Goal: Task Accomplishment & Management: Manage account settings

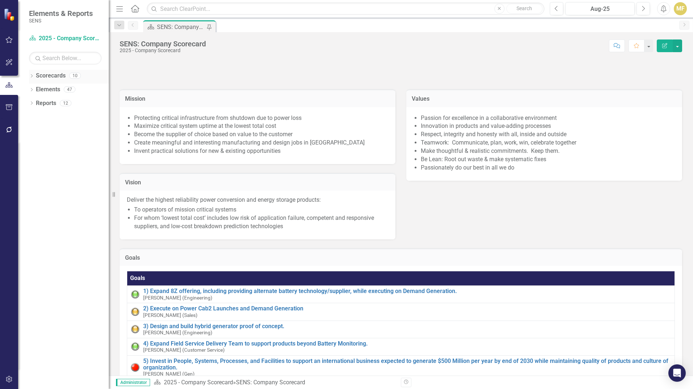
click at [33, 75] on icon "Dropdown" at bounding box center [31, 77] width 5 height 4
click at [50, 91] on link "2025 - Company Scorecard" at bounding box center [74, 89] width 69 height 8
click at [121, 9] on icon "button" at bounding box center [119, 8] width 7 height 5
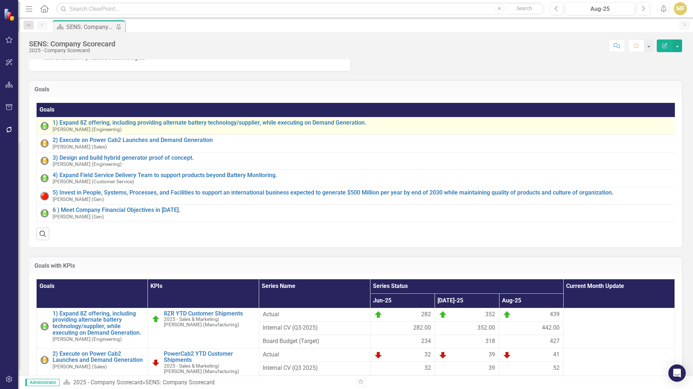
scroll to position [181, 0]
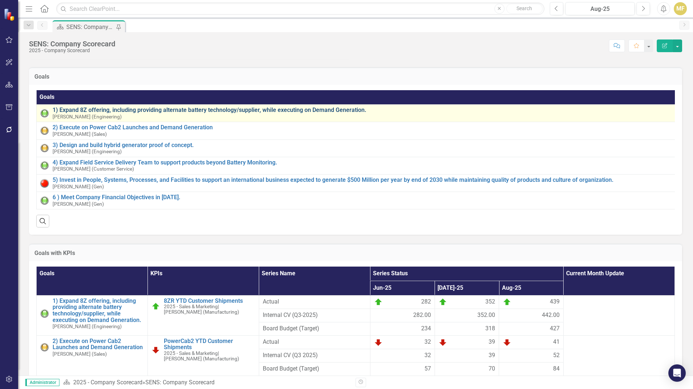
click at [293, 113] on link "1) Expand 8Z offering, including providing alternate battery technology/supplie…" at bounding box center [363, 110] width 621 height 7
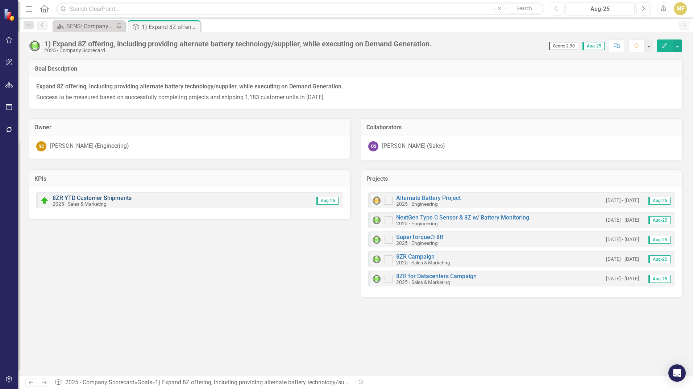
click at [118, 197] on link "8ZR YTD Customer Shipments" at bounding box center [92, 198] width 79 height 7
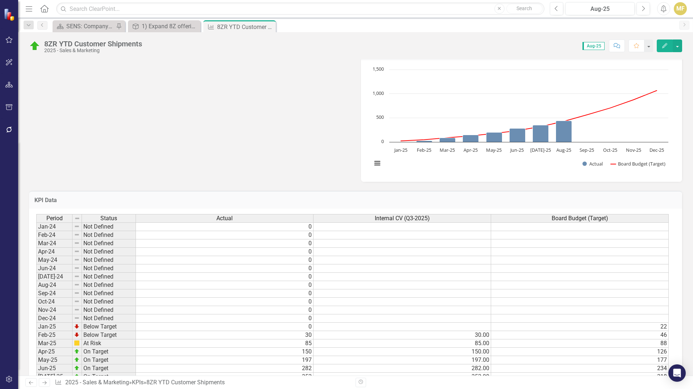
scroll to position [319, 0]
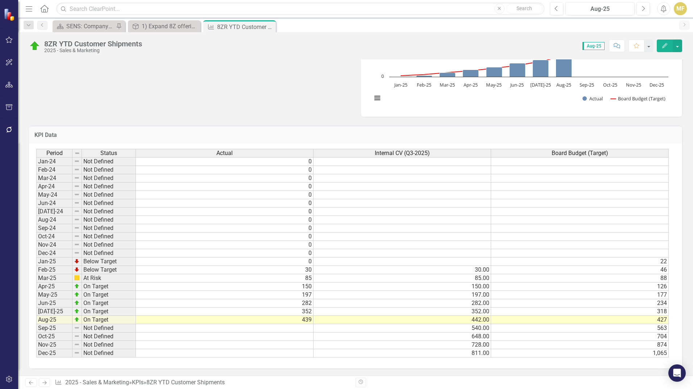
click at [0, 0] on icon "Close" at bounding box center [0, 0] width 0 height 0
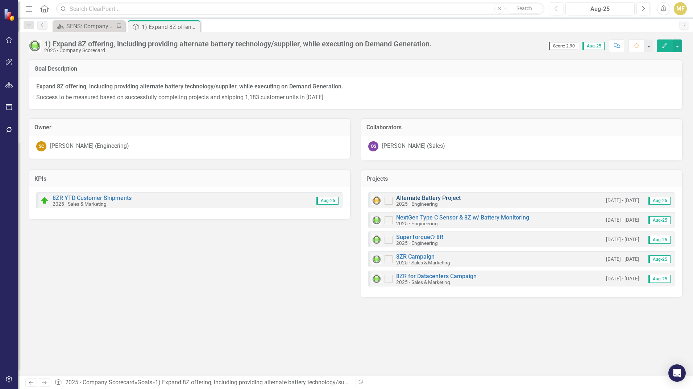
click at [434, 197] on link "Alternate Battery Project" at bounding box center [428, 198] width 64 height 7
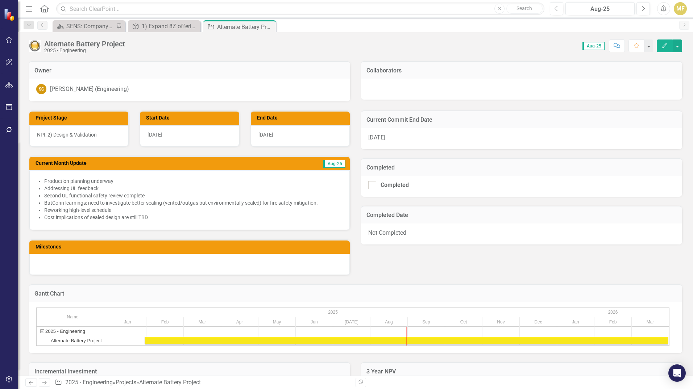
scroll to position [398, 0]
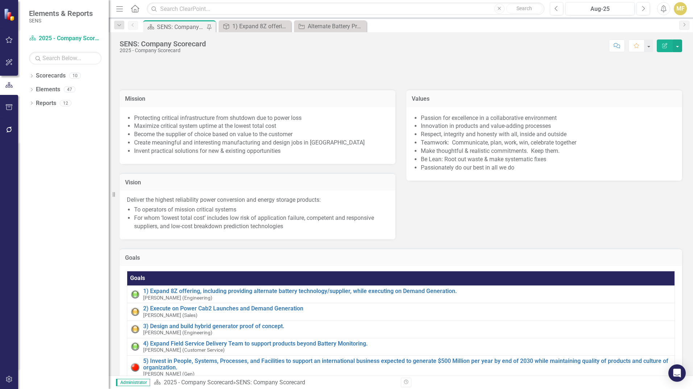
click at [120, 9] on icon "Menu" at bounding box center [119, 9] width 9 height 8
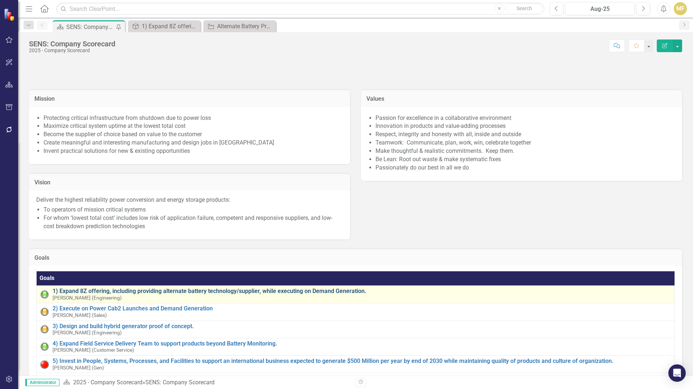
click at [274, 294] on link "1) Expand 8Z offering, including providing alternate battery technology/supplie…" at bounding box center [362, 291] width 618 height 7
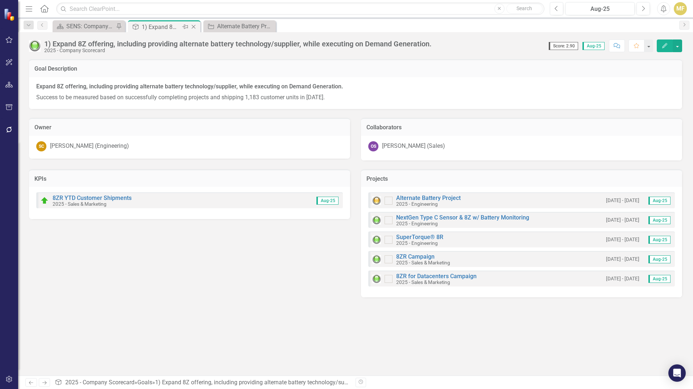
click at [195, 25] on icon "Close" at bounding box center [193, 27] width 7 height 6
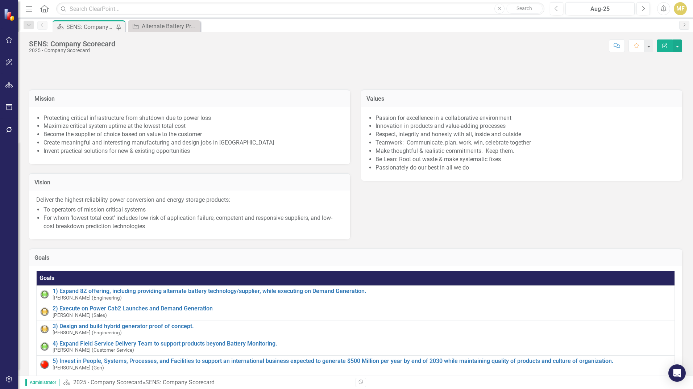
scroll to position [36, 0]
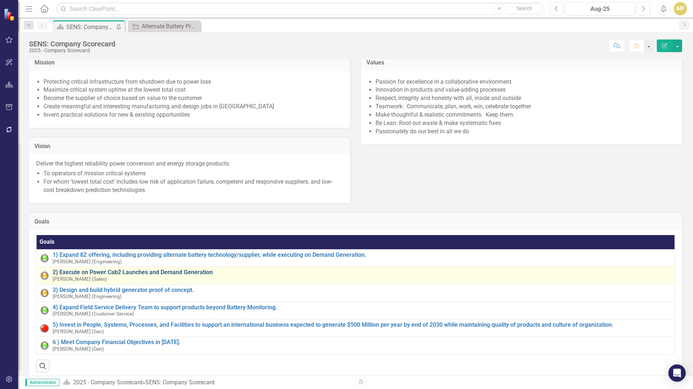
click at [183, 276] on link "2) Execute on Power Cab2 Launches and Demand Generation" at bounding box center [362, 272] width 618 height 7
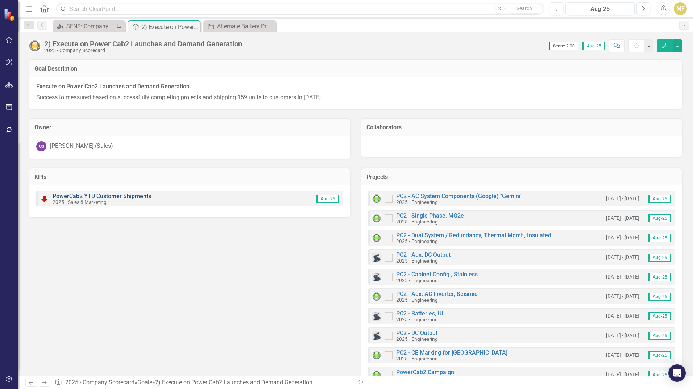
click at [118, 195] on link "PowerCab2 YTD Customer Shipments" at bounding box center [102, 196] width 99 height 7
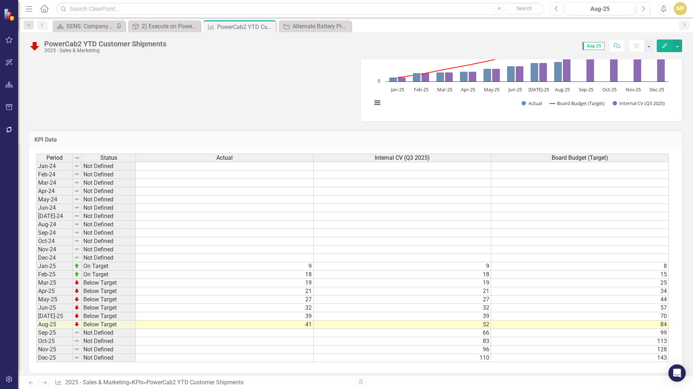
scroll to position [305, 0]
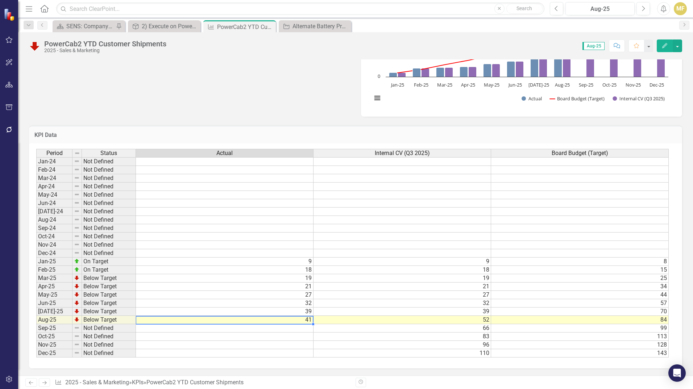
click at [308, 319] on td "41" at bounding box center [224, 320] width 177 height 8
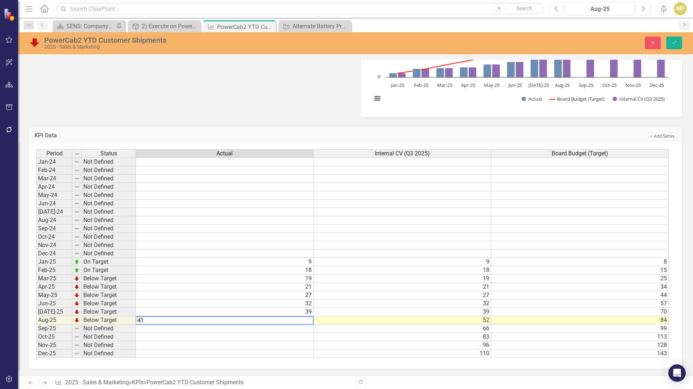
type textarea "4"
type textarea "51"
click at [673, 45] on icon "Save" at bounding box center [673, 42] width 7 height 5
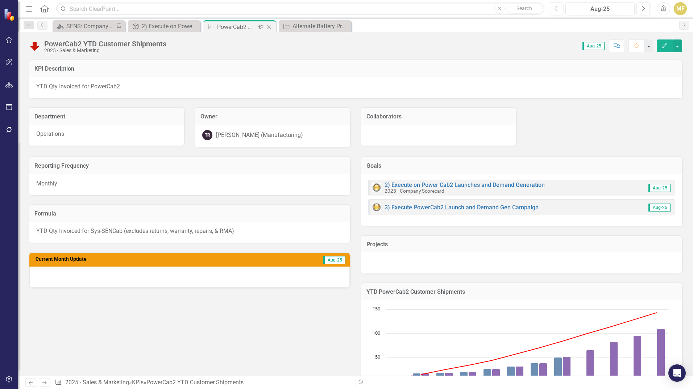
click at [269, 28] on icon "Close" at bounding box center [268, 27] width 7 height 6
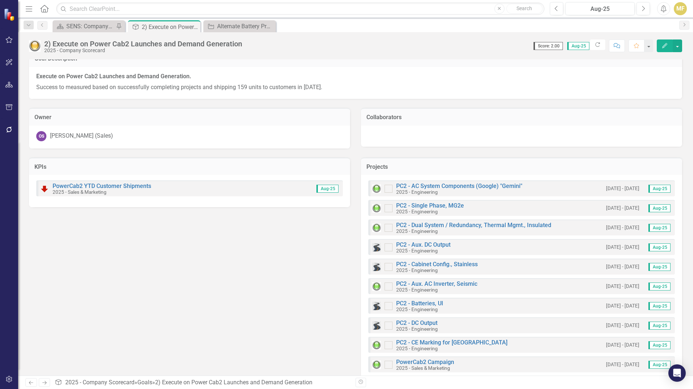
scroll to position [25, 0]
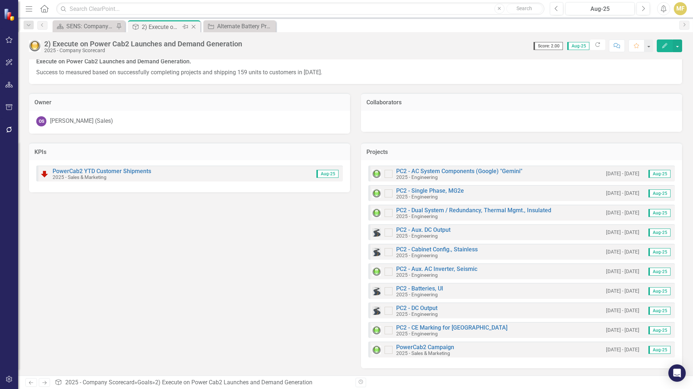
click at [193, 27] on icon "Close" at bounding box center [193, 27] width 7 height 6
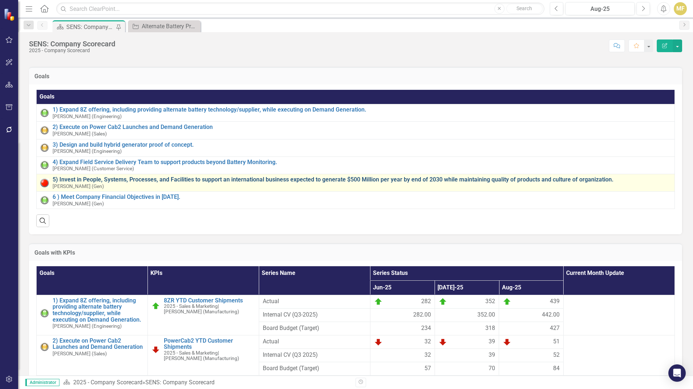
scroll to position [181, 0]
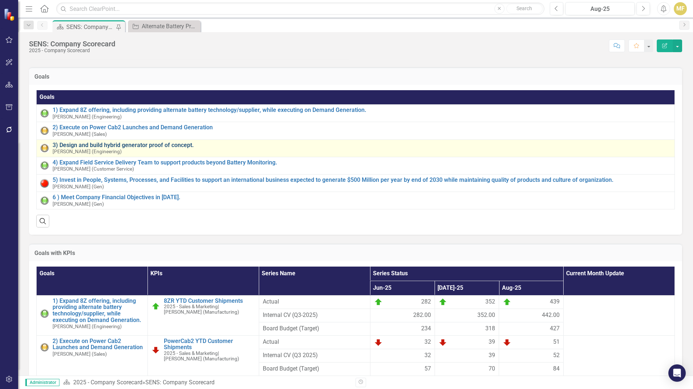
click at [176, 149] on link "3) Design and build hybrid generator proof of concept." at bounding box center [362, 145] width 618 height 7
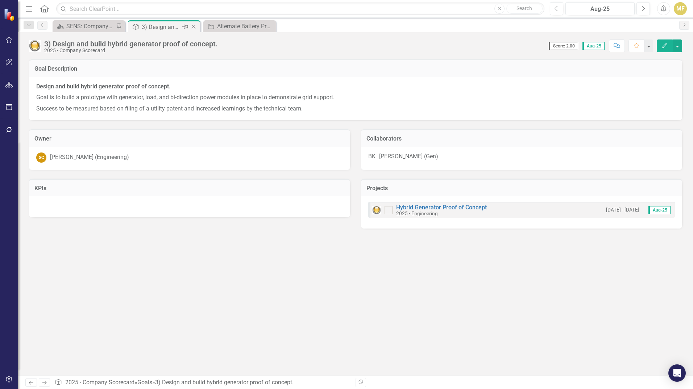
click at [192, 30] on div "Close" at bounding box center [193, 26] width 9 height 9
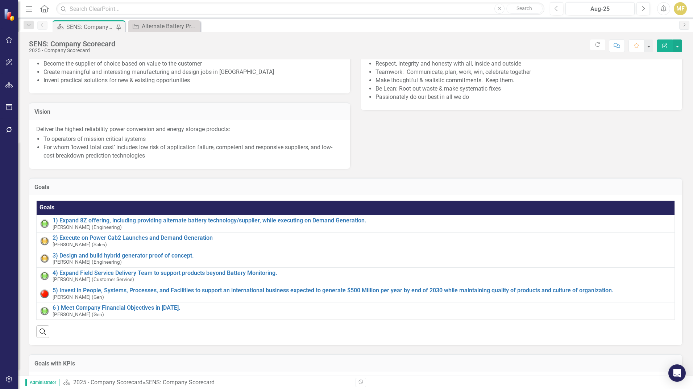
scroll to position [72, 0]
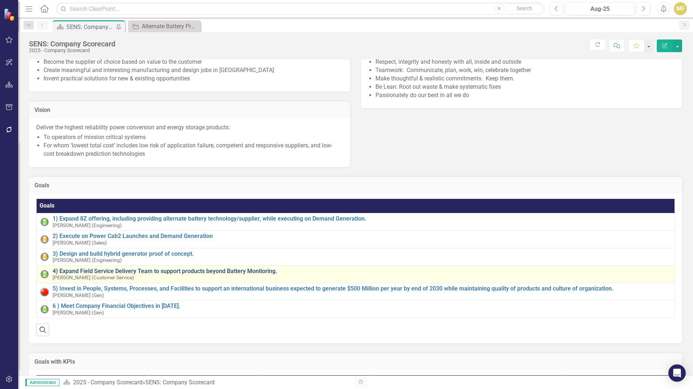
click at [182, 275] on link "4) Expand Field Service Delivery Team to support products beyond Battery Monito…" at bounding box center [362, 271] width 618 height 7
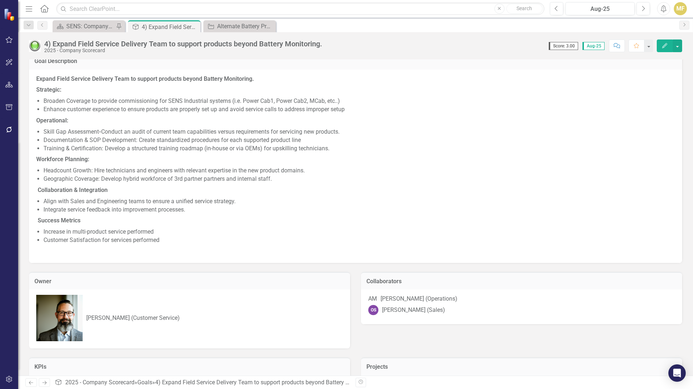
scroll to position [44, 0]
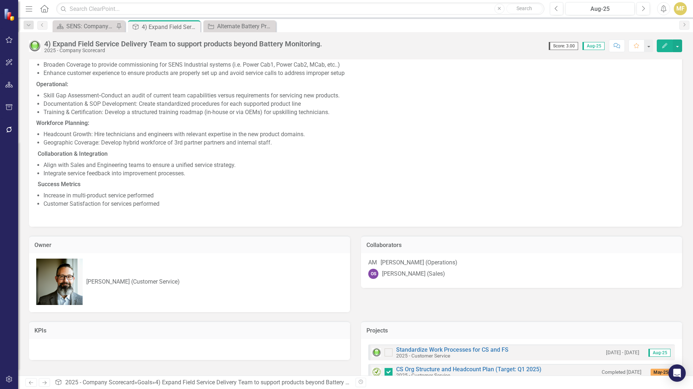
click at [645, 327] on h3 "Projects" at bounding box center [521, 330] width 310 height 7
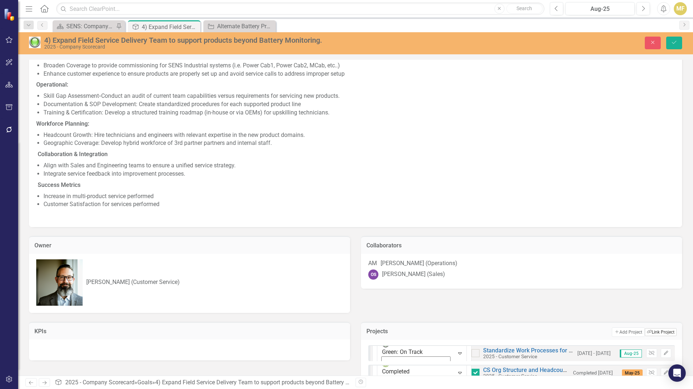
click at [644, 328] on button "Link Tag Link Project" at bounding box center [660, 332] width 32 height 8
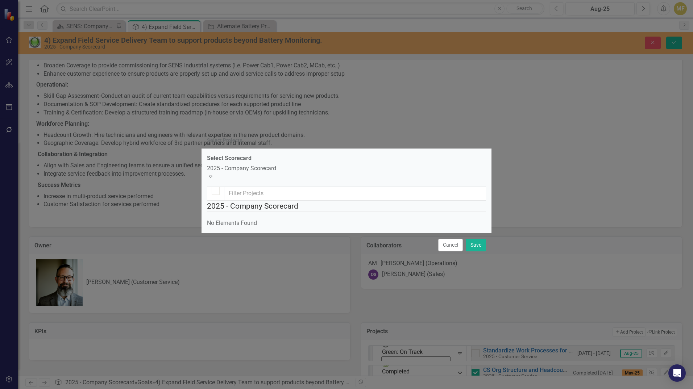
click at [273, 164] on div "2025 - Company Scorecard" at bounding box center [346, 168] width 279 height 8
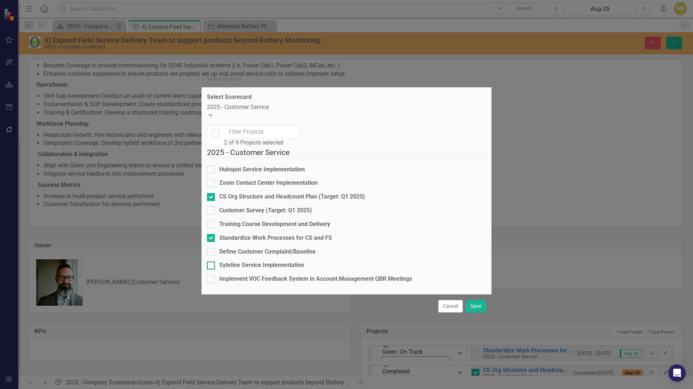
click at [267, 261] on div "Syteline Service Implementation" at bounding box center [261, 265] width 85 height 8
click at [212, 262] on input "Syteline Service Implementation" at bounding box center [209, 264] width 5 height 5
checkbox input "true"
click at [475, 313] on button "Save" at bounding box center [475, 306] width 20 height 13
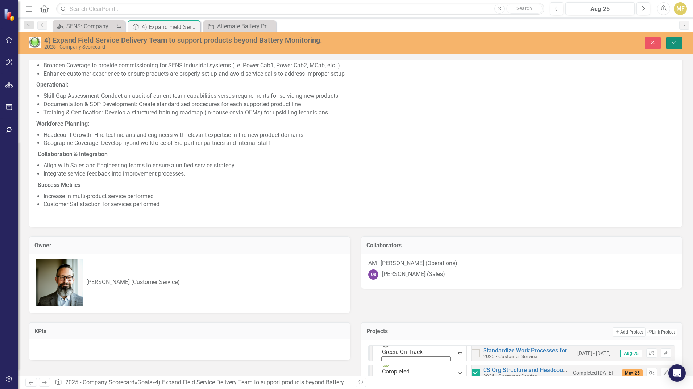
click at [677, 43] on icon "Save" at bounding box center [673, 42] width 7 height 5
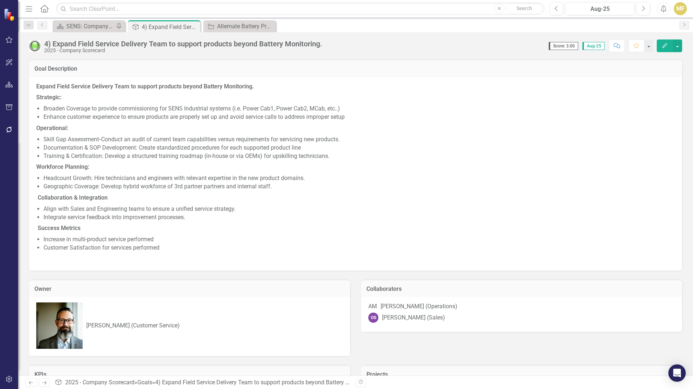
checkbox input "true"
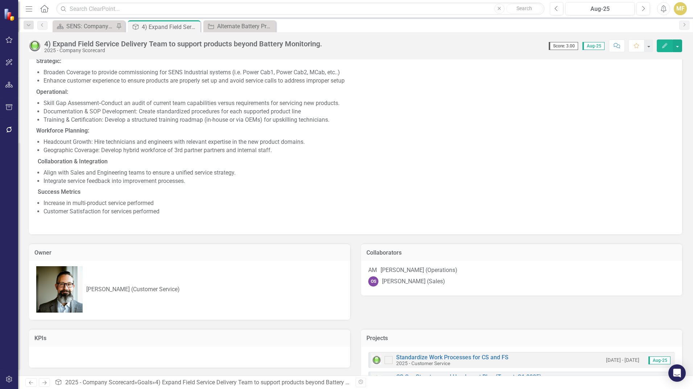
scroll to position [63, 0]
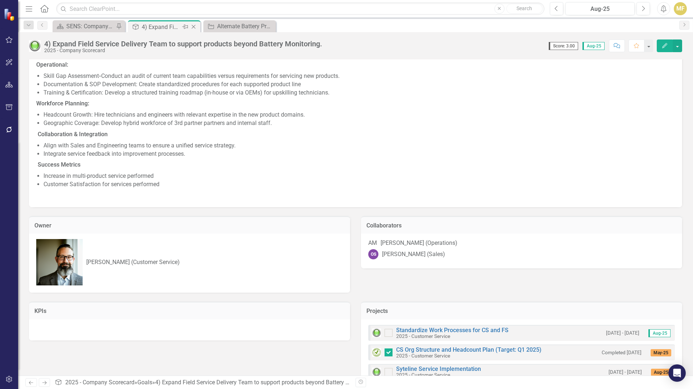
click at [193, 25] on icon "Close" at bounding box center [193, 27] width 7 height 6
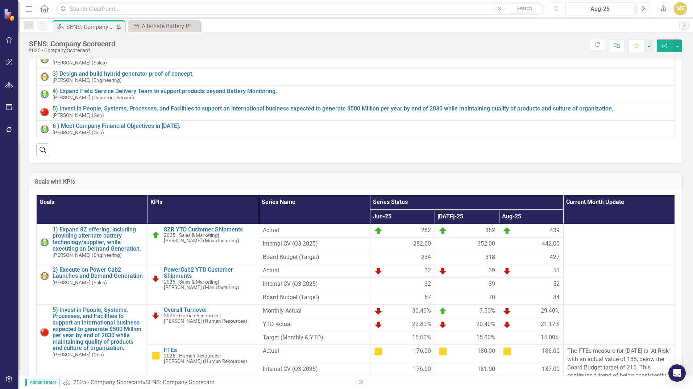
scroll to position [145, 0]
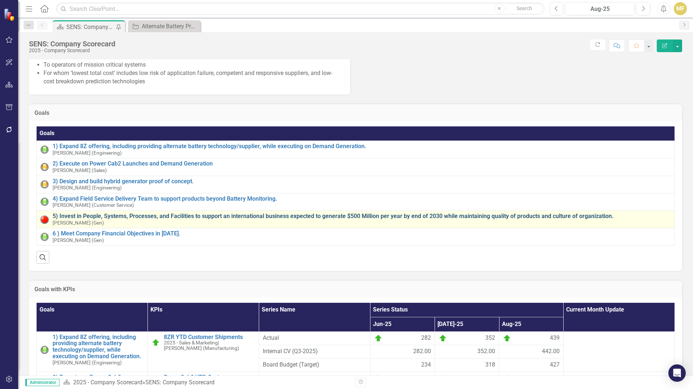
click at [168, 220] on link "5) Invest in People, Systems, Processes, and Facilities to support an internati…" at bounding box center [362, 216] width 618 height 7
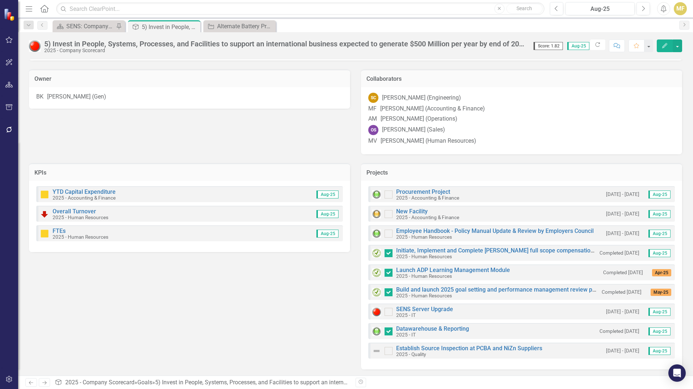
scroll to position [175, 0]
click at [81, 209] on link "Overall Turnover" at bounding box center [74, 210] width 43 height 7
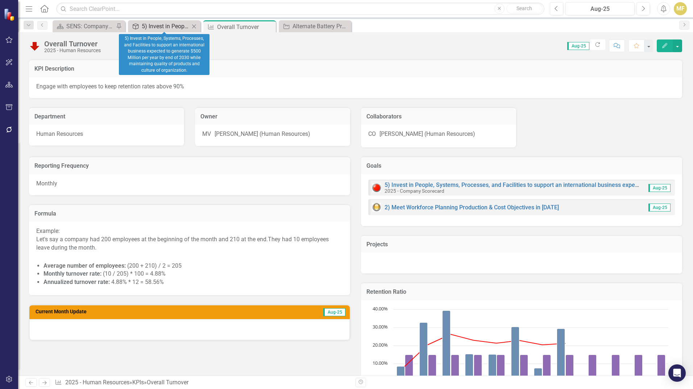
click at [168, 28] on div "5) Invest in People, Systems, Processes, and Facilities to support an internati…" at bounding box center [166, 26] width 48 height 9
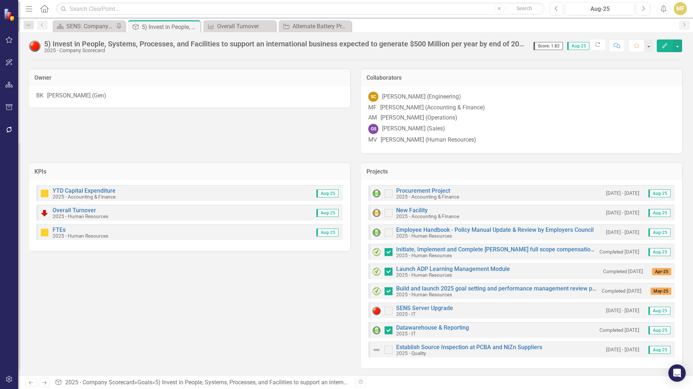
scroll to position [175, 0]
click at [432, 308] on link "SENS Server Upgrade" at bounding box center [424, 308] width 57 height 7
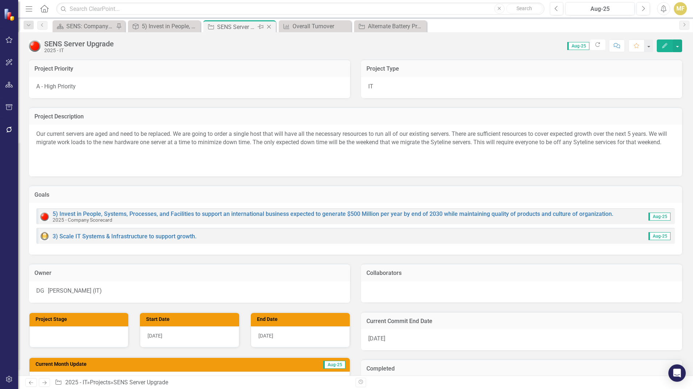
click at [271, 25] on icon "Close" at bounding box center [268, 27] width 7 height 6
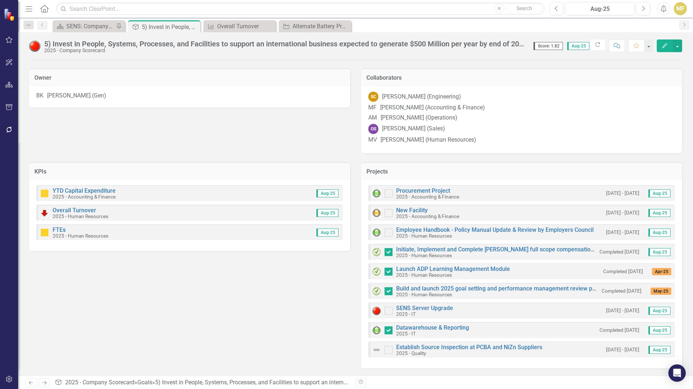
scroll to position [175, 0]
click at [76, 210] on link "Overall Turnover" at bounding box center [74, 210] width 43 height 7
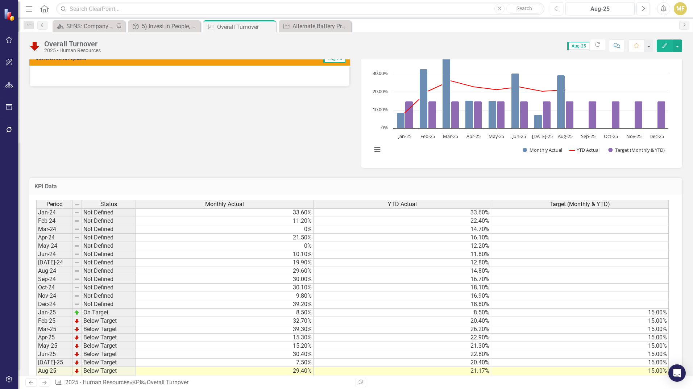
scroll to position [290, 0]
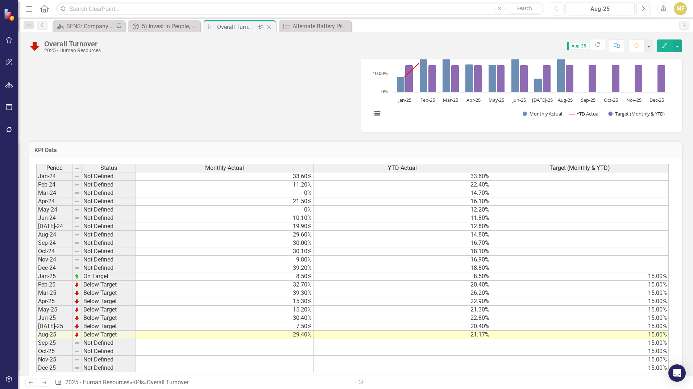
click at [268, 26] on icon "Close" at bounding box center [268, 27] width 7 height 6
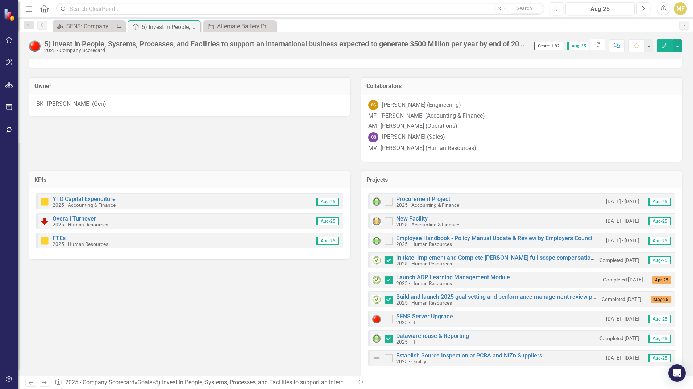
scroll to position [175, 0]
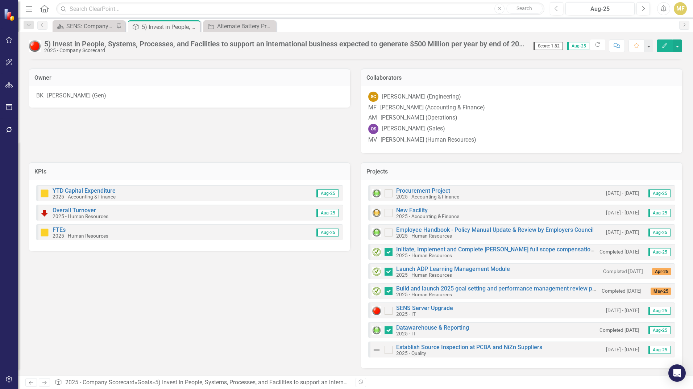
click at [50, 289] on div "KPIs YTD Capital Expenditure 2025 - Accounting & Finance Aug-25 Overall Turnove…" at bounding box center [356, 261] width 664 height 216
click at [416, 207] on link "New Facility" at bounding box center [412, 210] width 32 height 7
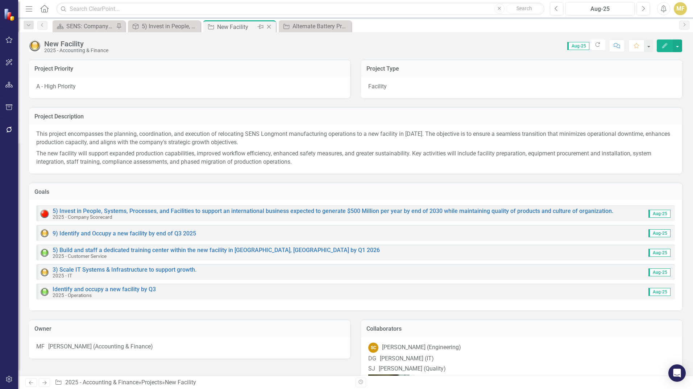
click at [270, 24] on icon "Close" at bounding box center [268, 27] width 7 height 6
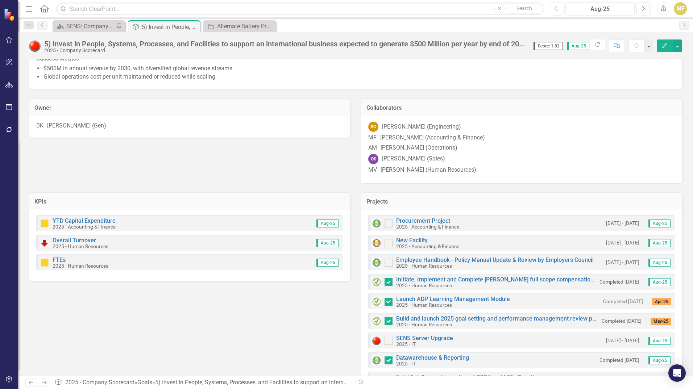
scroll to position [139, 0]
click at [194, 27] on icon "Close" at bounding box center [193, 27] width 7 height 6
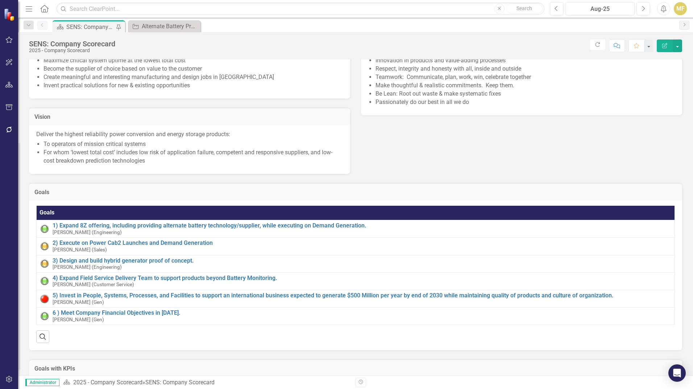
scroll to position [109, 0]
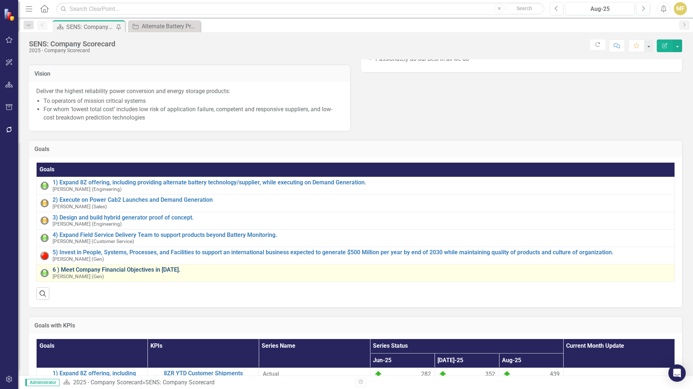
click at [138, 273] on link "6 ) Meet Company Financial Objectives in 2025." at bounding box center [362, 270] width 618 height 7
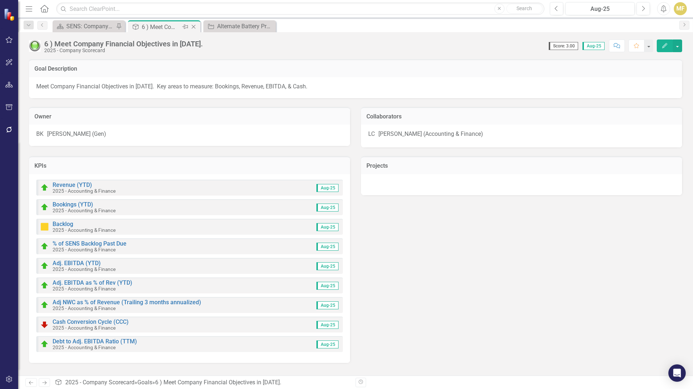
click at [195, 26] on icon at bounding box center [194, 27] width 4 height 4
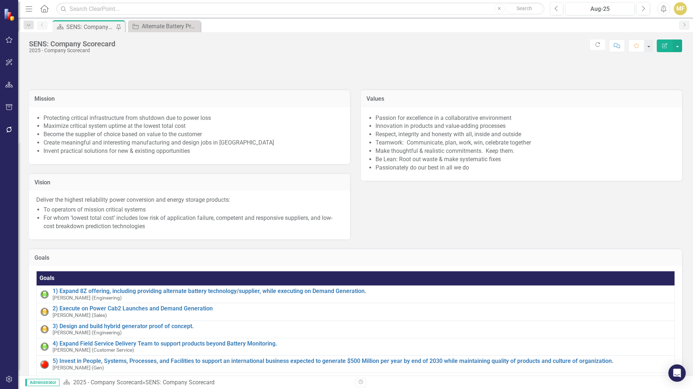
click at [28, 8] on icon "Menu" at bounding box center [28, 9] width 9 height 8
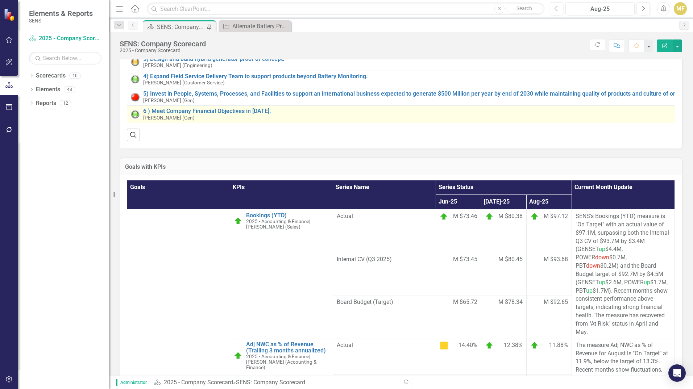
scroll to position [145, 0]
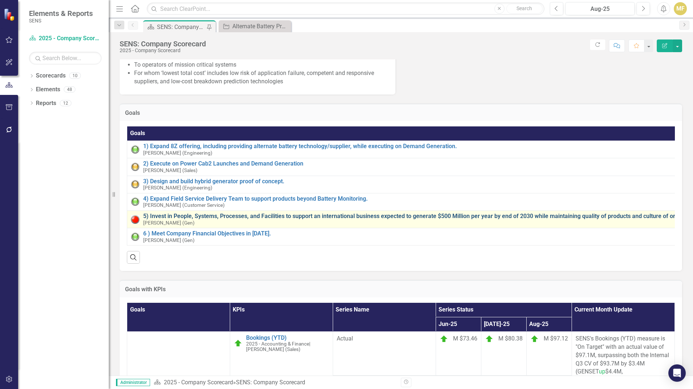
click at [246, 220] on link "5) Invest in People, Systems, Processes, and Facilities to support an internati…" at bounding box center [451, 216] width 617 height 7
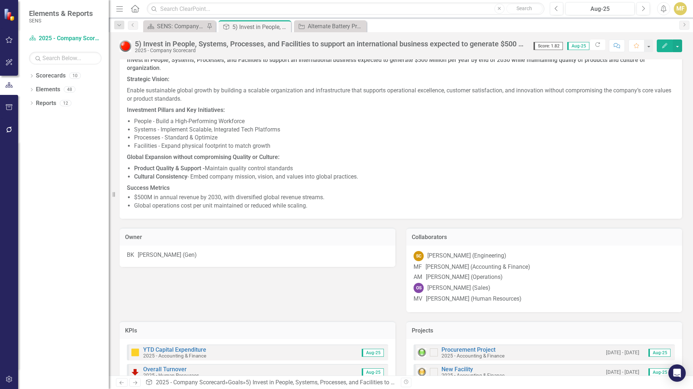
scroll to position [10, 0]
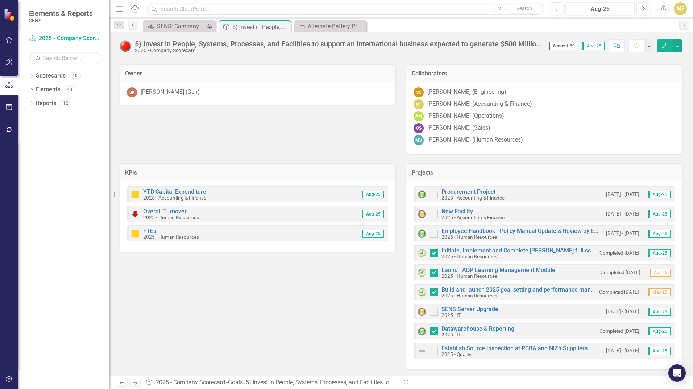
scroll to position [191, 0]
click at [500, 348] on link "Establish Source Inspection at PCBA and NiZn Suppliers" at bounding box center [514, 347] width 146 height 7
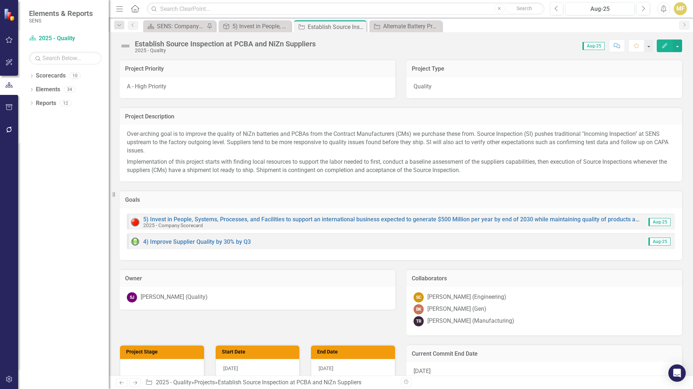
checkbox input "true"
click at [261, 297] on div "SJ [PERSON_NAME] (Quality)" at bounding box center [257, 297] width 261 height 10
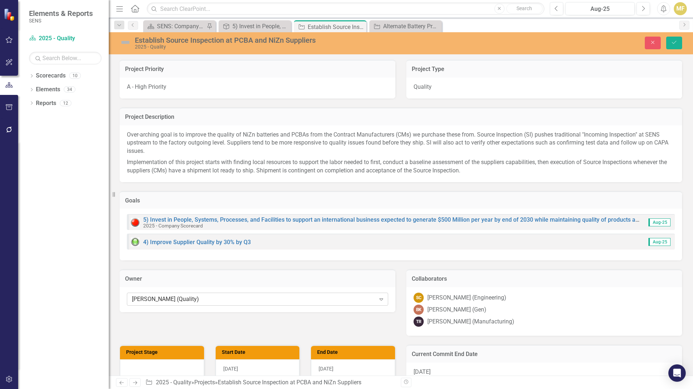
click at [381, 298] on icon "Expand" at bounding box center [380, 299] width 7 height 6
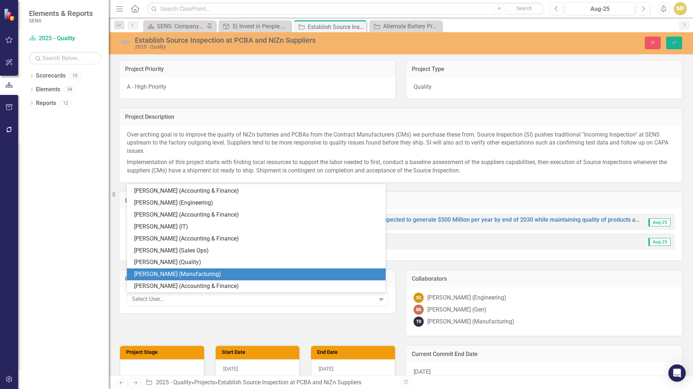
scroll to position [10, 0]
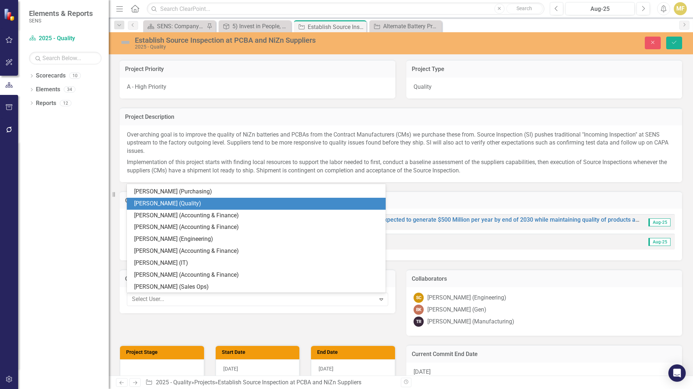
click at [230, 204] on div "[PERSON_NAME] (Quality)" at bounding box center [257, 204] width 247 height 8
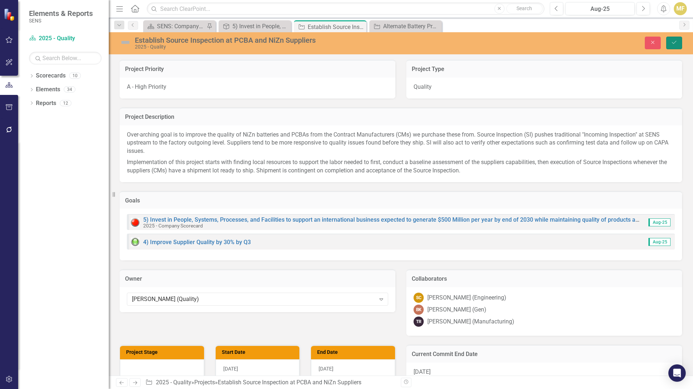
click at [678, 41] on button "Save" at bounding box center [674, 43] width 16 height 13
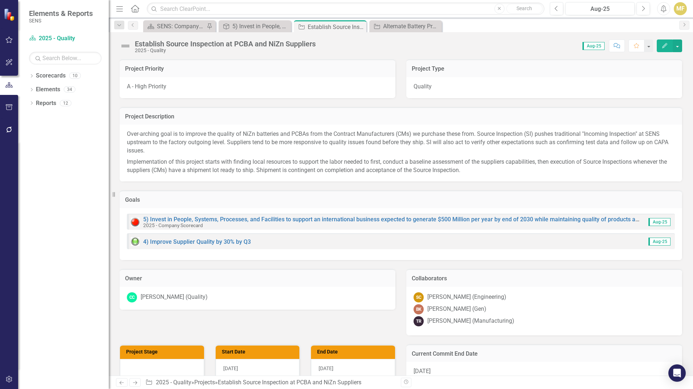
checkbox input "false"
checkbox input "true"
click at [130, 49] on img at bounding box center [126, 46] width 12 height 12
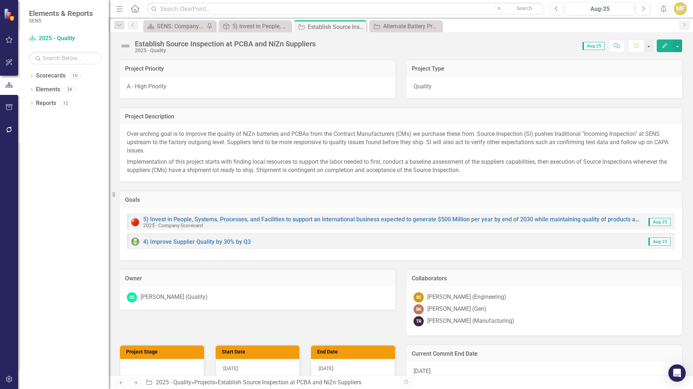
click at [129, 50] on img at bounding box center [126, 46] width 12 height 12
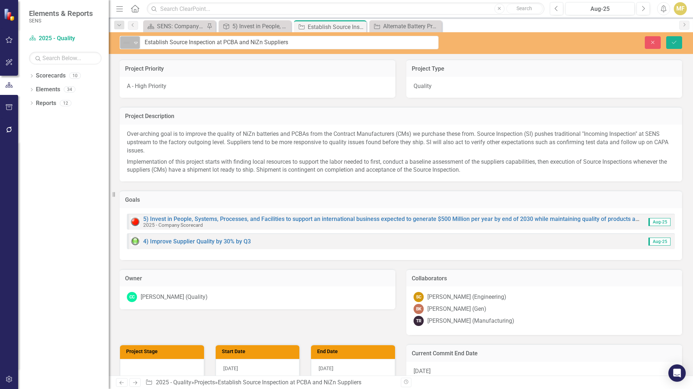
click at [127, 44] on img at bounding box center [126, 42] width 9 height 9
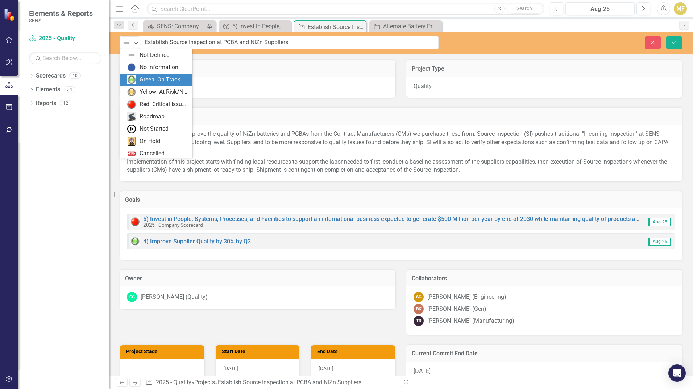
click at [147, 80] on div "Green: On Track" at bounding box center [159, 80] width 41 height 8
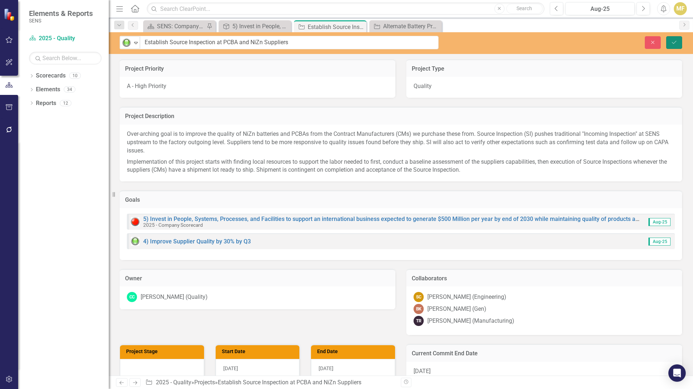
click at [677, 38] on button "Save" at bounding box center [674, 42] width 16 height 13
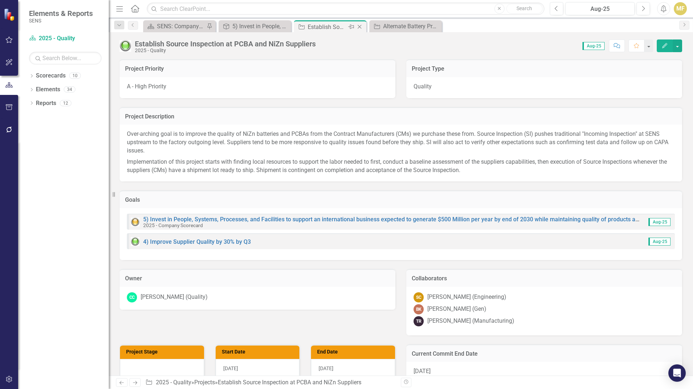
click at [362, 28] on icon "Close" at bounding box center [359, 27] width 7 height 6
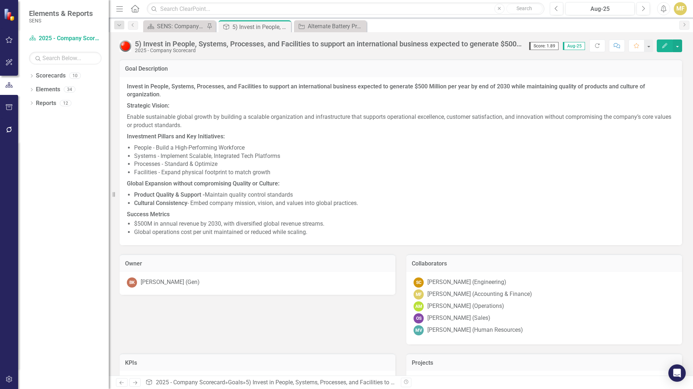
checkbox input "false"
checkbox input "true"
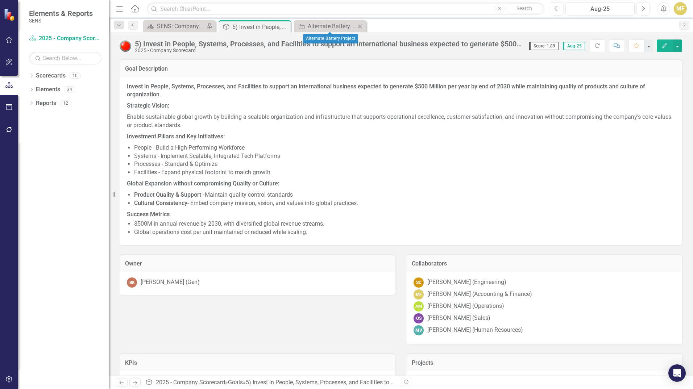
checkbox input "true"
click at [285, 25] on icon "Close" at bounding box center [283, 27] width 7 height 6
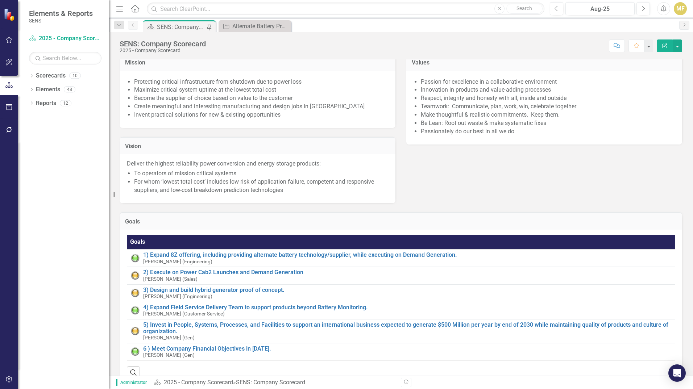
scroll to position [72, 0]
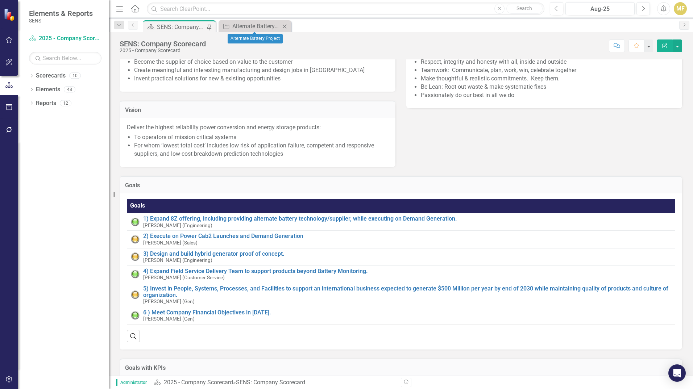
click at [285, 26] on icon "Close" at bounding box center [284, 27] width 7 height 6
click at [121, 8] on icon "Menu" at bounding box center [119, 9] width 9 height 8
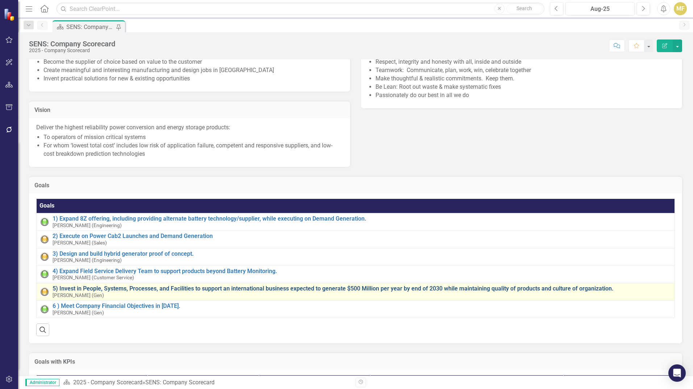
click at [117, 292] on link "5) Invest in People, Systems, Processes, and Facilities to support an internati…" at bounding box center [362, 288] width 618 height 7
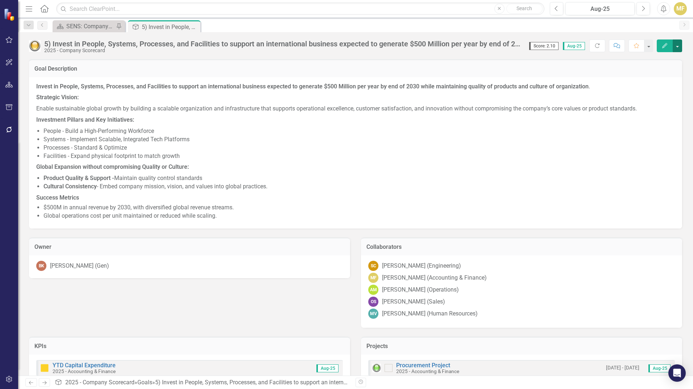
click at [678, 46] on button "button" at bounding box center [676, 45] width 9 height 13
click at [653, 59] on link "Edit Edit Goal" at bounding box center [652, 59] width 59 height 13
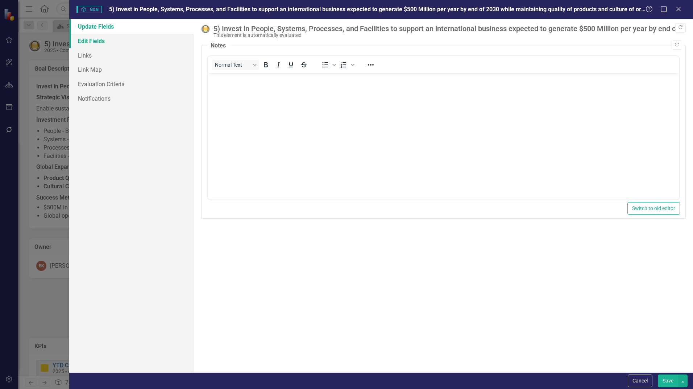
click at [108, 41] on link "Edit Fields" at bounding box center [131, 41] width 125 height 14
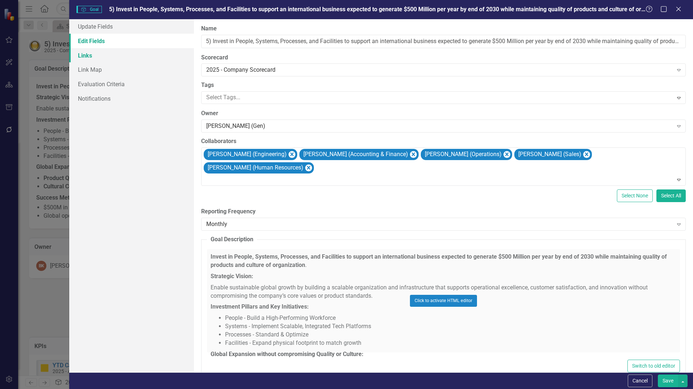
click at [104, 55] on link "Links" at bounding box center [131, 55] width 125 height 14
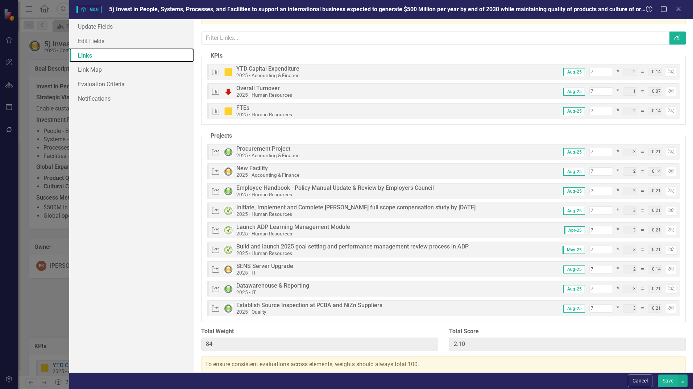
scroll to position [43, 0]
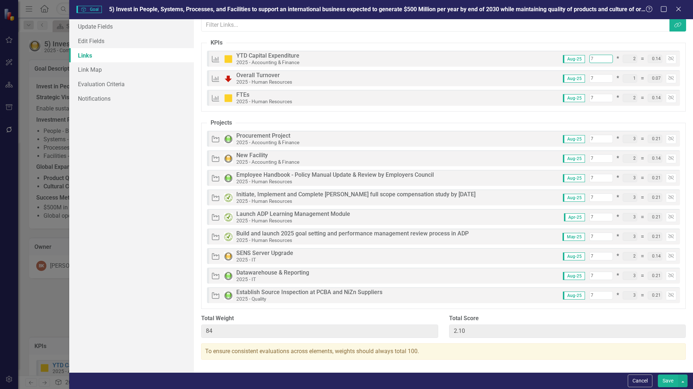
drag, startPoint x: 595, startPoint y: 59, endPoint x: 574, endPoint y: 58, distance: 20.7
click at [574, 58] on div "Aug-25 7 * 2 = 0.14 Unlink" at bounding box center [616, 58] width 119 height 9
type input "8"
type input "85"
type input "2.12"
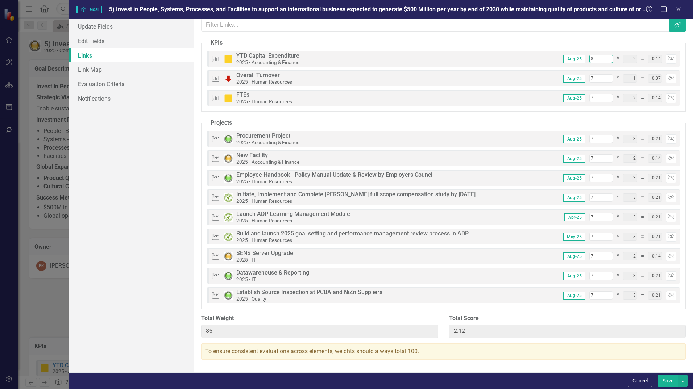
type input "0.16"
type input "8"
click at [604, 57] on input "8" at bounding box center [601, 59] width 24 height 8
drag, startPoint x: 596, startPoint y: 77, endPoint x: 559, endPoint y: 75, distance: 37.7
click at [557, 76] on div "Aug-25 7 * 1 = 0.07 Unlink" at bounding box center [616, 78] width 119 height 9
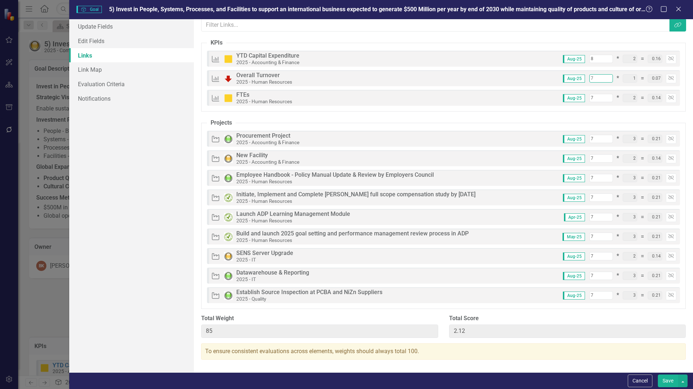
type input "8"
type input "86"
type input "2.13"
type input "0.08"
type input "8"
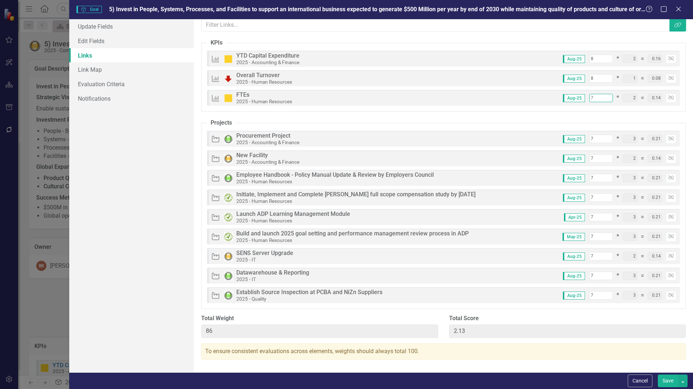
click at [595, 99] on input "7" at bounding box center [601, 98] width 24 height 8
drag, startPoint x: 550, startPoint y: 97, endPoint x: 532, endPoint y: 97, distance: 17.8
click at [532, 97] on div "KPIs FTEs 2025 - Human Resources Aug-25 7 * 2 = 0.14 Unlink" at bounding box center [443, 98] width 473 height 16
drag, startPoint x: 593, startPoint y: 60, endPoint x: 576, endPoint y: 60, distance: 17.0
click at [576, 60] on div "Aug-25 8 * 2 = 0.16 Unlink" at bounding box center [616, 58] width 119 height 9
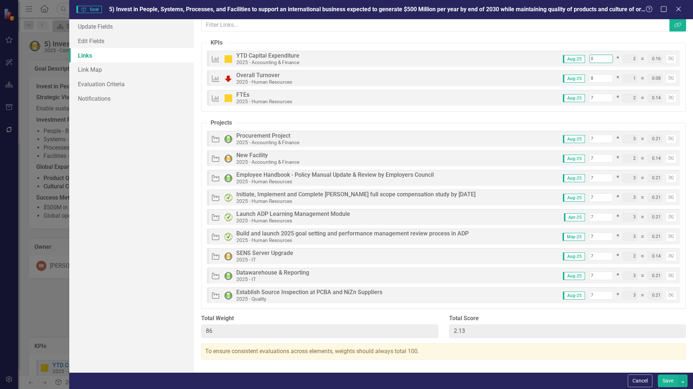
type input "1"
type input "79"
type input "1.99"
type input "0.02"
type input "10"
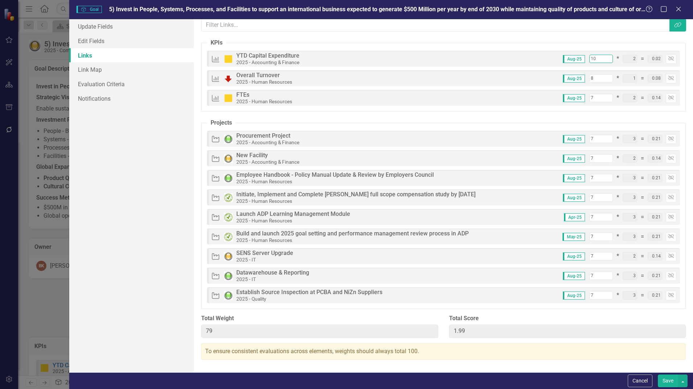
type input "0.20"
type input "88"
type input "2.17"
type input "10"
drag, startPoint x: 595, startPoint y: 79, endPoint x: 553, endPoint y: 77, distance: 42.4
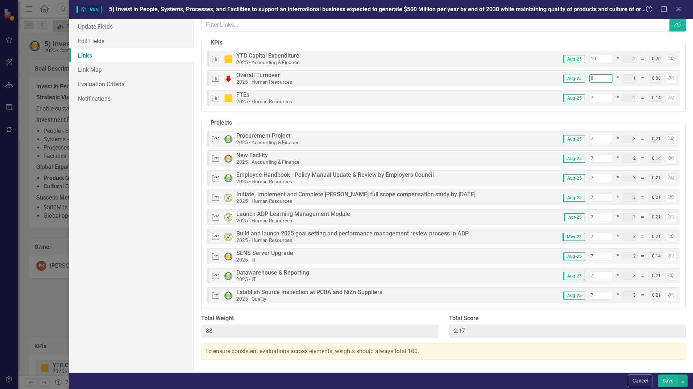
click at [557, 77] on div "Aug-25 8 * 1 = 0.08 Unlink" at bounding box center [616, 78] width 119 height 9
type input "1"
type input "0.01"
type input "81"
type input "2.10"
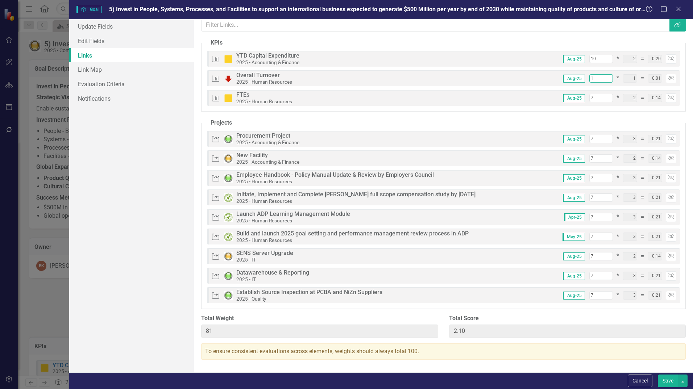
type input "10"
type input "90"
type input "2.19"
type input "0.10"
type input "10"
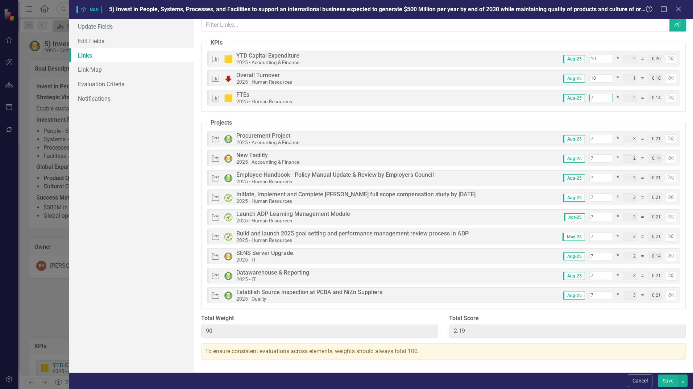
drag, startPoint x: 593, startPoint y: 100, endPoint x: 570, endPoint y: 100, distance: 23.2
click at [570, 100] on div "Aug-25 7 * 2 = 0.14 Unlink" at bounding box center [616, 97] width 119 height 9
type input "1"
type input "84"
type input "2.07"
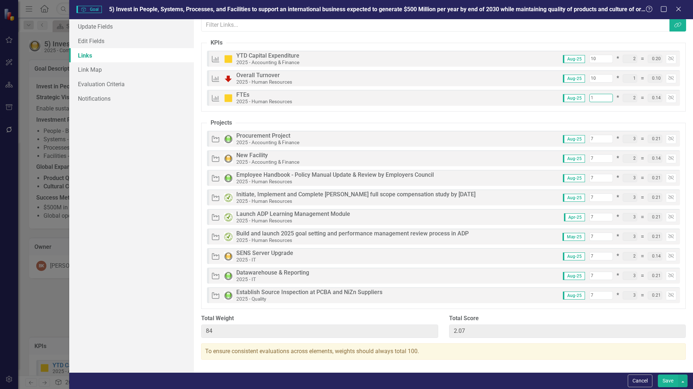
type input "0.02"
type input "10"
type input "93"
type input "2.25"
type input "0.20"
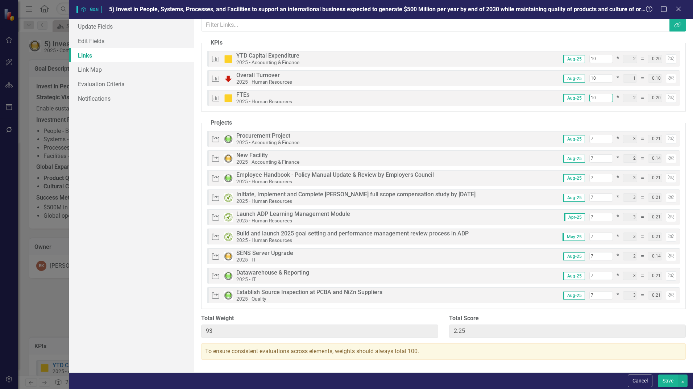
type input "10"
click at [595, 138] on input "7" at bounding box center [601, 139] width 24 height 8
drag, startPoint x: 597, startPoint y: 138, endPoint x: 574, endPoint y: 138, distance: 22.8
click at [574, 138] on div "Aug-25 7 * 3 = 0.21 Unlink" at bounding box center [616, 138] width 119 height 9
type input "8"
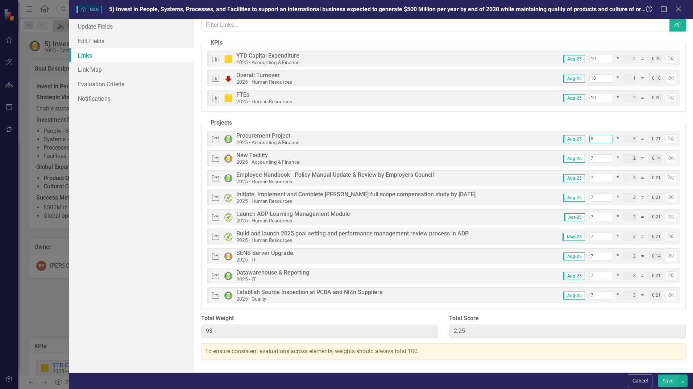
type input "94"
type input "2.28"
type input "0.24"
type input "8"
drag, startPoint x: 599, startPoint y: 155, endPoint x: 572, endPoint y: 156, distance: 27.6
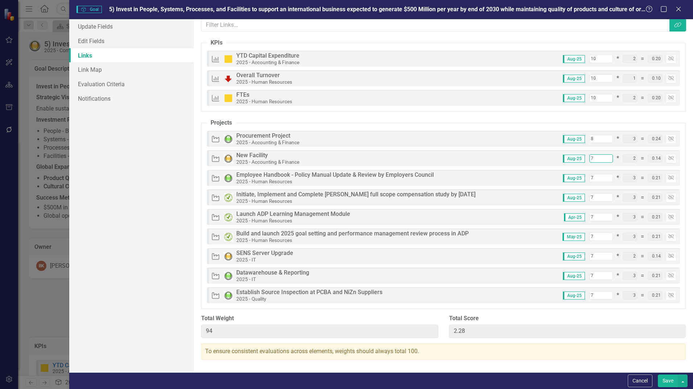
click at [572, 156] on div "Aug-25 7 * 2 = 0.14 Unlink" at bounding box center [616, 158] width 119 height 9
type input "8"
type input "95"
type input "2.30"
type input "0.16"
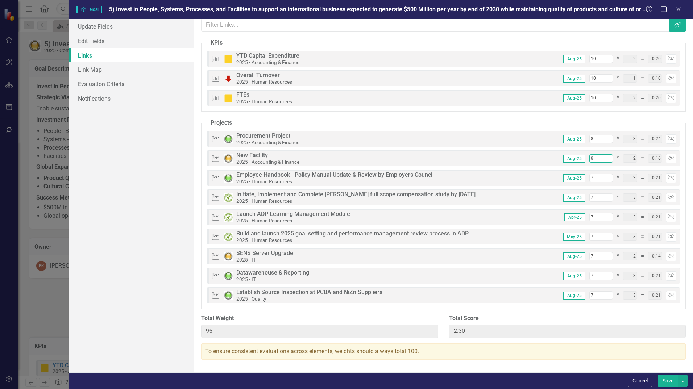
type input "8"
drag, startPoint x: 594, startPoint y: 181, endPoint x: 585, endPoint y: 181, distance: 9.1
click at [589, 181] on input "7" at bounding box center [601, 178] width 24 height 8
type input "8"
type input "0.24"
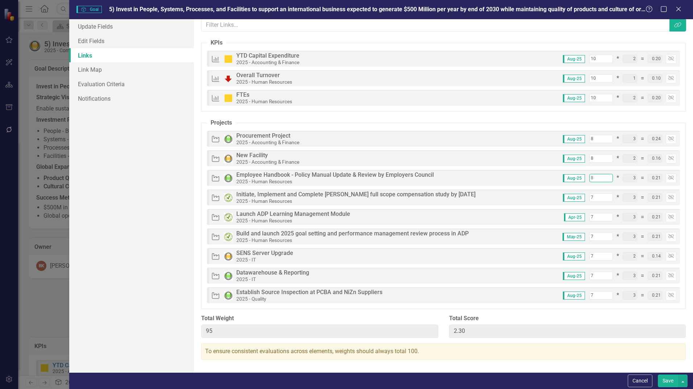
type input "96"
type input "2.33"
type input "8"
drag, startPoint x: 595, startPoint y: 196, endPoint x: 577, endPoint y: 196, distance: 17.8
click at [577, 196] on div "Aug-25 7 * 3 = 0.21 Unlink" at bounding box center [616, 197] width 119 height 9
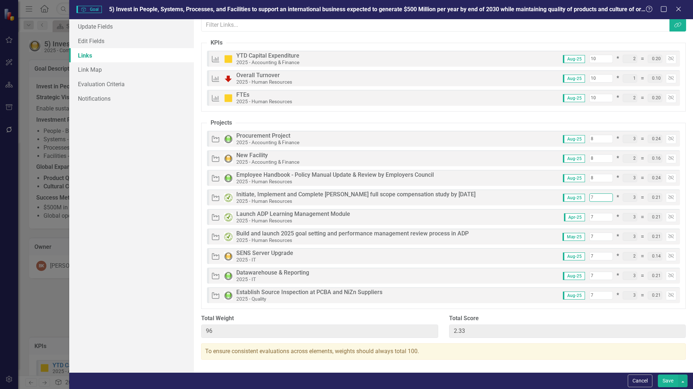
type input "8"
type input "97"
type input "2.36"
type input "0.24"
type input "8"
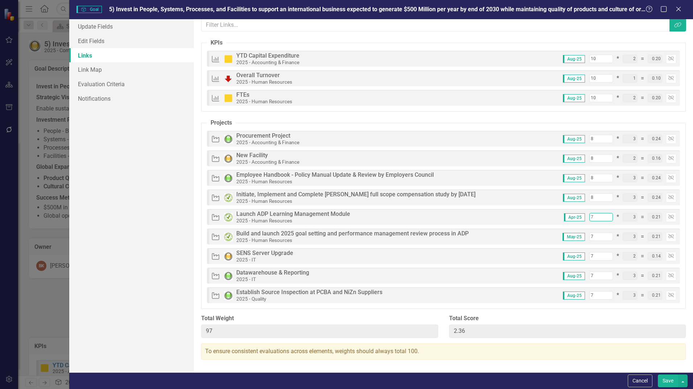
type input "8"
type input "98"
type input "2.39"
type input "0.24"
drag, startPoint x: 602, startPoint y: 217, endPoint x: 571, endPoint y: 219, distance: 30.9
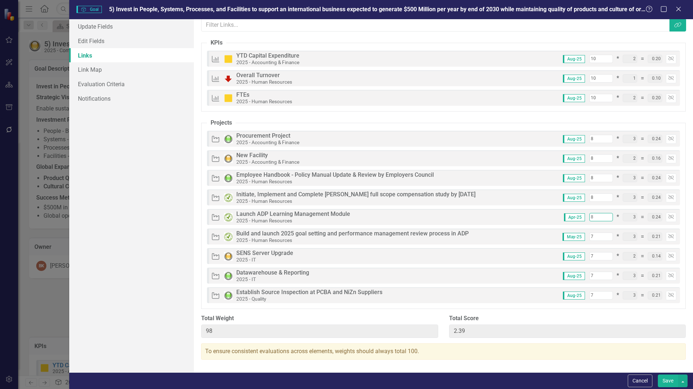
click at [589, 219] on input "8" at bounding box center [601, 217] width 24 height 8
type input "7"
type input "97"
type input "2.36"
type input "0.21"
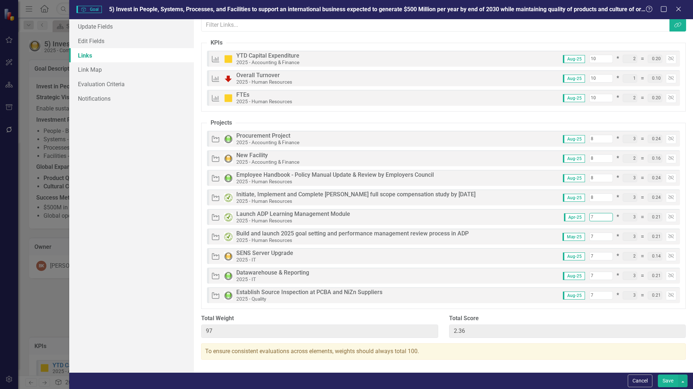
drag, startPoint x: 589, startPoint y: 216, endPoint x: 581, endPoint y: 216, distance: 8.0
click at [581, 216] on div "Apr-25 7 * 3 = 0.21 Unlink" at bounding box center [617, 217] width 118 height 9
type input "8"
type input "98"
type input "2.39"
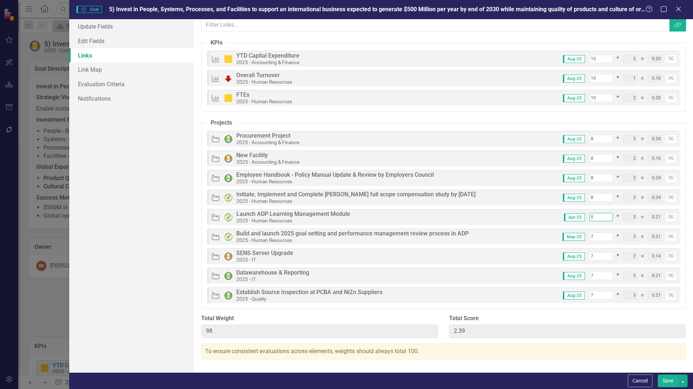
type input "0.24"
type input "8"
drag, startPoint x: 585, startPoint y: 235, endPoint x: 579, endPoint y: 235, distance: 6.2
click at [579, 235] on div "May-25 7 * 3 = 0.21 Unlink" at bounding box center [616, 236] width 119 height 9
type input "8"
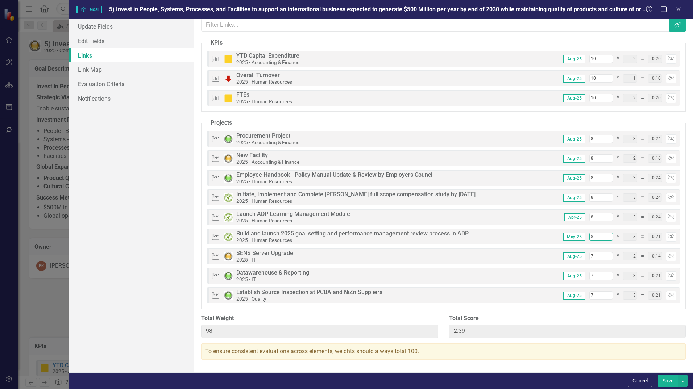
type input "99"
type input "2.42"
type input "0.24"
type input "8"
drag, startPoint x: 594, startPoint y: 255, endPoint x: 581, endPoint y: 255, distance: 12.7
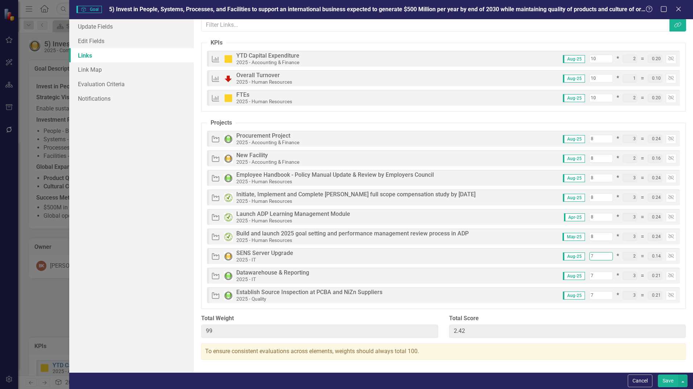
click at [581, 255] on div "Aug-25 7 * 2 = 0.14 Unlink" at bounding box center [616, 256] width 119 height 9
type input "8"
type input "100"
type input "2.44"
type input "0.16"
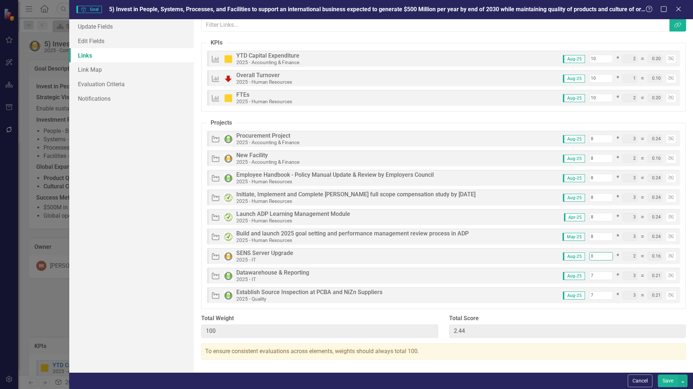
scroll to position [20, 0]
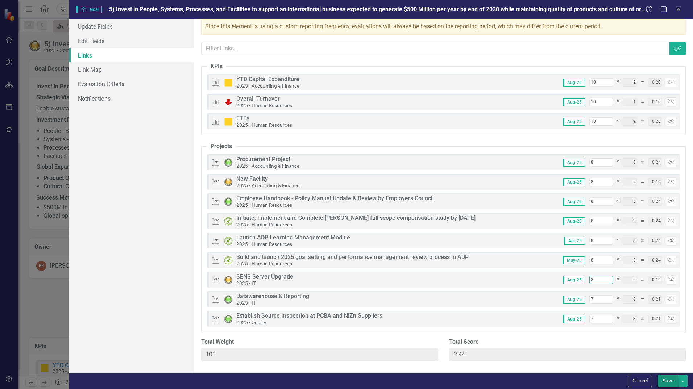
type input "8"
click at [663, 380] on button "Save" at bounding box center [667, 381] width 20 height 13
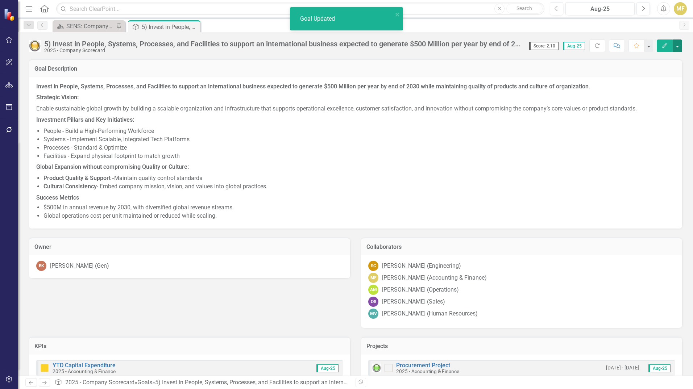
checkbox input "false"
checkbox input "true"
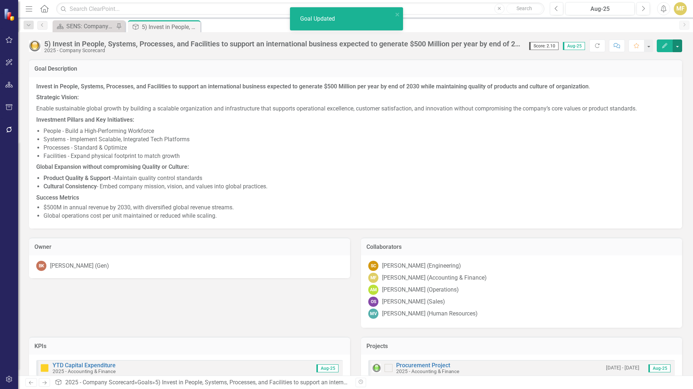
checkbox input "true"
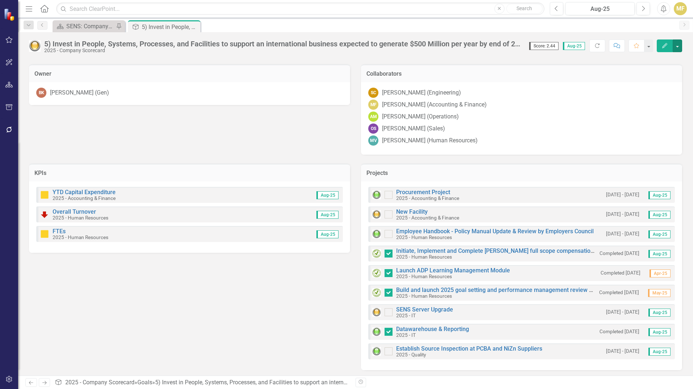
scroll to position [175, 0]
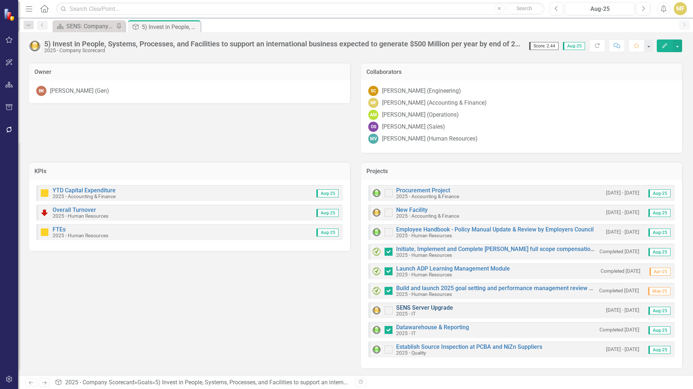
click at [426, 308] on link "SENS Server Upgrade" at bounding box center [424, 307] width 57 height 7
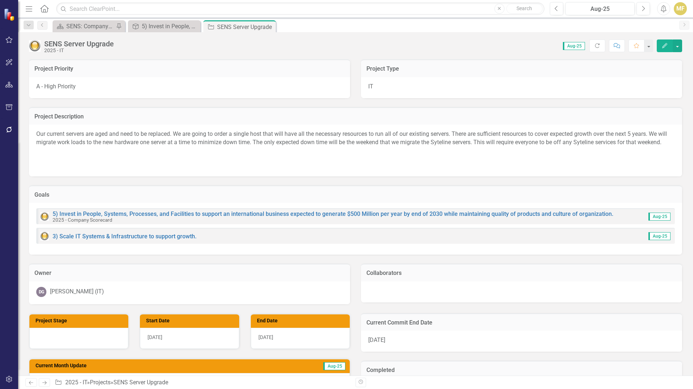
scroll to position [109, 0]
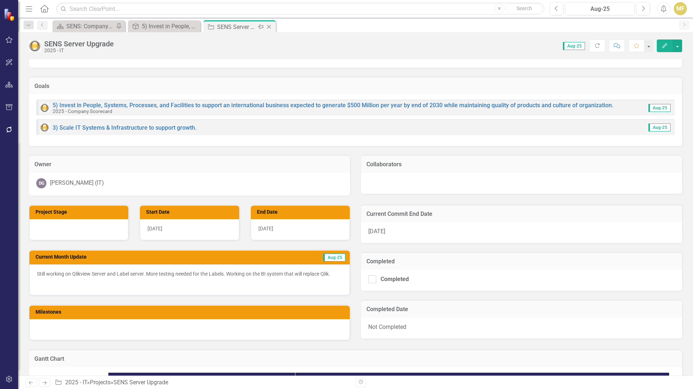
click at [268, 26] on icon at bounding box center [269, 27] width 4 height 4
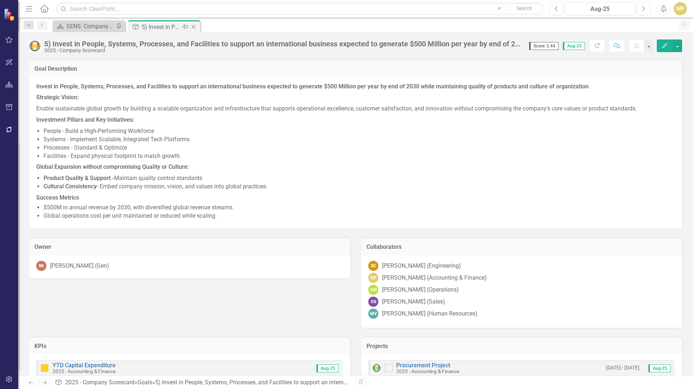
click at [195, 26] on icon "Close" at bounding box center [193, 27] width 7 height 6
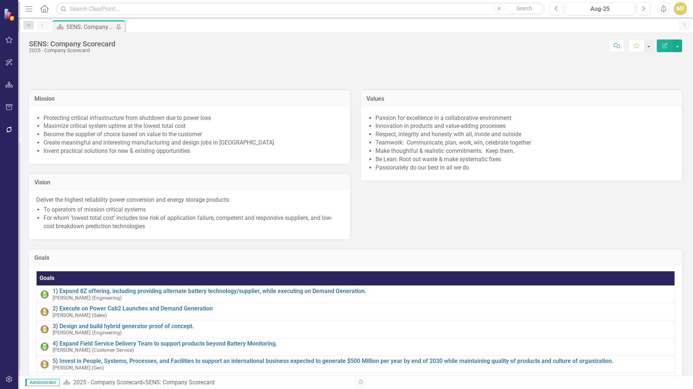
click at [32, 7] on icon "Menu" at bounding box center [28, 9] width 9 height 8
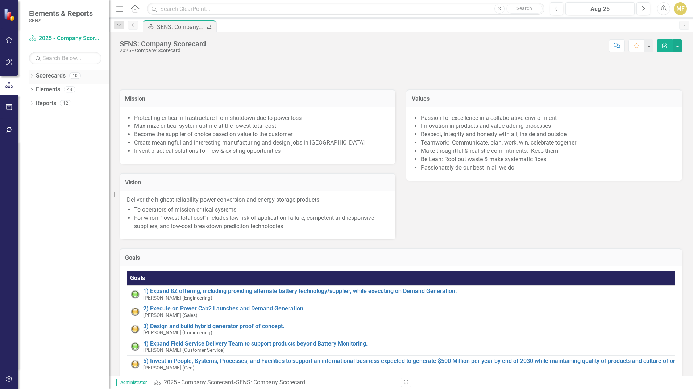
click at [32, 75] on icon "Dropdown" at bounding box center [31, 77] width 5 height 4
click at [37, 90] on icon "Dropdown" at bounding box center [35, 89] width 5 height 4
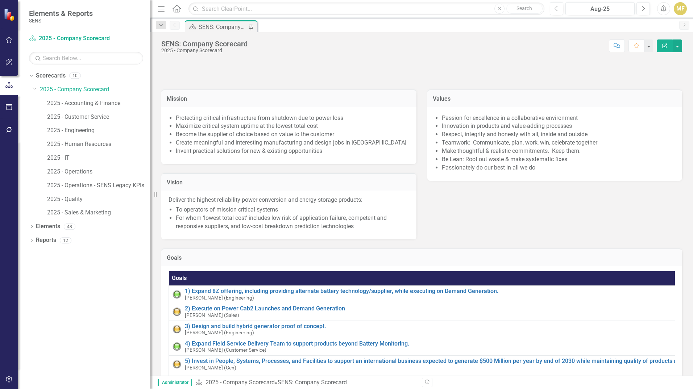
drag, startPoint x: 110, startPoint y: 129, endPoint x: 151, endPoint y: 134, distance: 40.5
click at [151, 134] on div "Resize" at bounding box center [153, 194] width 6 height 389
click at [96, 117] on link "2025 - Customer Service" at bounding box center [99, 117] width 104 height 8
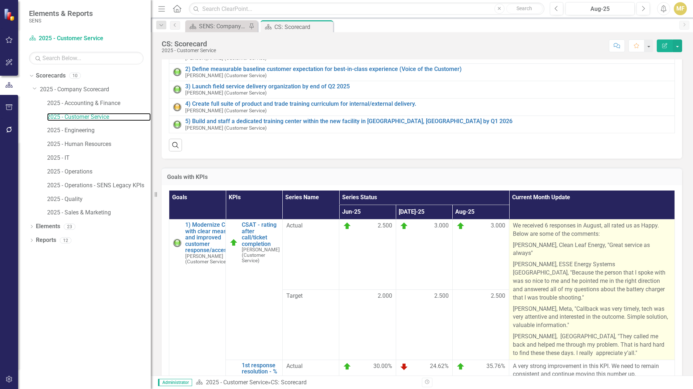
scroll to position [14, 0]
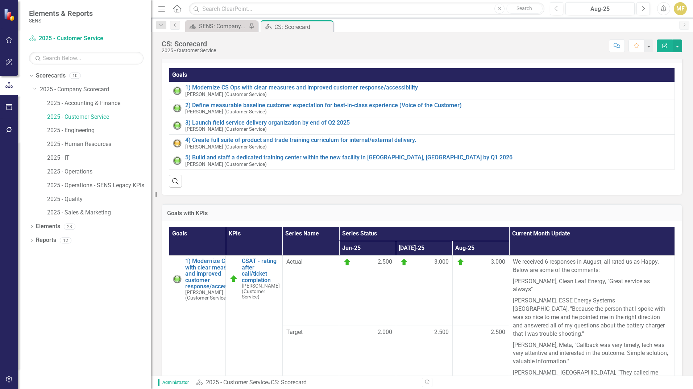
click at [160, 11] on icon "Menu" at bounding box center [161, 9] width 9 height 8
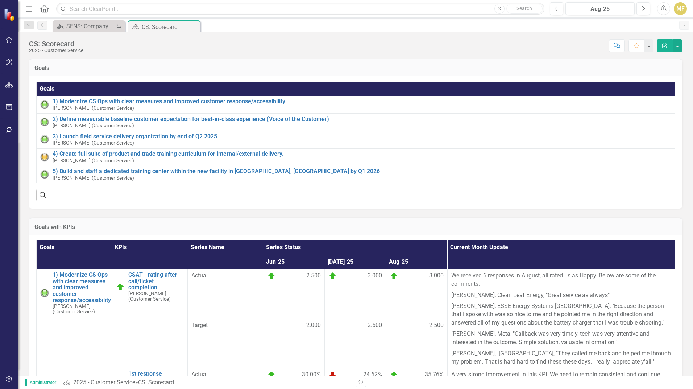
scroll to position [0, 0]
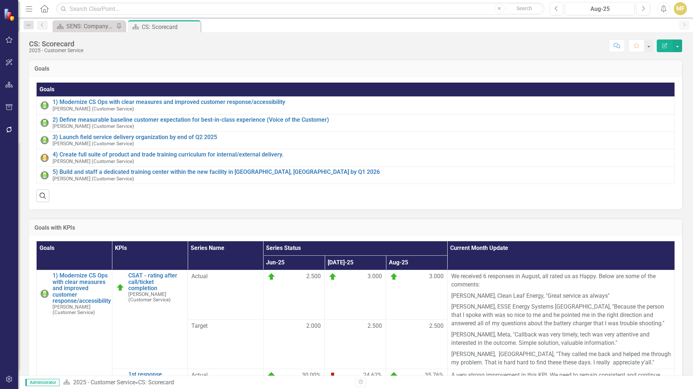
click at [29, 8] on icon "Menu" at bounding box center [28, 9] width 9 height 8
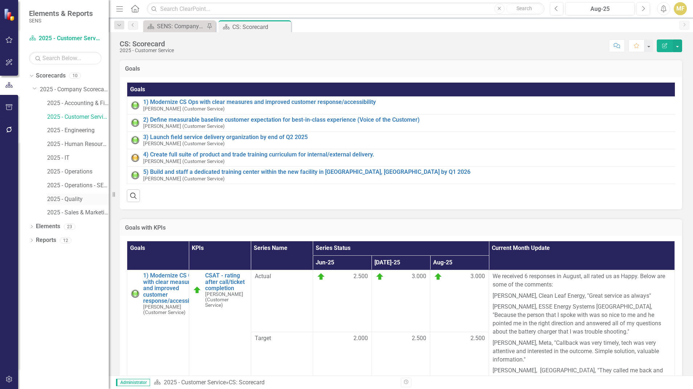
click at [71, 197] on link "2025 - Quality" at bounding box center [78, 199] width 62 height 8
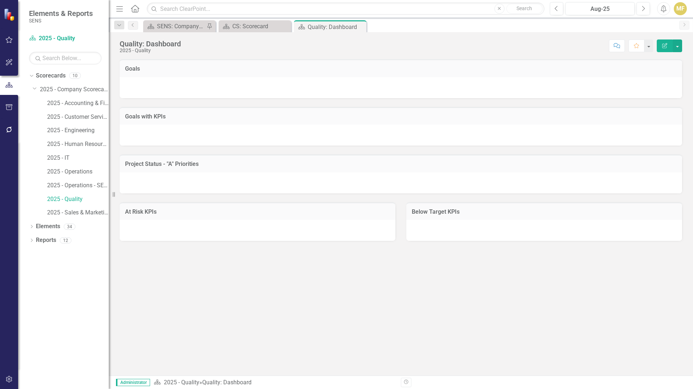
click at [121, 11] on icon "button" at bounding box center [119, 8] width 7 height 5
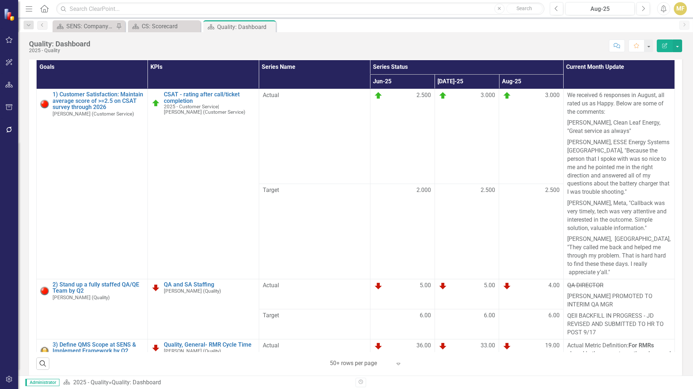
click at [28, 5] on icon "Menu" at bounding box center [28, 9] width 9 height 8
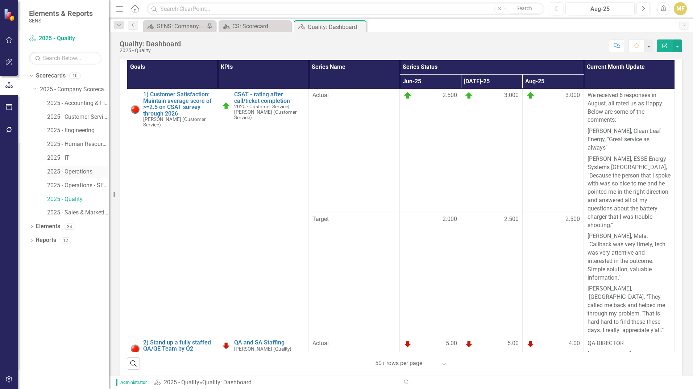
click at [78, 175] on link "2025 - Operations" at bounding box center [78, 172] width 62 height 8
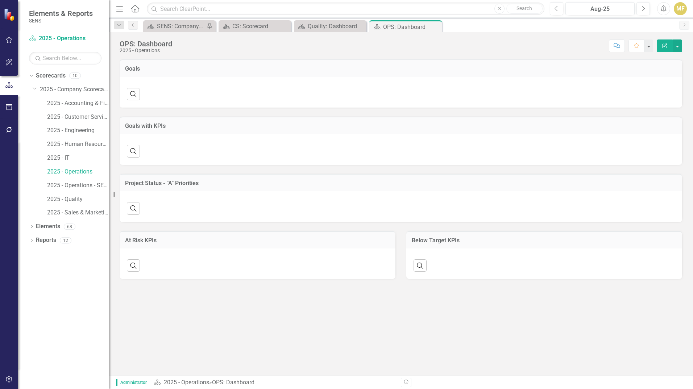
click at [118, 11] on icon "Menu" at bounding box center [119, 9] width 9 height 8
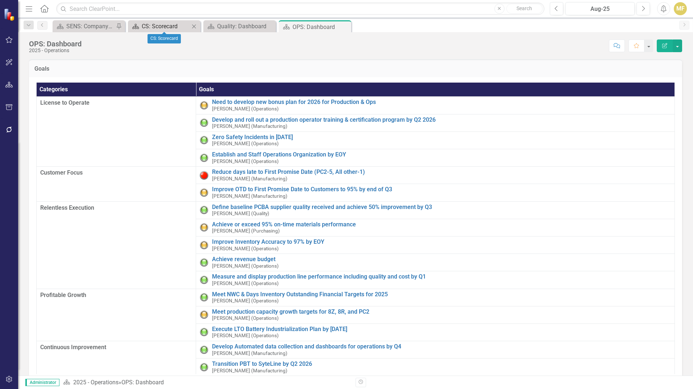
click at [165, 27] on div "CS: Scorecard" at bounding box center [166, 26] width 48 height 9
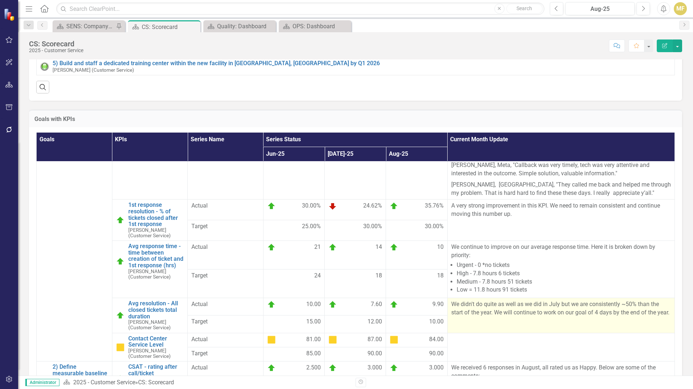
scroll to position [25, 0]
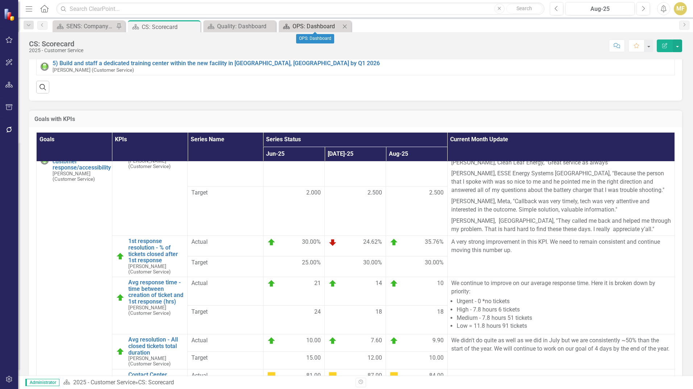
click at [305, 27] on div "OPS: Dashboard" at bounding box center [316, 26] width 48 height 9
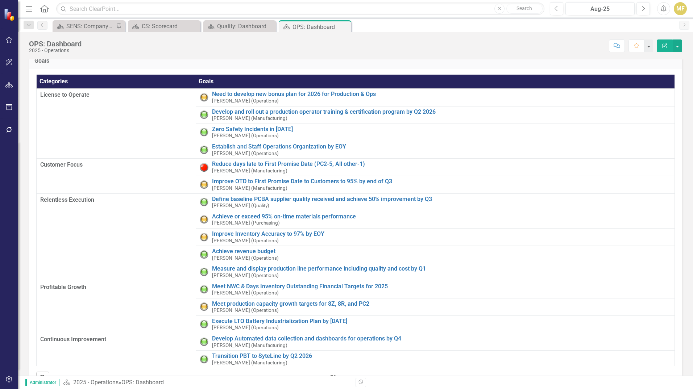
scroll to position [10, 0]
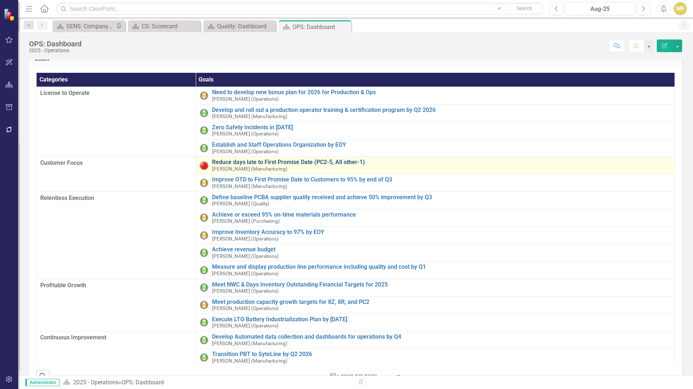
click at [263, 159] on link "Reduce days late to First Promise Date (PC2-5, All other-1)" at bounding box center [441, 162] width 459 height 7
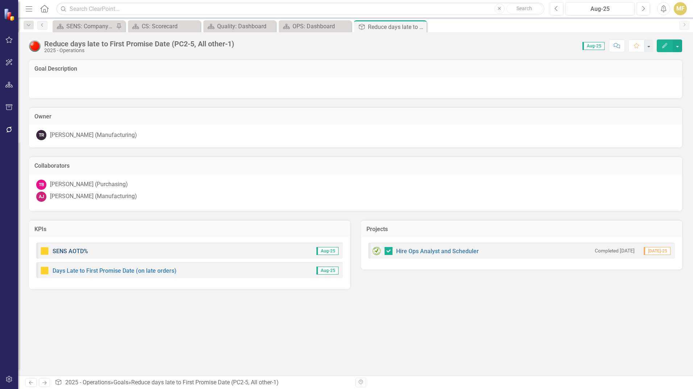
click at [75, 249] on link "SENS AOTD%" at bounding box center [70, 251] width 35 height 7
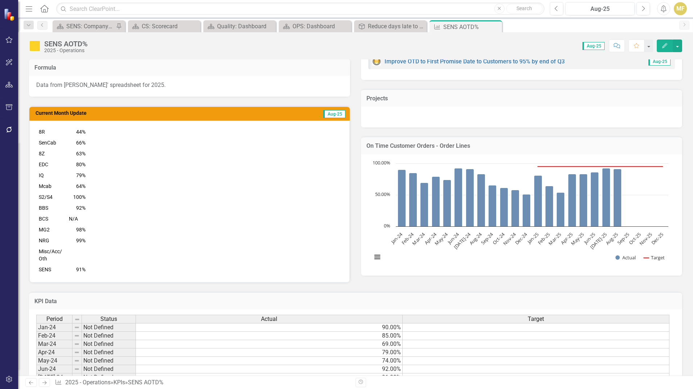
scroll to position [145, 0]
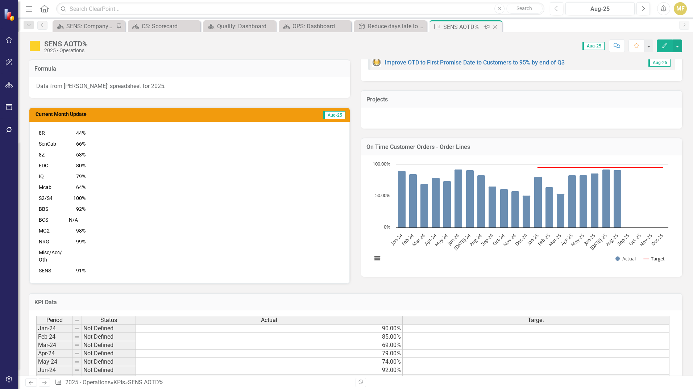
click at [496, 26] on icon at bounding box center [495, 27] width 4 height 4
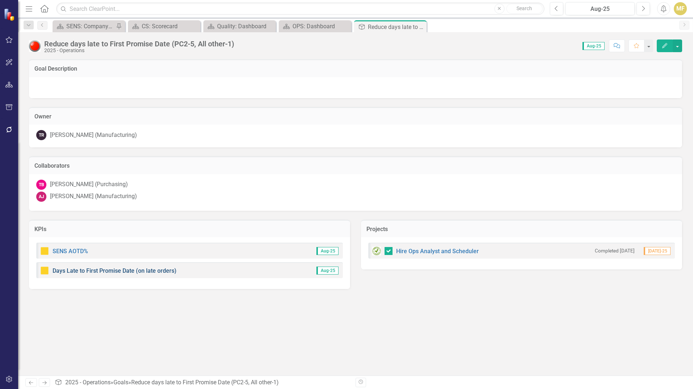
click at [71, 269] on link "Days Late to First Promise Date (on late orders)" at bounding box center [115, 270] width 124 height 7
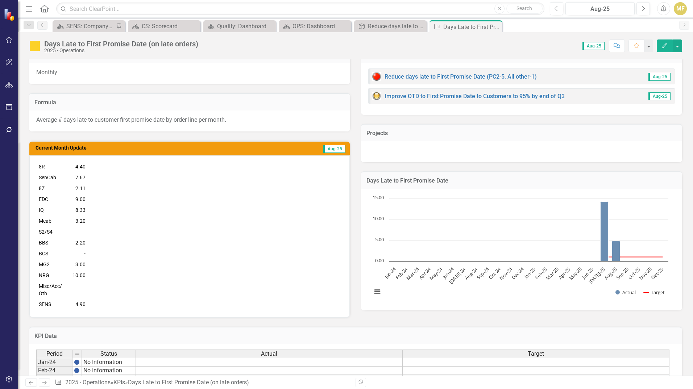
scroll to position [95, 0]
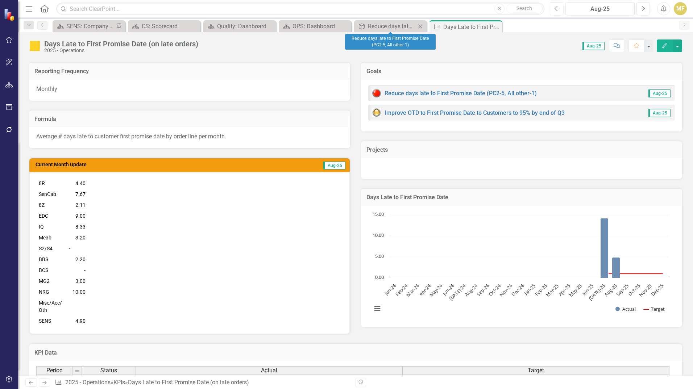
click at [400, 31] on div "Goal Reduce days late to First Promise Date (PC2-5, All other-1) Close" at bounding box center [390, 26] width 72 height 12
click at [397, 25] on div "Reduce days late to First Promise Date (PC2-5, All other-1)" at bounding box center [392, 26] width 48 height 9
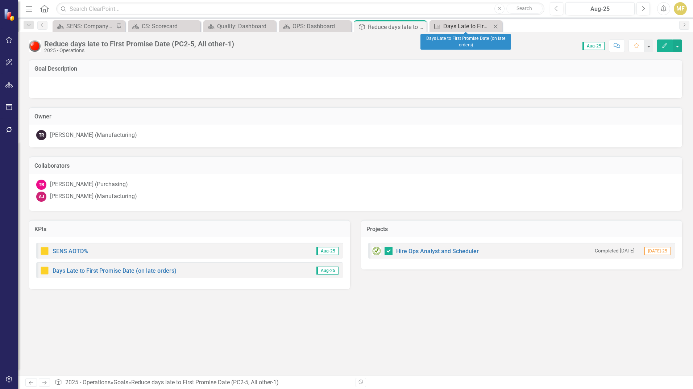
click at [446, 24] on div "Days Late to First Promise Date (on late orders)" at bounding box center [467, 26] width 48 height 9
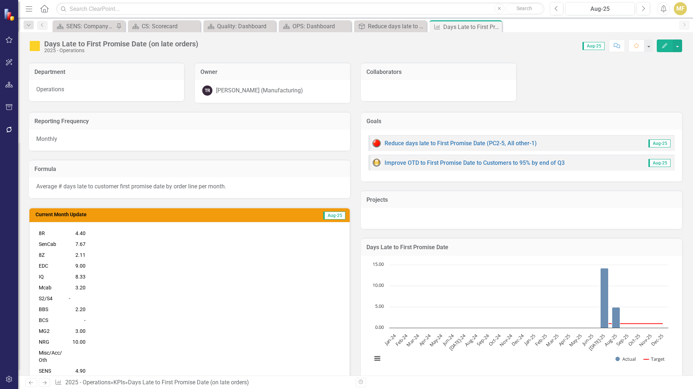
scroll to position [36, 0]
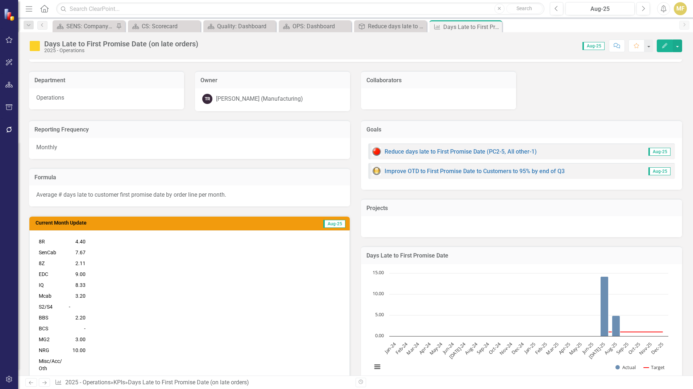
click at [0, 0] on icon "Close" at bounding box center [0, 0] width 0 height 0
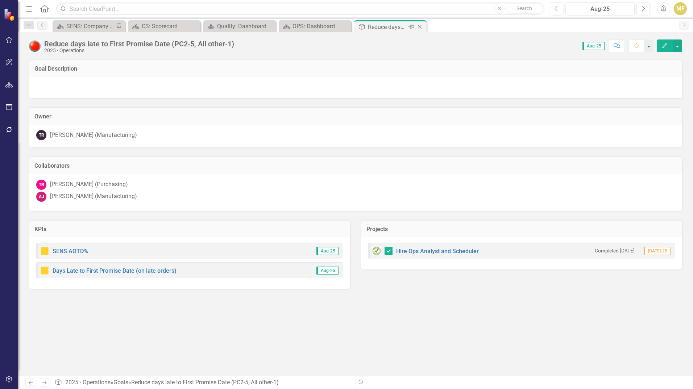
click at [422, 27] on icon "Close" at bounding box center [419, 27] width 7 height 6
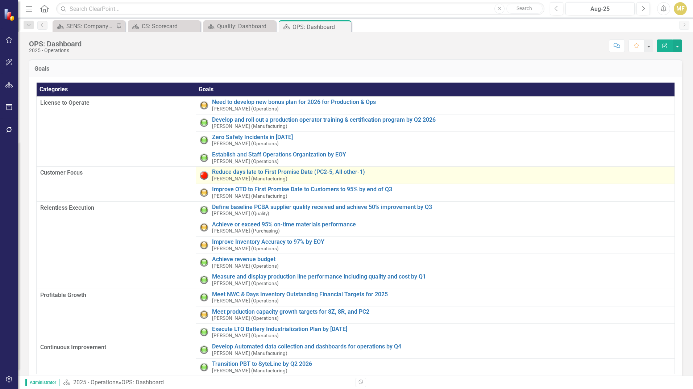
scroll to position [36, 0]
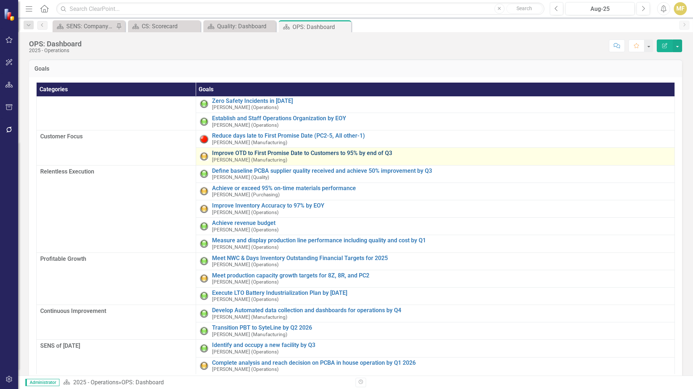
click at [284, 155] on link "Improve OTD to First Promise Date to Customers to 95% by end of Q3" at bounding box center [441, 153] width 459 height 7
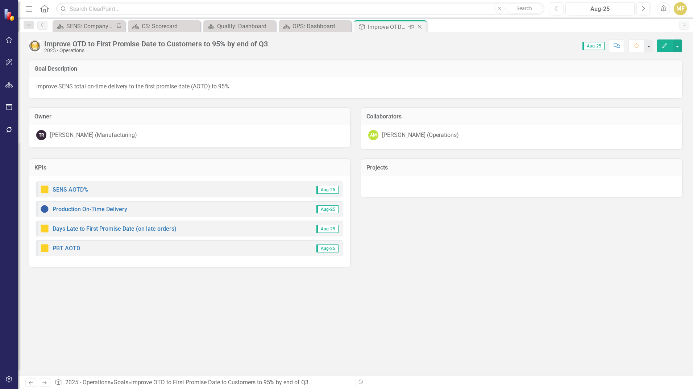
click at [421, 26] on icon "Close" at bounding box center [419, 27] width 7 height 6
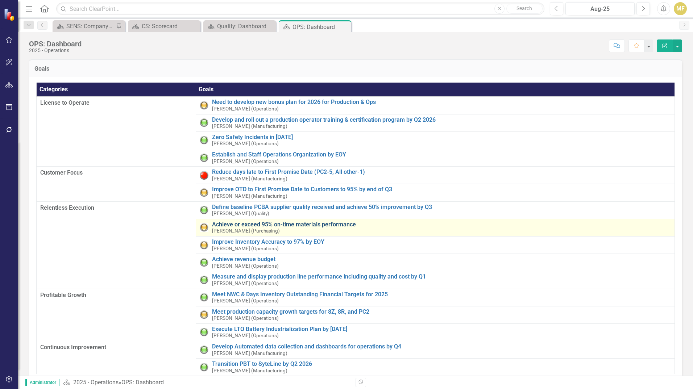
click at [345, 223] on link "Achieve or exceed 95% on-time materials performance" at bounding box center [441, 224] width 459 height 7
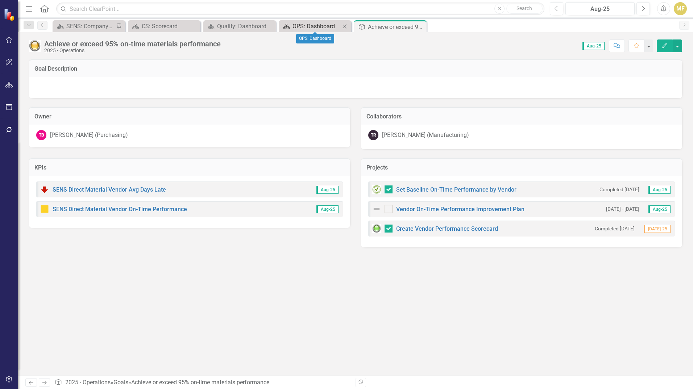
click at [312, 28] on div "OPS: Dashboard" at bounding box center [316, 26] width 48 height 9
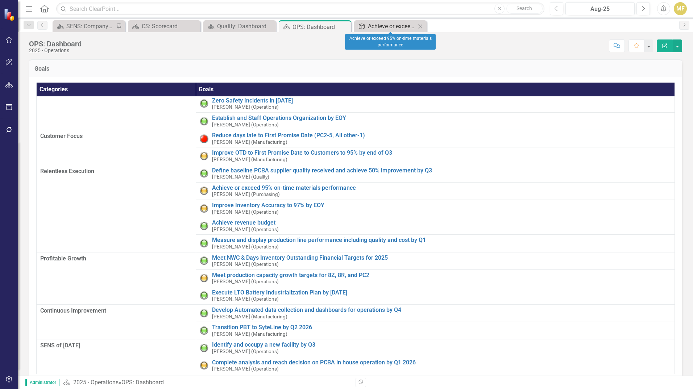
click at [388, 26] on div "Achieve or exceed 95% on-time materials performance" at bounding box center [392, 26] width 48 height 9
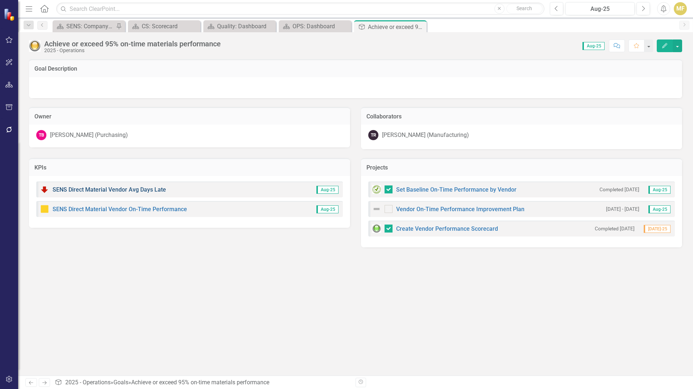
click at [153, 188] on link "SENS Direct Material Vendor Avg Days Late" at bounding box center [109, 189] width 113 height 7
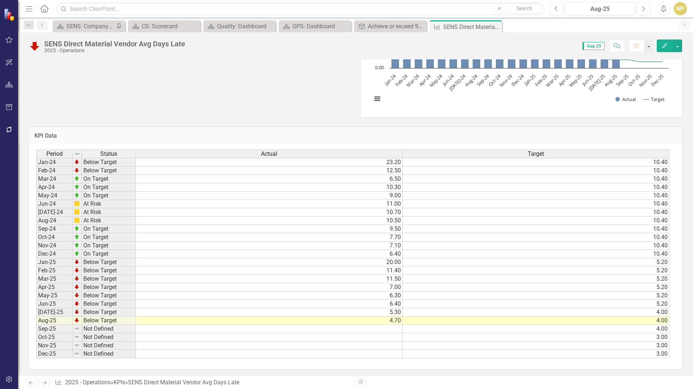
scroll to position [338, 0]
click at [385, 27] on div "Achieve or exceed 95% on-time materials performance" at bounding box center [392, 26] width 48 height 9
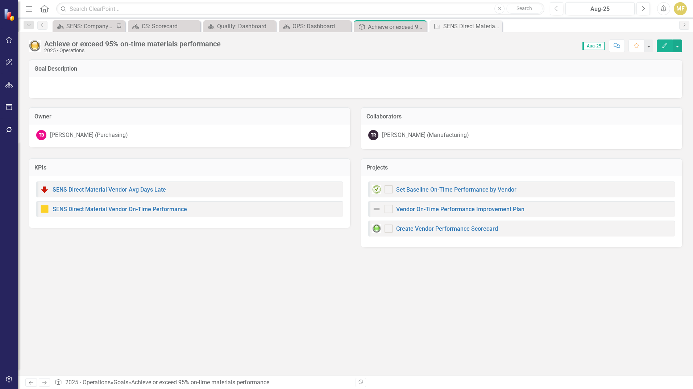
checkbox input "true"
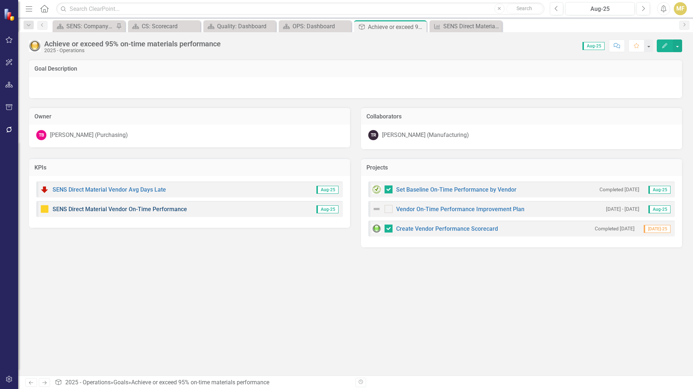
click at [141, 210] on link "SENS Direct Material Vendor On-Time Performance" at bounding box center [120, 209] width 134 height 7
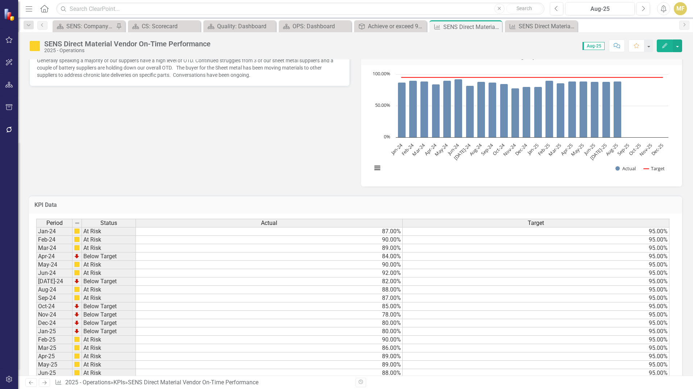
scroll to position [254, 0]
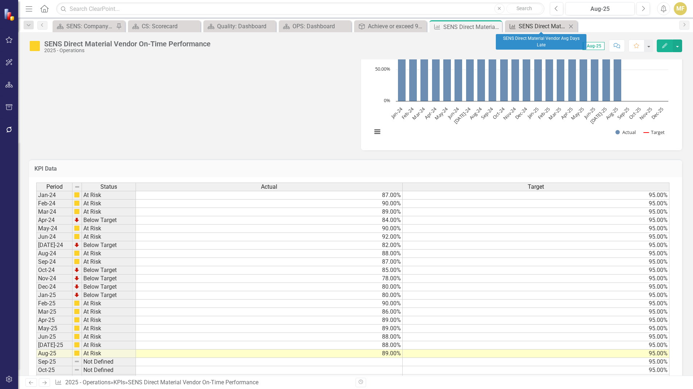
click at [544, 27] on div "SENS Direct Material Vendor Avg Days Late" at bounding box center [542, 26] width 48 height 9
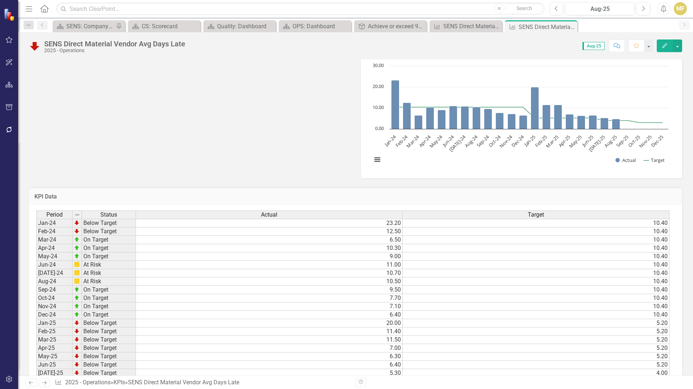
scroll to position [145, 0]
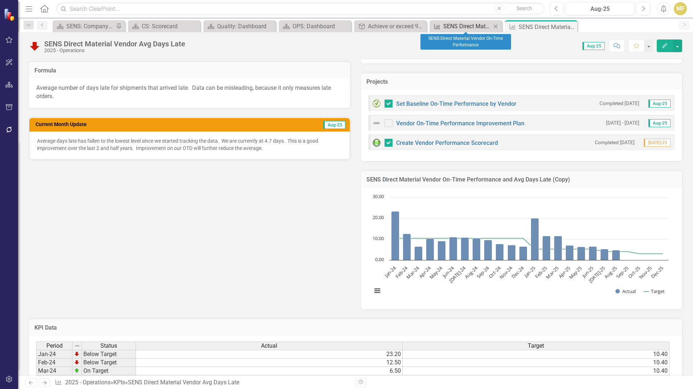
click at [457, 27] on div "SENS Direct Material Vendor On-Time Performance" at bounding box center [467, 26] width 48 height 9
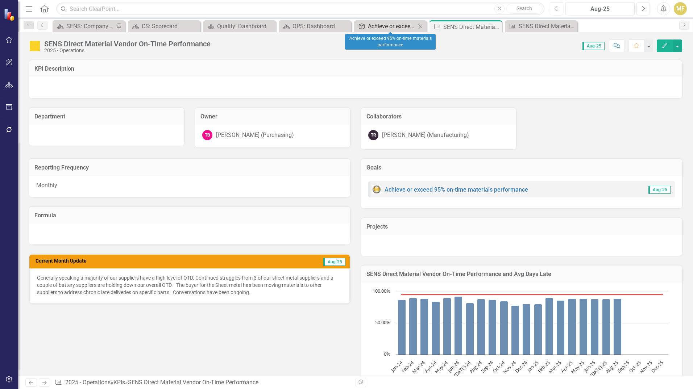
click at [381, 22] on div "Achieve or exceed 95% on-time materials performance" at bounding box center [392, 26] width 48 height 9
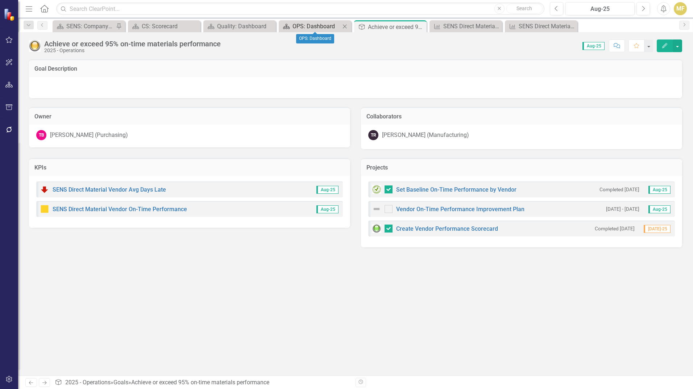
click at [319, 25] on div "OPS: Dashboard" at bounding box center [316, 26] width 48 height 9
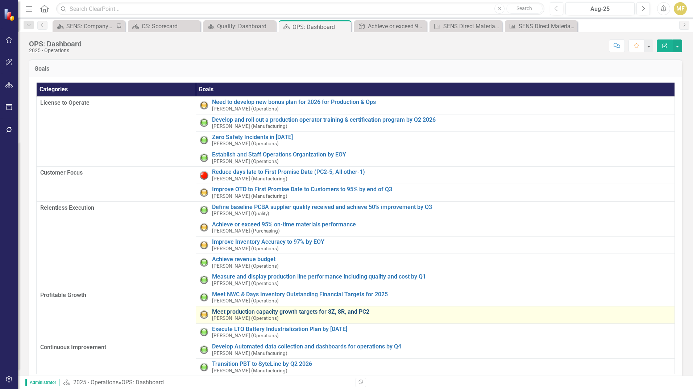
click at [259, 312] on link "Meet production capacity growth targets for 8Z, 8R, and PC2" at bounding box center [441, 312] width 459 height 7
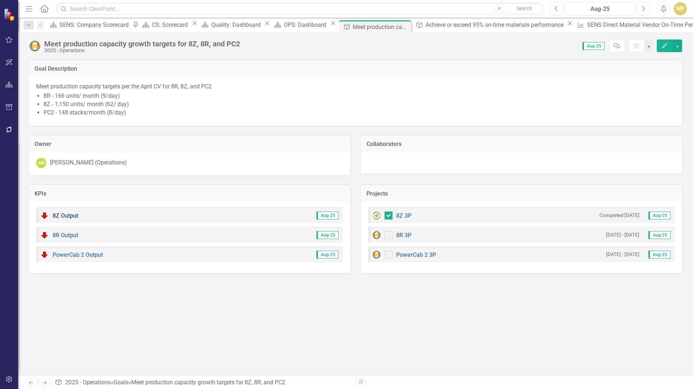
click at [74, 217] on link "8Z Output" at bounding box center [66, 215] width 26 height 7
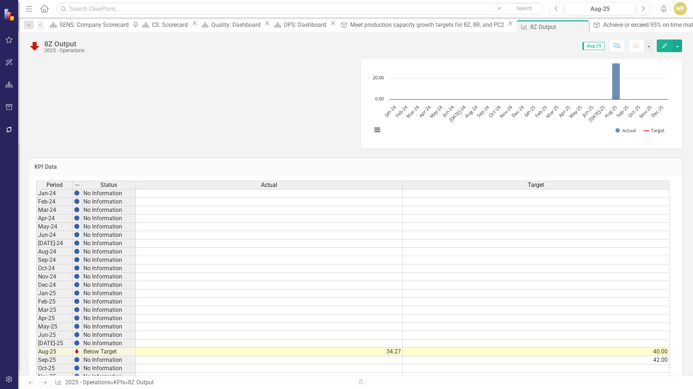
scroll to position [217, 0]
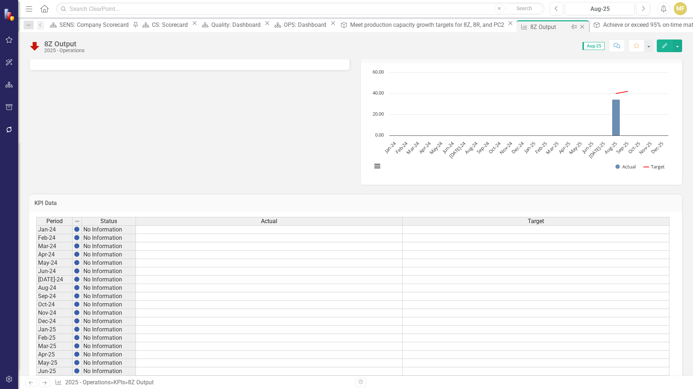
click at [578, 27] on icon "Close" at bounding box center [581, 27] width 7 height 6
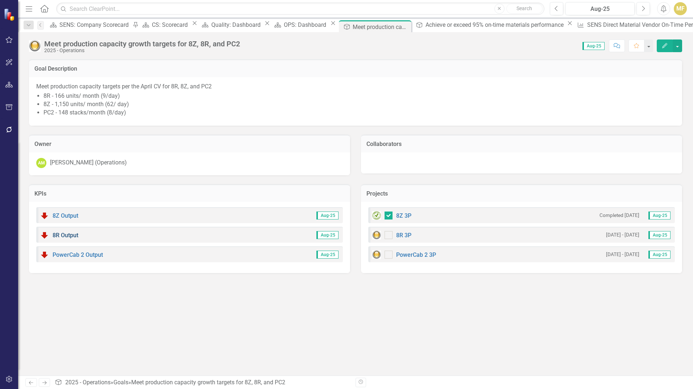
click at [65, 234] on link "8R Output" at bounding box center [66, 235] width 26 height 7
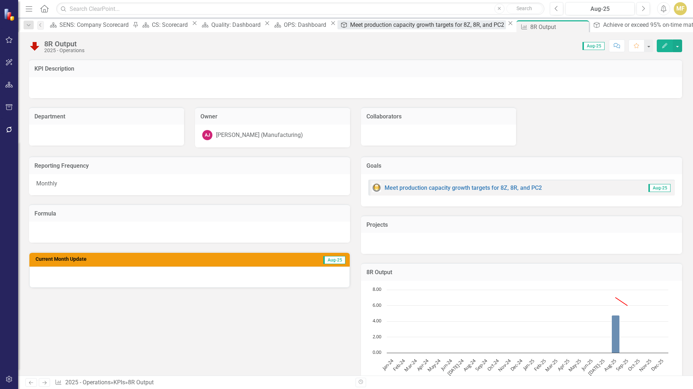
click at [350, 23] on div "Meet production capacity growth targets for 8Z, 8R, and PC2" at bounding box center [428, 24] width 156 height 9
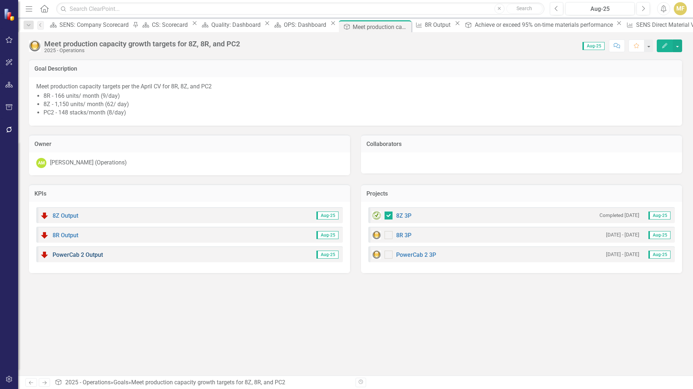
click at [81, 255] on link "PowerCab 2 Output" at bounding box center [78, 254] width 50 height 7
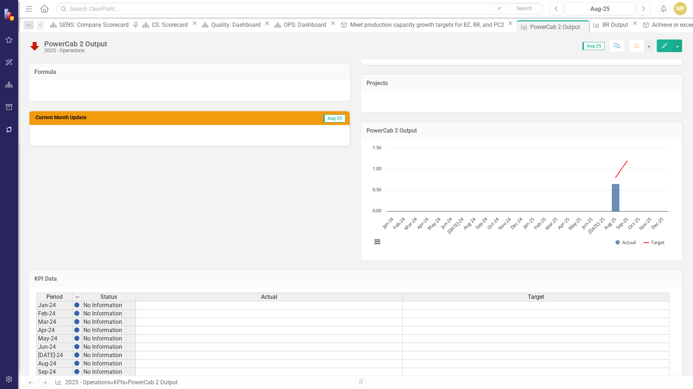
scroll to position [104, 0]
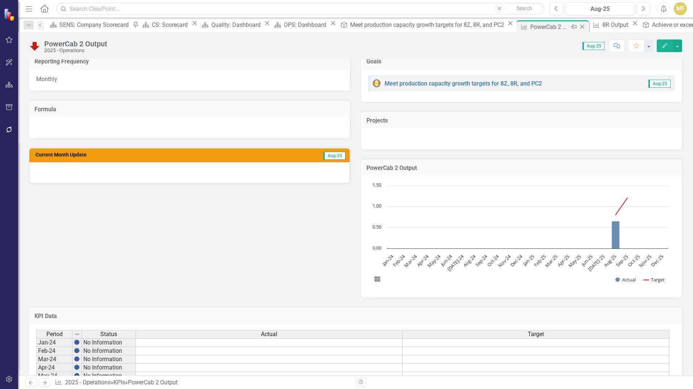
click at [578, 25] on icon "Close" at bounding box center [581, 27] width 7 height 6
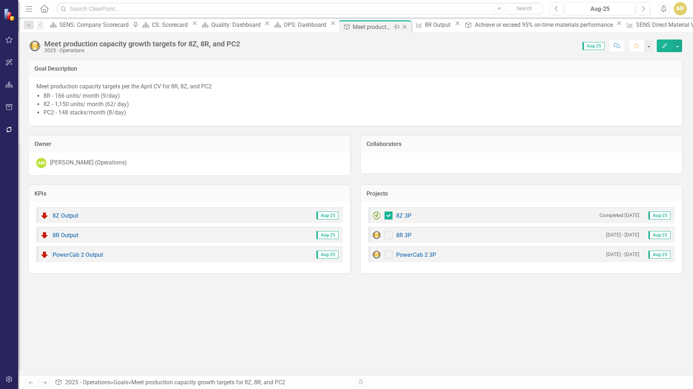
click at [401, 27] on icon "Close" at bounding box center [404, 27] width 7 height 6
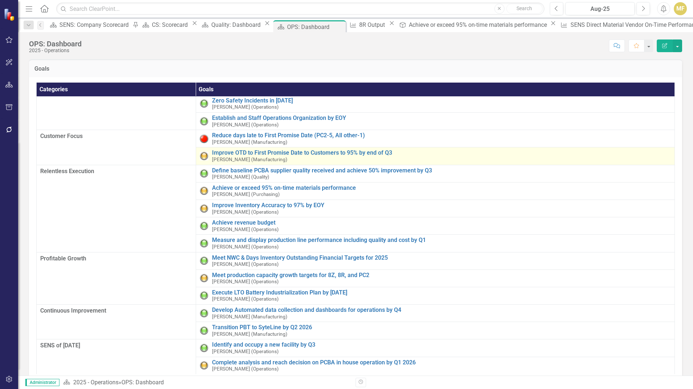
scroll to position [36, 0]
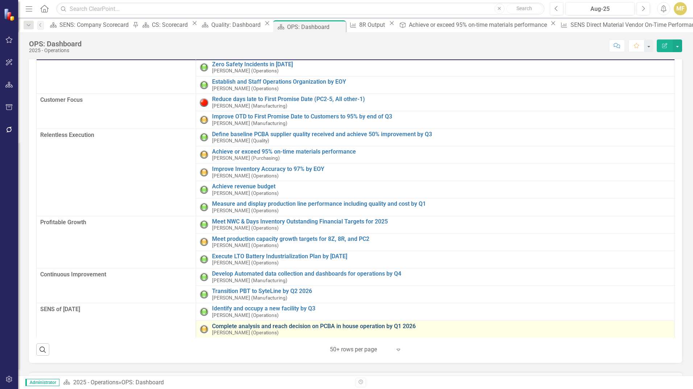
click at [362, 323] on link "Complete analysis and reach decision on PCBA in house operation by Q1 2026" at bounding box center [441, 326] width 459 height 7
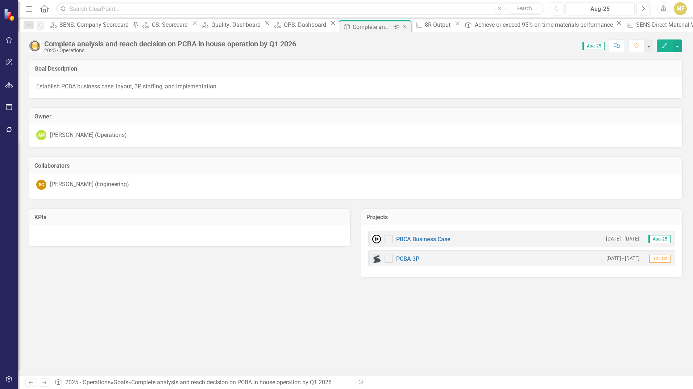
click at [401, 27] on icon "Close" at bounding box center [404, 27] width 7 height 6
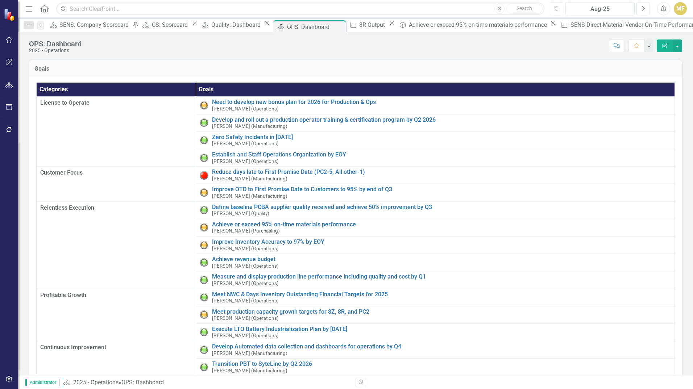
scroll to position [36, 0]
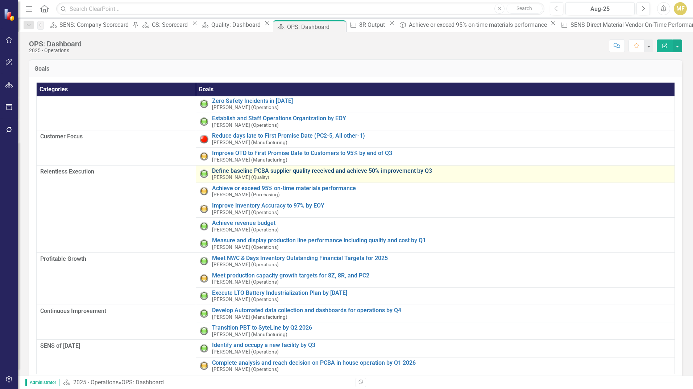
click at [285, 168] on link "Define baseline PCBA supplier quality received and achieve 50% improvement by Q3" at bounding box center [441, 171] width 459 height 7
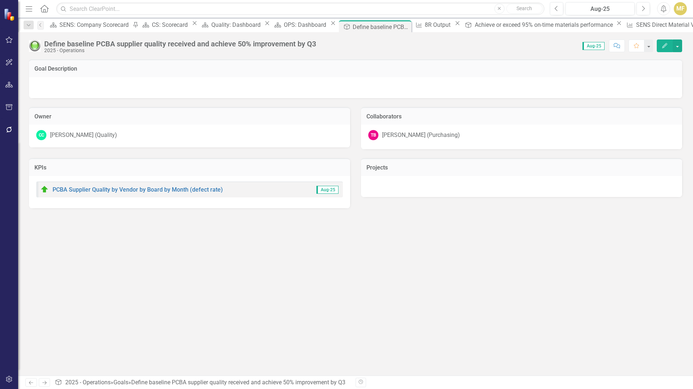
click at [129, 187] on div "PCBA Supplier Quality by Vendor by Board by Month (defect rate)" at bounding box center [131, 189] width 183 height 9
click at [129, 188] on link "PCBA Supplier Quality by Vendor by Board by Month (defect rate)" at bounding box center [138, 189] width 170 height 7
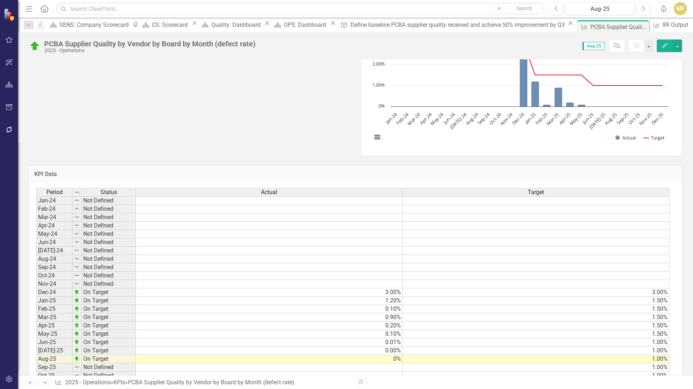
scroll to position [287, 0]
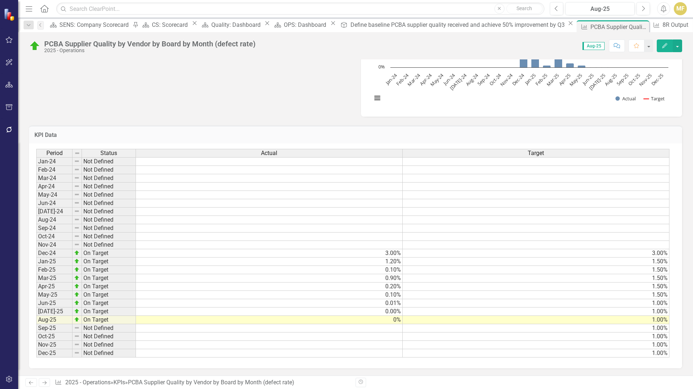
click at [376, 323] on td "0%" at bounding box center [269, 320] width 267 height 8
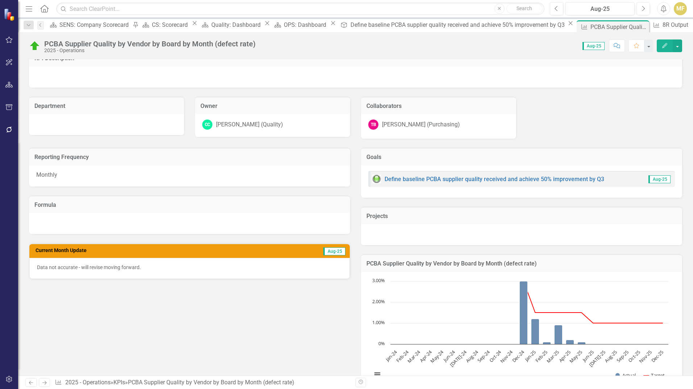
scroll to position [0, 0]
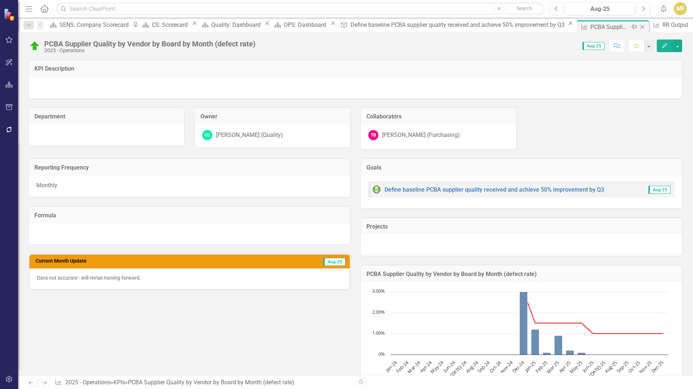
click at [638, 28] on icon "Close" at bounding box center [641, 27] width 7 height 6
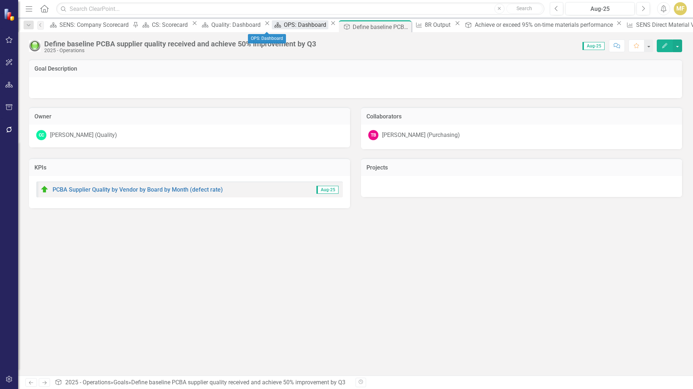
click at [284, 29] on div "OPS: Dashboard" at bounding box center [306, 24] width 45 height 9
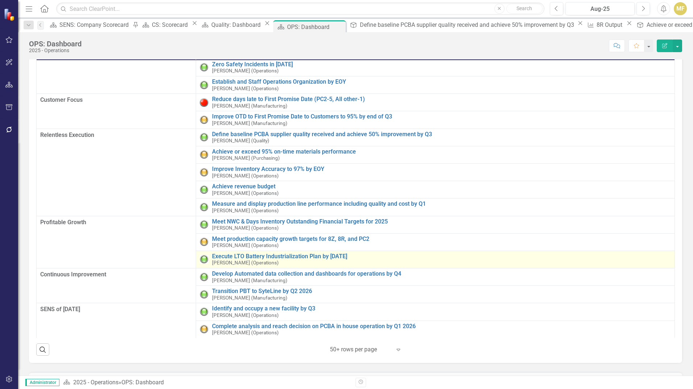
scroll to position [0, 0]
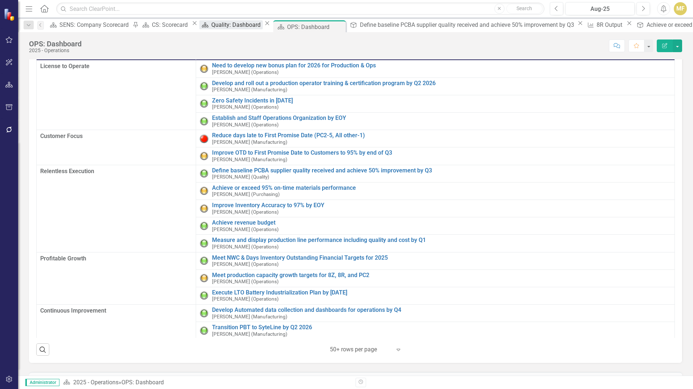
click at [211, 26] on div "Quality: Dashboard" at bounding box center [236, 24] width 51 height 9
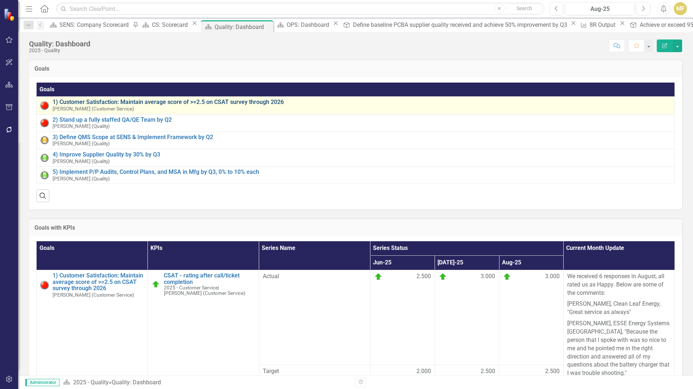
click at [225, 102] on link "1) Customer Satisfaction: Maintain average score of >=2.5 on CSAT survey throug…" at bounding box center [362, 102] width 618 height 7
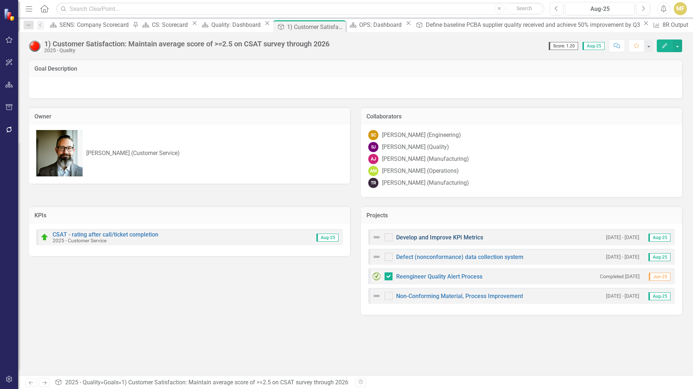
click at [417, 239] on link "Develop and Improve KPI Metrics" at bounding box center [439, 237] width 87 height 7
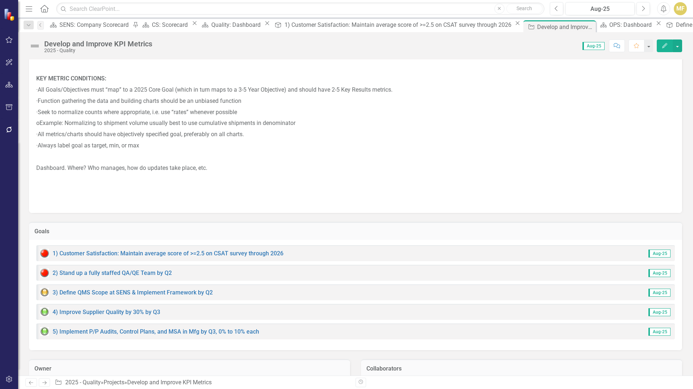
scroll to position [1050, 0]
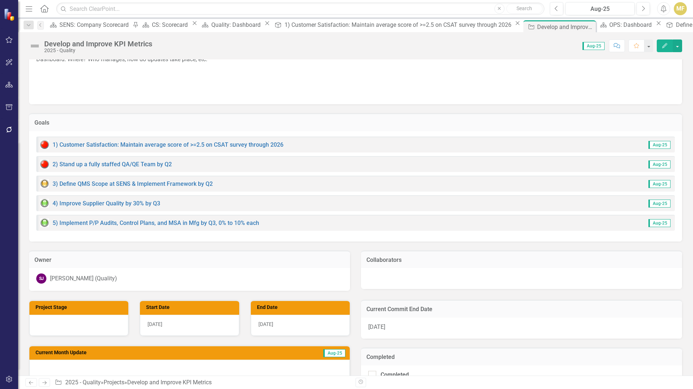
click at [163, 273] on div "SJ Scott Jones (Quality)" at bounding box center [189, 278] width 306 height 10
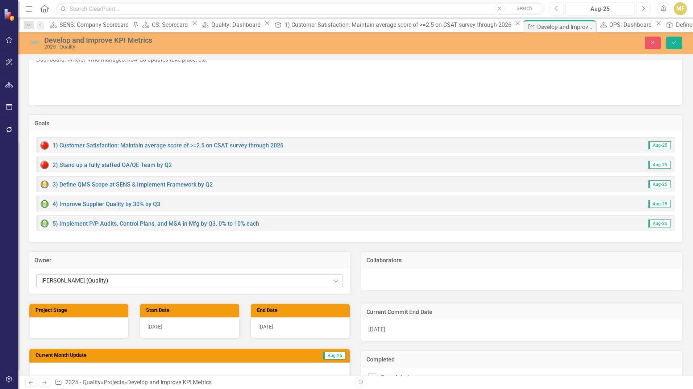
click at [179, 276] on div "Scott Jones (Quality)" at bounding box center [185, 280] width 289 height 8
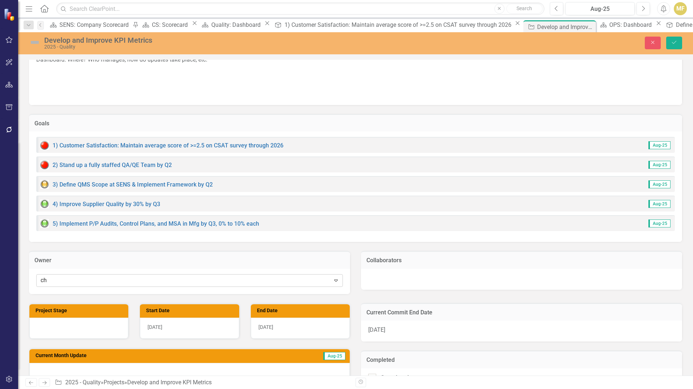
scroll to position [0, 0]
type input "chel"
click at [109, 389] on div "Chel sea Chen (Quality)" at bounding box center [347, 395] width 681 height 8
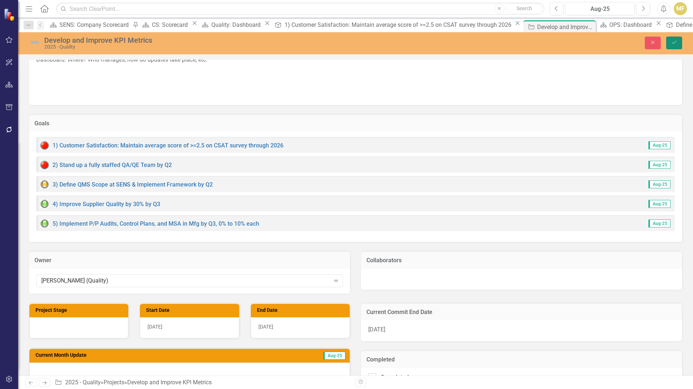
click at [670, 43] on icon "Save" at bounding box center [673, 42] width 7 height 5
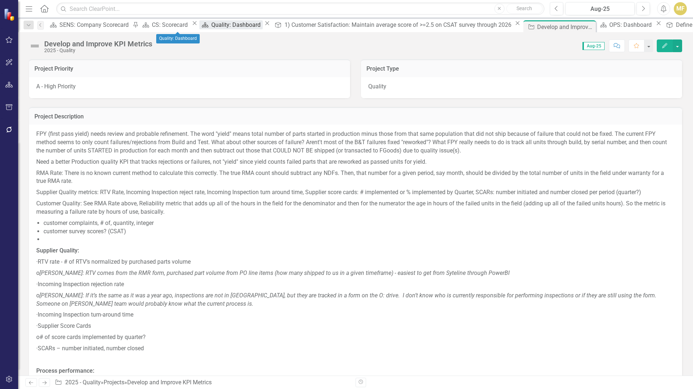
click at [211, 25] on div "Quality: Dashboard" at bounding box center [236, 24] width 51 height 9
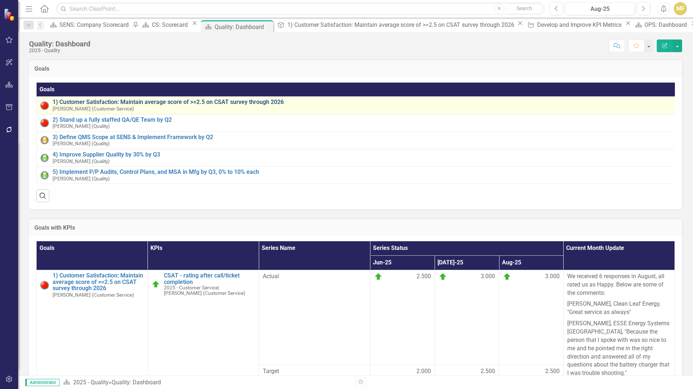
click at [110, 103] on link "1) Customer Satisfaction: Maintain average score of >=2.5 on CSAT survey throug…" at bounding box center [363, 102] width 620 height 7
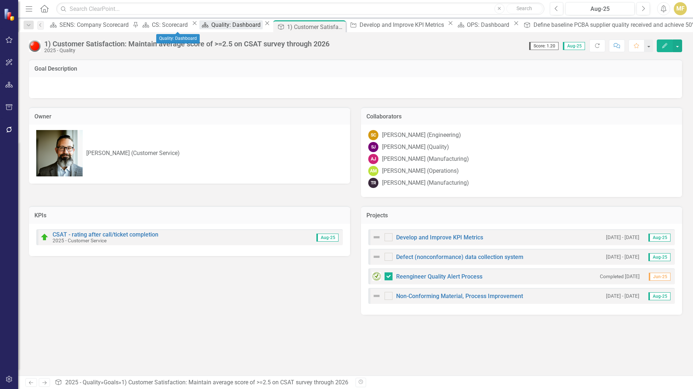
click at [211, 25] on div "Quality: Dashboard" at bounding box center [236, 24] width 51 height 9
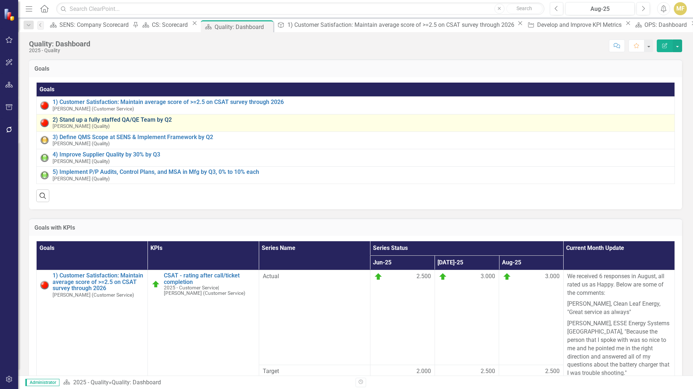
click at [129, 120] on link "2) Stand up a fully staffed QA/QE Team by Q2" at bounding box center [362, 120] width 618 height 7
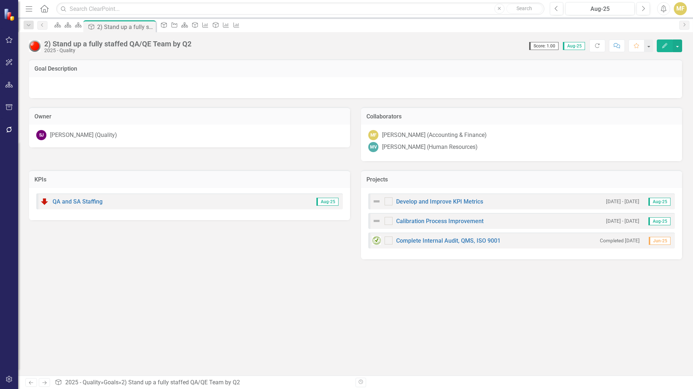
checkbox input "true"
click at [88, 202] on link "QA and SA Staffing" at bounding box center [78, 201] width 50 height 7
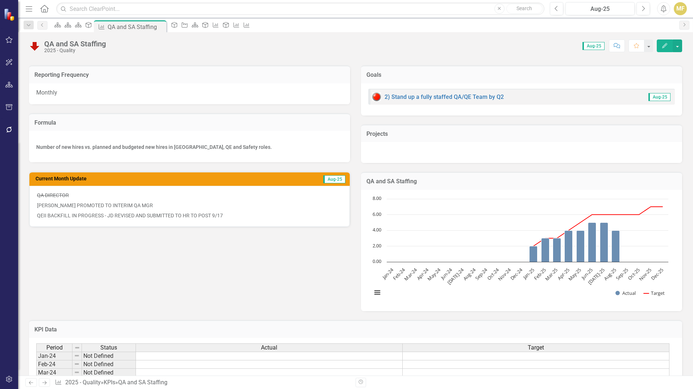
scroll to position [109, 0]
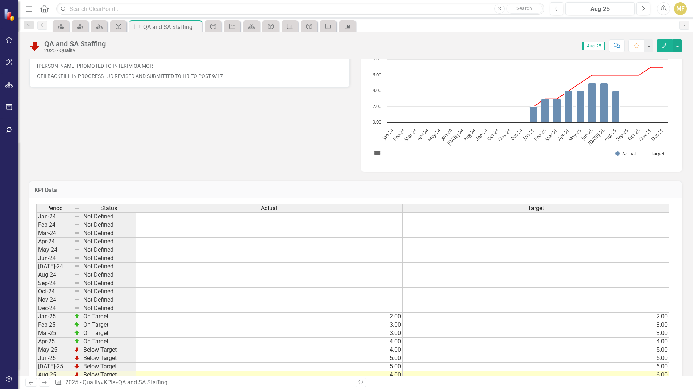
scroll to position [287, 0]
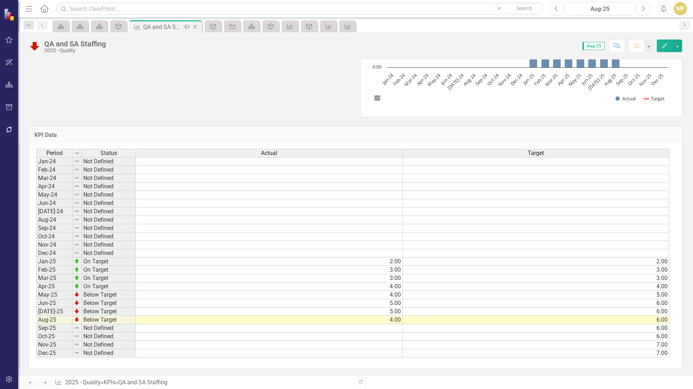
click at [195, 27] on icon at bounding box center [195, 27] width 4 height 4
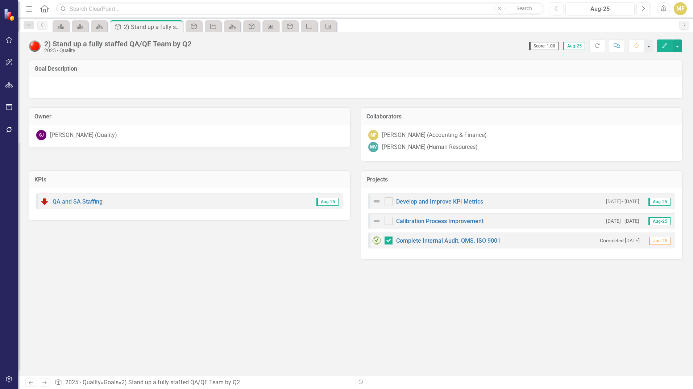
click at [334, 139] on div "SJ [PERSON_NAME] (Quality)" at bounding box center [189, 135] width 306 height 10
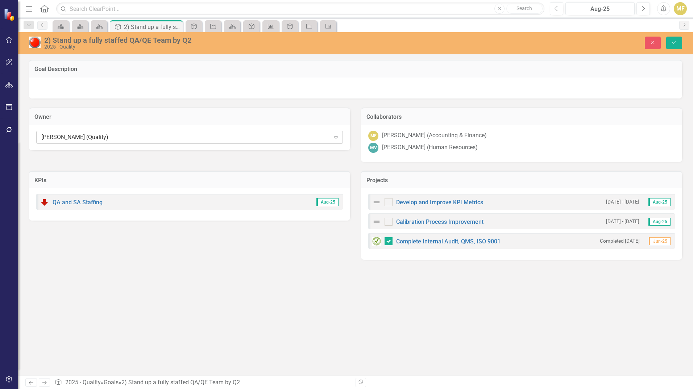
click at [334, 138] on icon "Expand" at bounding box center [335, 137] width 7 height 6
type input "chel"
click at [104, 389] on div "Chel sea Chen (Quality)" at bounding box center [347, 395] width 681 height 8
click at [676, 41] on icon "Save" at bounding box center [673, 42] width 7 height 5
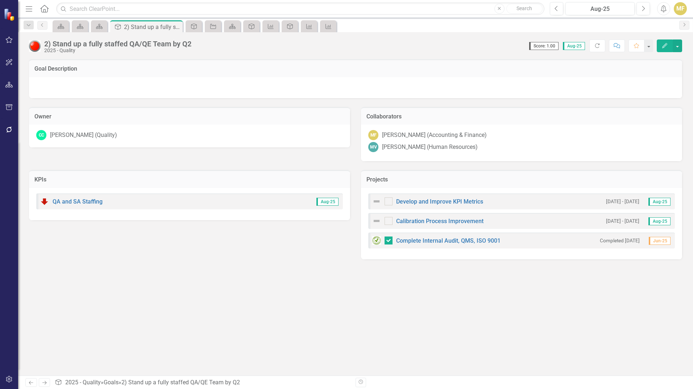
checkbox input "true"
click at [177, 27] on icon "Close" at bounding box center [175, 27] width 7 height 6
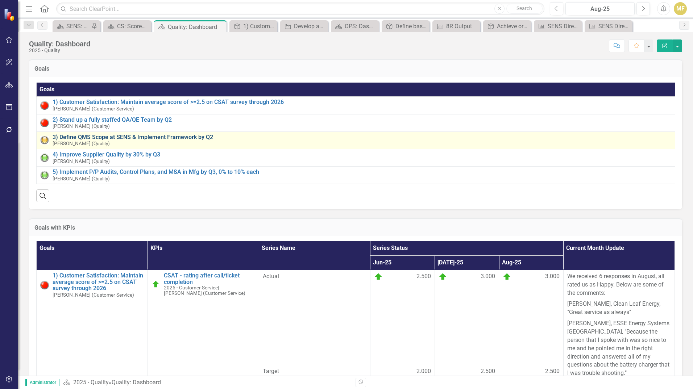
click at [111, 137] on link "3) Define QMS Scope at SENS & Implement Framework by Q2" at bounding box center [363, 137] width 620 height 7
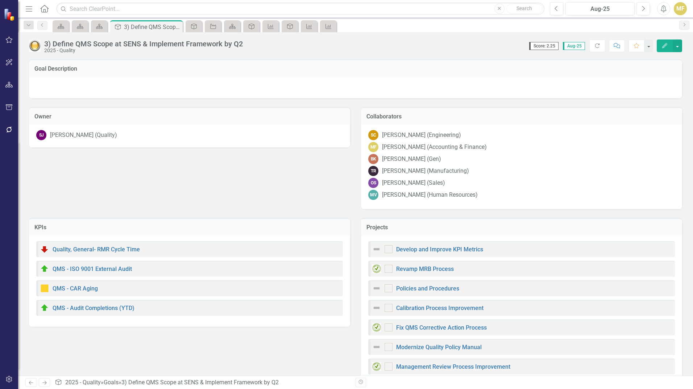
checkbox input "true"
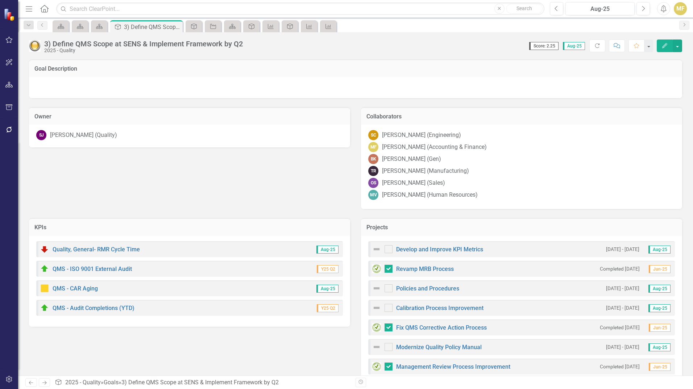
click at [135, 135] on div "SJ [PERSON_NAME] (Quality)" at bounding box center [189, 135] width 306 height 10
click at [135, 136] on div "SJ [PERSON_NAME] (Quality)" at bounding box center [189, 135] width 306 height 10
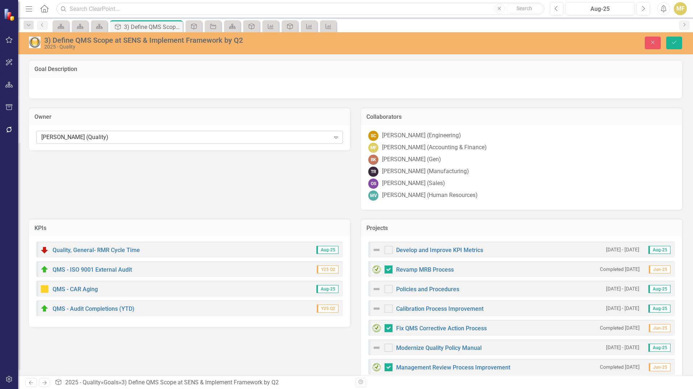
click at [332, 135] on icon "Expand" at bounding box center [335, 137] width 7 height 6
click at [332, 137] on icon "Expand" at bounding box center [335, 137] width 7 height 6
type input "chel"
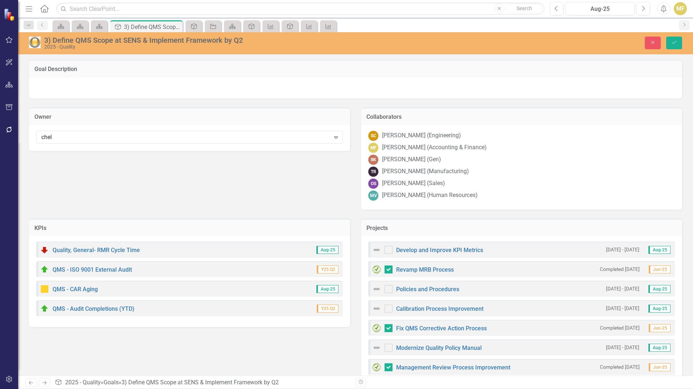
click at [155, 389] on div "Chel sea Chen (Quality)" at bounding box center [347, 395] width 681 height 8
click at [678, 43] on button "Save" at bounding box center [674, 43] width 16 height 13
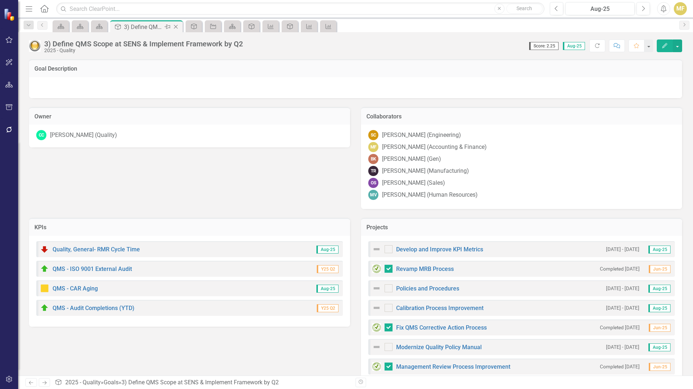
click at [176, 27] on icon "Close" at bounding box center [175, 27] width 7 height 6
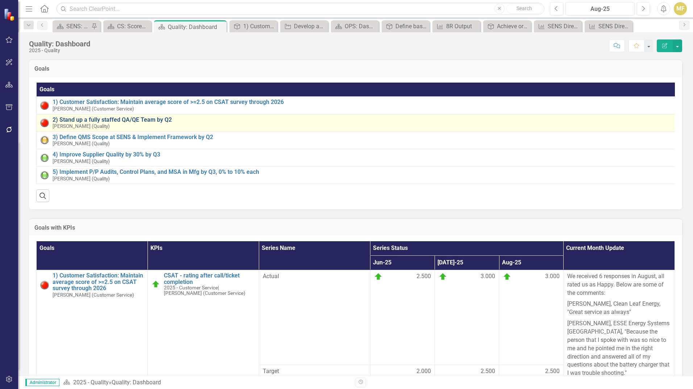
click at [132, 119] on link "2) Stand up a fully staffed QA/QE Team by Q2" at bounding box center [362, 120] width 619 height 7
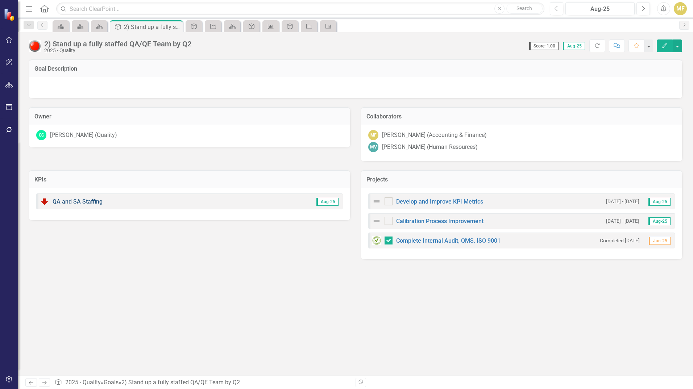
click at [83, 202] on link "QA and SA Staffing" at bounding box center [78, 201] width 50 height 7
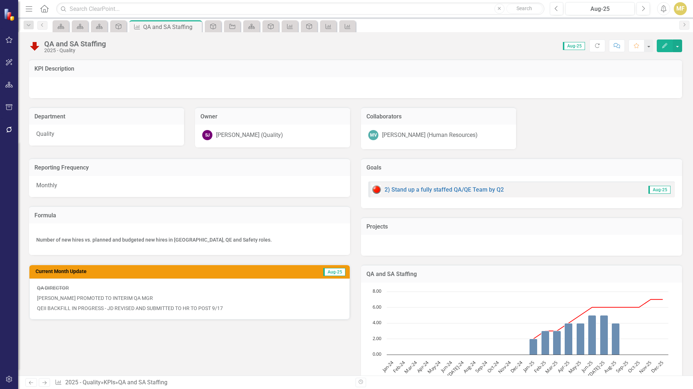
click at [315, 136] on div "SJ [PERSON_NAME] (Quality)" at bounding box center [272, 135] width 141 height 10
click at [316, 137] on div "SJ [PERSON_NAME] (Quality)" at bounding box center [272, 135] width 141 height 10
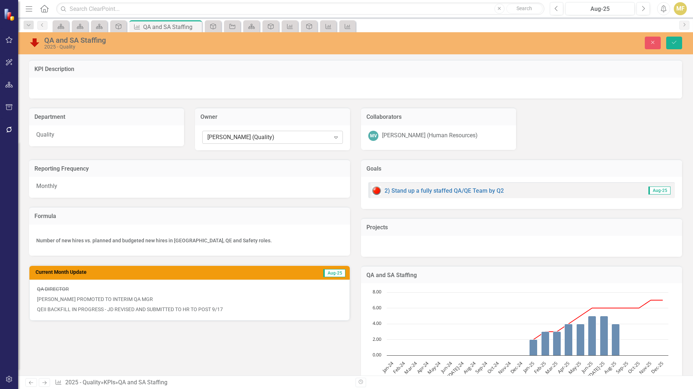
click at [335, 137] on icon "Expand" at bounding box center [335, 137] width 7 height 6
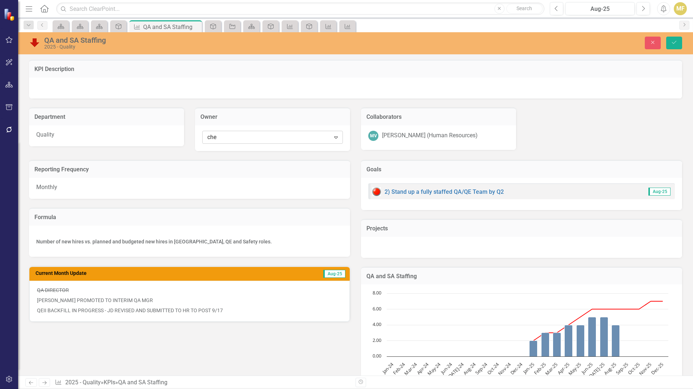
type input "chel"
click at [279, 389] on div "Chel sea Chen (Quality)" at bounding box center [347, 395] width 681 height 8
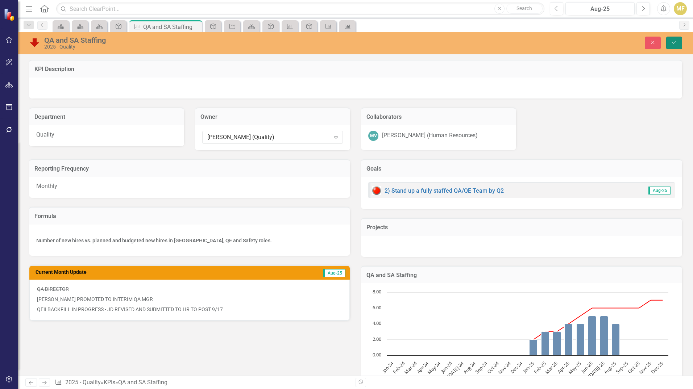
click at [675, 40] on icon "Save" at bounding box center [673, 42] width 7 height 5
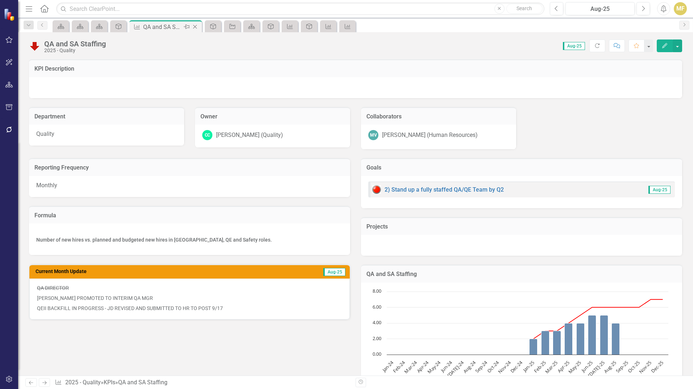
click at [196, 25] on icon "Close" at bounding box center [194, 27] width 7 height 6
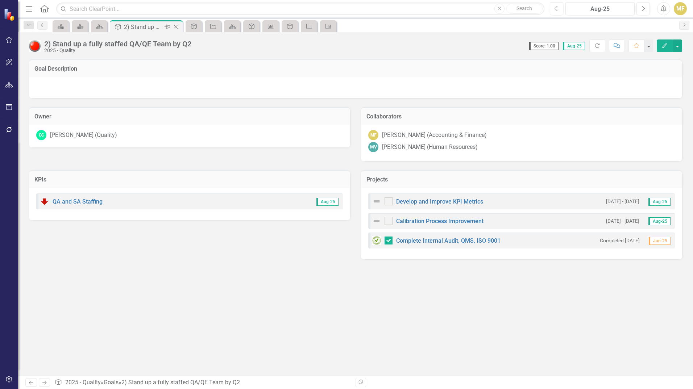
click at [175, 26] on icon "Close" at bounding box center [175, 27] width 7 height 6
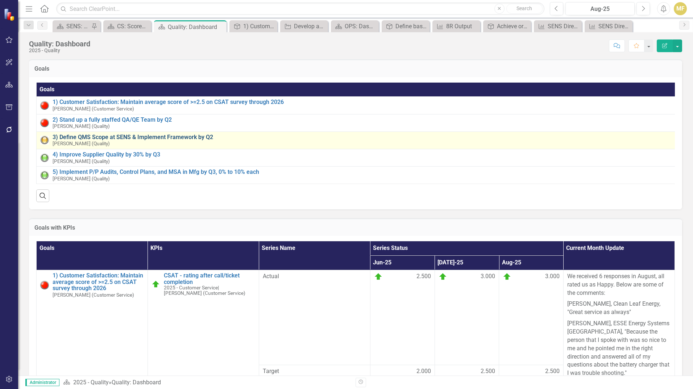
click at [124, 137] on link "3) Define QMS Scope at SENS & Implement Framework by Q2" at bounding box center [362, 137] width 619 height 7
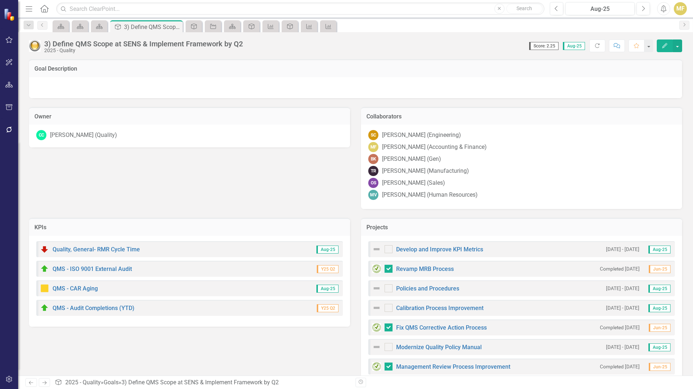
scroll to position [36, 0]
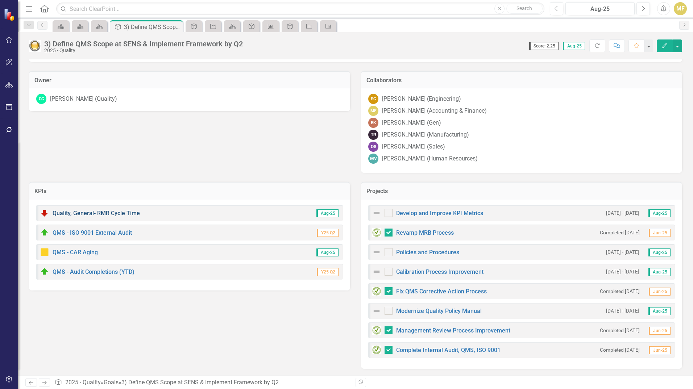
click at [109, 212] on link "Quality, General- RMR Cycle Time" at bounding box center [96, 213] width 87 height 7
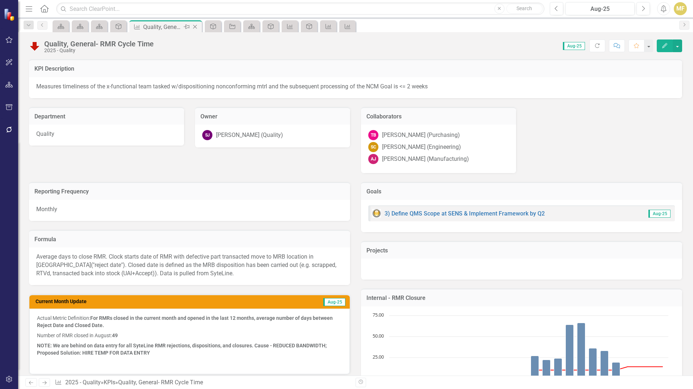
click at [197, 24] on icon "Close" at bounding box center [194, 27] width 7 height 6
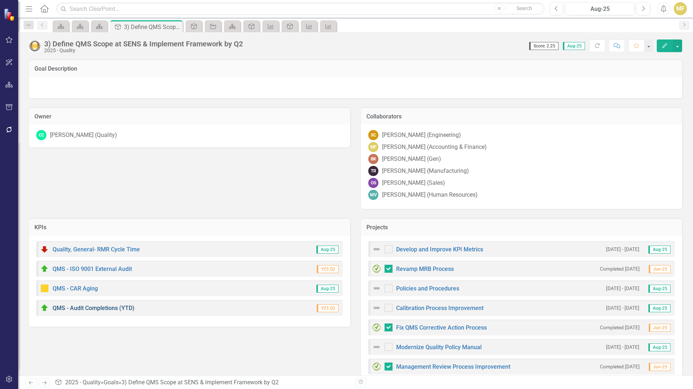
click at [96, 308] on link "QMS - Audit Completions (YTD)" at bounding box center [94, 308] width 82 height 7
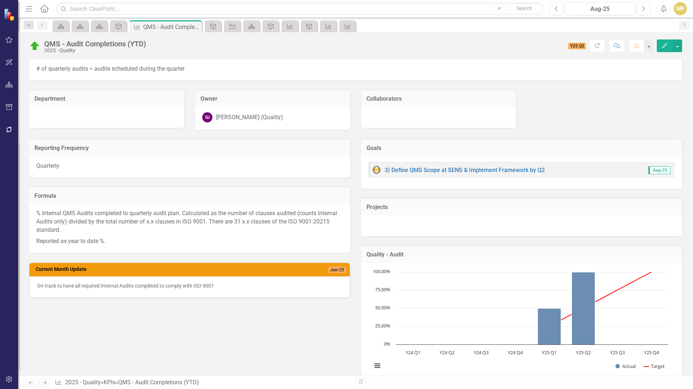
scroll to position [7, 0]
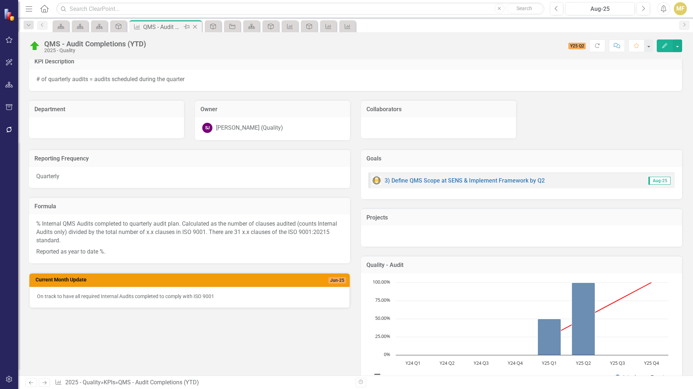
click at [196, 24] on icon "Close" at bounding box center [194, 27] width 7 height 6
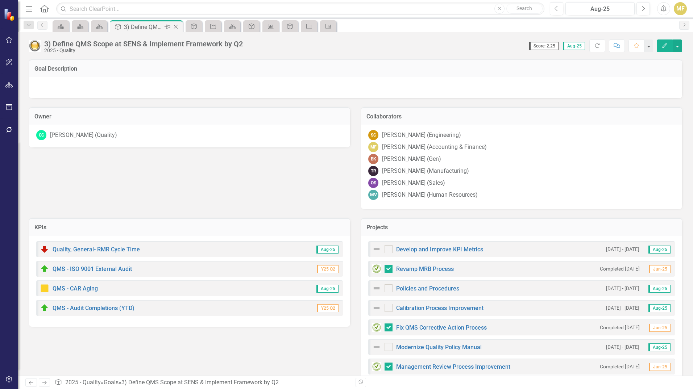
click at [177, 26] on icon "Close" at bounding box center [175, 27] width 7 height 6
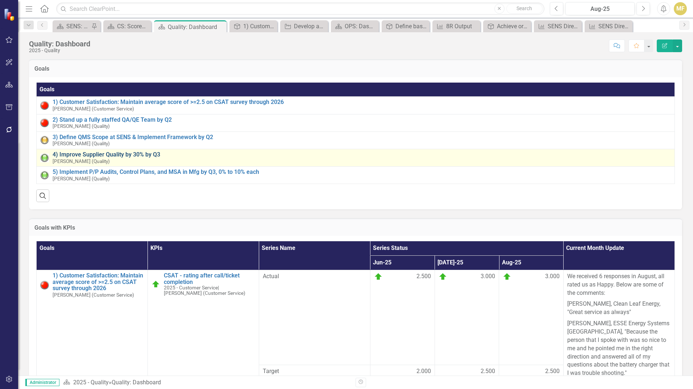
click at [135, 155] on link "4) Improve Supplier Quality by 30% by Q3" at bounding box center [362, 154] width 618 height 7
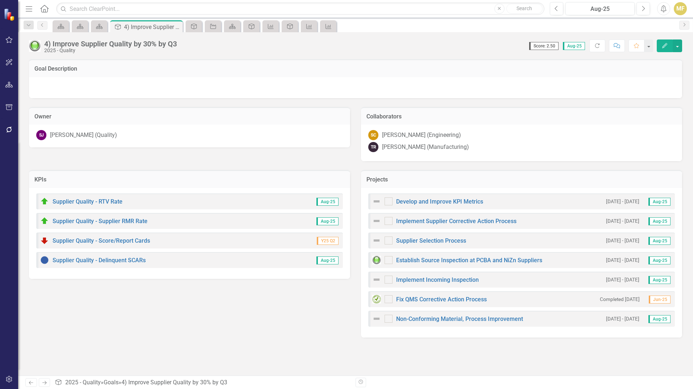
checkbox input "true"
click at [176, 27] on icon "Close" at bounding box center [175, 27] width 7 height 6
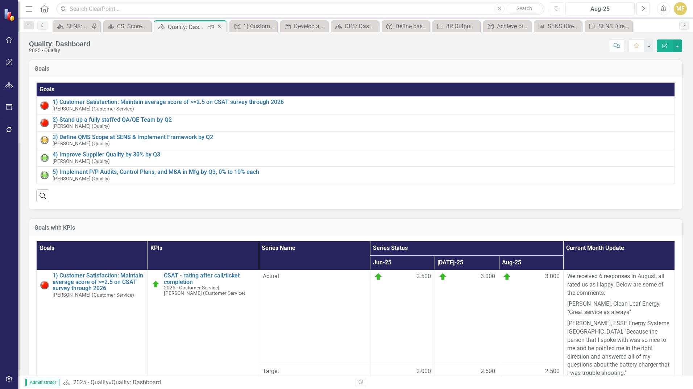
click at [221, 27] on icon "Close" at bounding box center [219, 27] width 7 height 6
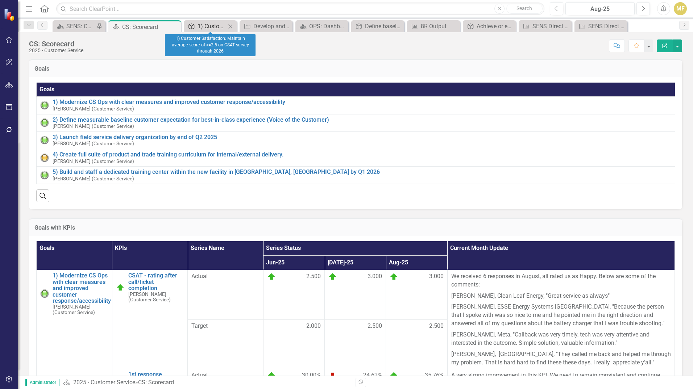
click at [207, 25] on div "1) Customer Satisfaction: Maintain average score of >=2.5 on CSAT survey throug…" at bounding box center [211, 26] width 28 height 9
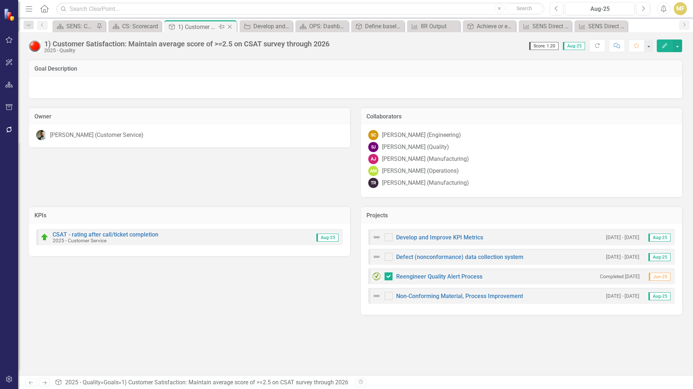
click at [230, 27] on icon at bounding box center [230, 27] width 4 height 4
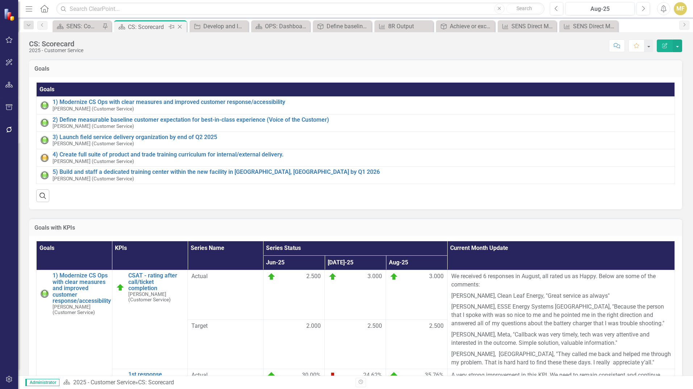
click at [183, 27] on icon "Close" at bounding box center [179, 27] width 7 height 6
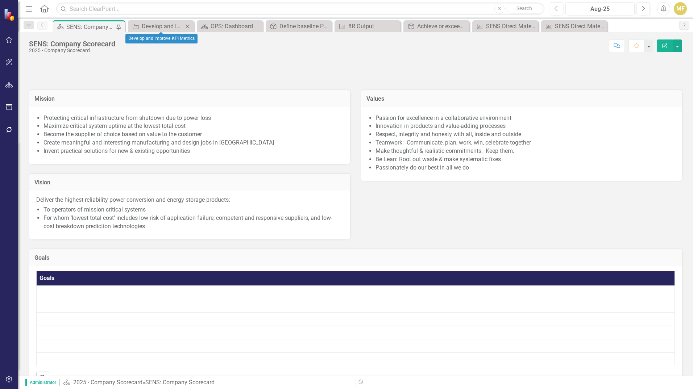
click at [186, 25] on icon "Close" at bounding box center [187, 27] width 7 height 6
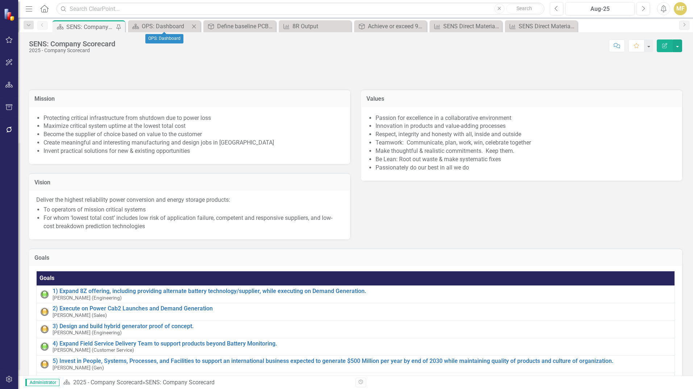
click at [195, 25] on icon "Close" at bounding box center [193, 27] width 7 height 6
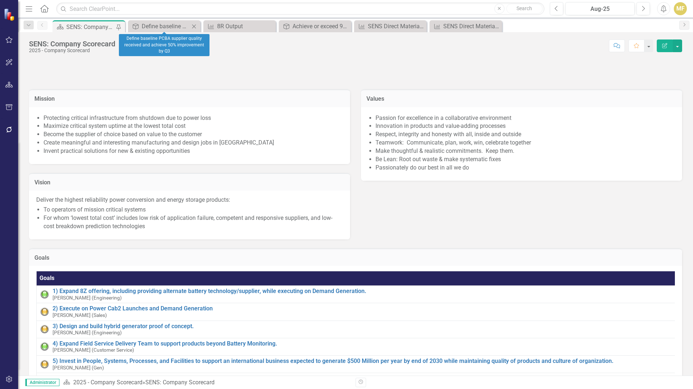
click at [195, 25] on icon "Close" at bounding box center [193, 27] width 7 height 6
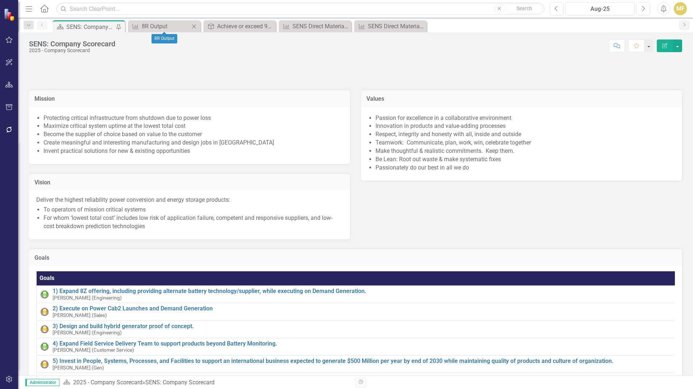
click at [195, 25] on icon "Close" at bounding box center [193, 27] width 7 height 6
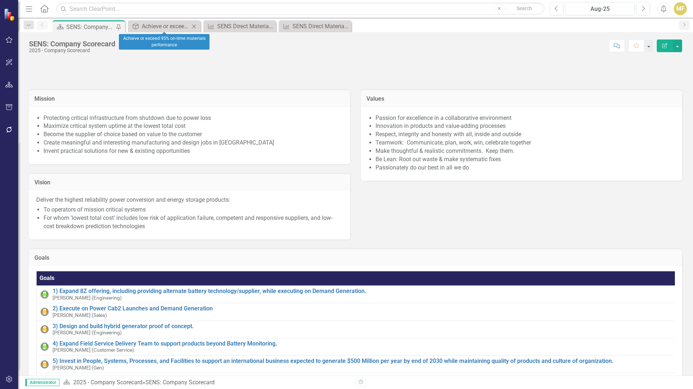
click at [195, 25] on icon "Close" at bounding box center [193, 27] width 7 height 6
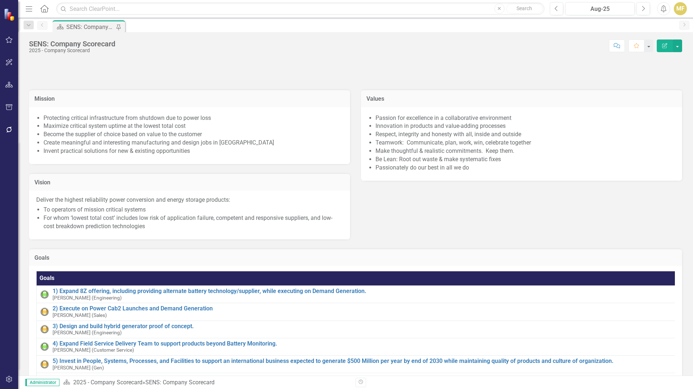
click at [27, 7] on icon "Menu" at bounding box center [28, 9] width 9 height 8
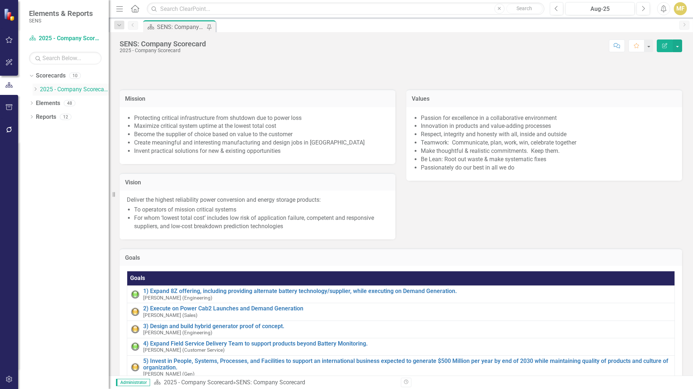
click at [37, 89] on icon "Dropdown" at bounding box center [35, 89] width 5 height 4
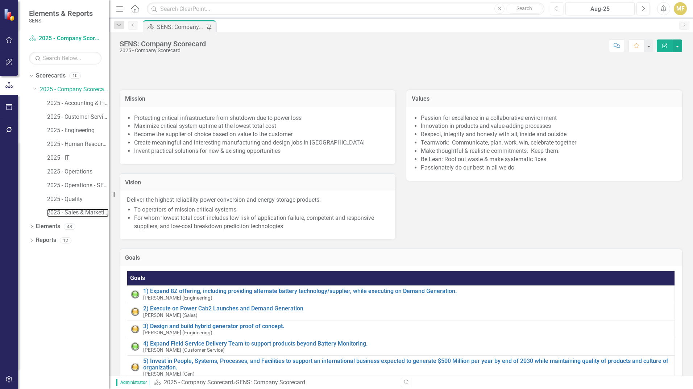
click at [87, 211] on link "2025 - Sales & Marketing" at bounding box center [78, 213] width 62 height 8
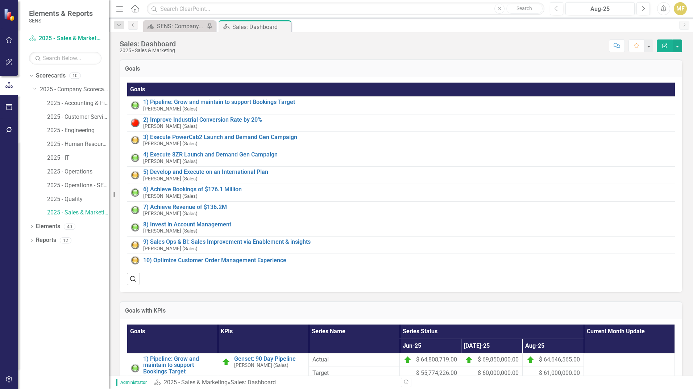
click at [119, 11] on icon "Menu" at bounding box center [119, 9] width 9 height 8
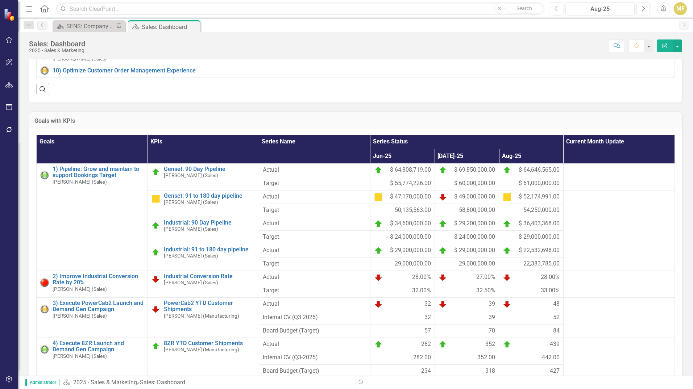
scroll to position [217, 0]
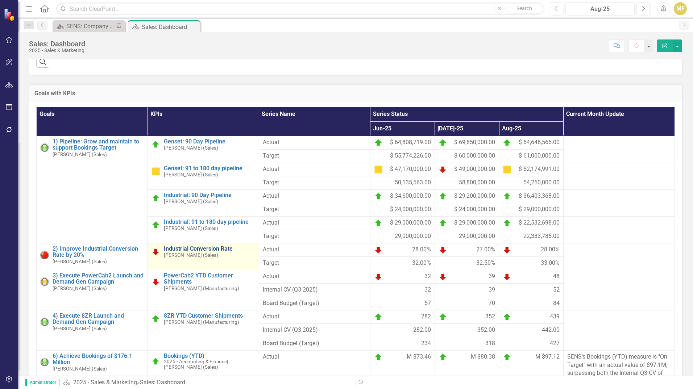
click at [187, 252] on link "Industrial Conversion Rate" at bounding box center [209, 249] width 91 height 7
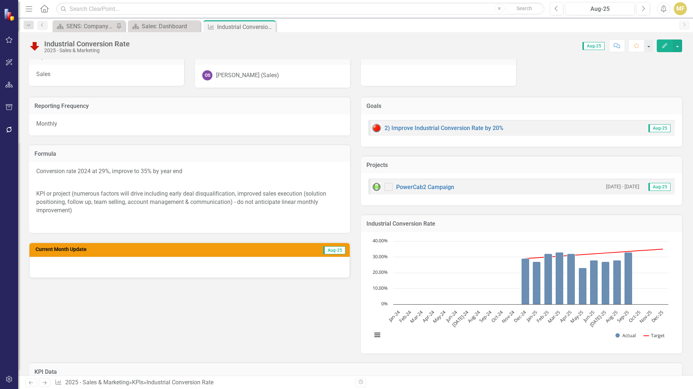
scroll to position [72, 0]
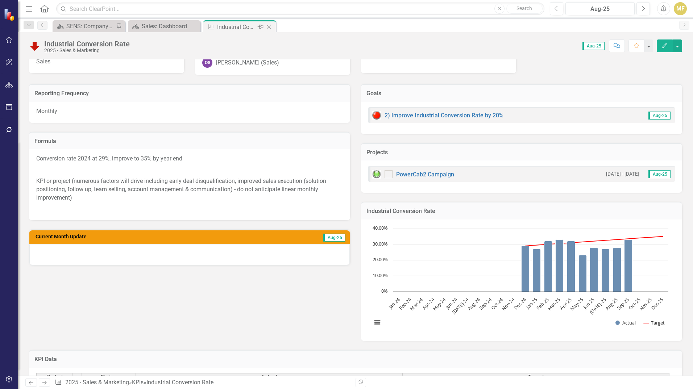
click at [271, 29] on icon at bounding box center [269, 27] width 4 height 4
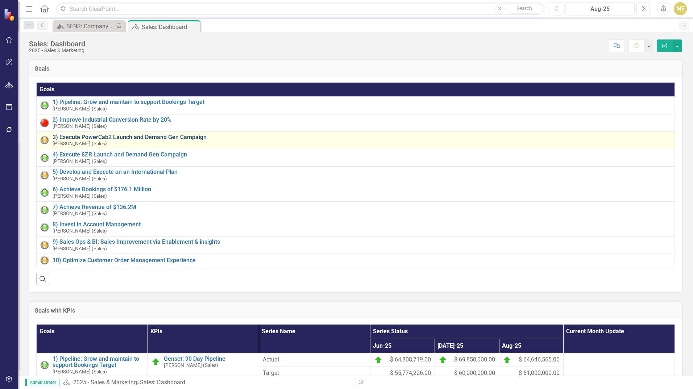
click at [160, 137] on link "3) Execute PowerCab2 Launch and Demand Gen Campaign" at bounding box center [362, 137] width 618 height 7
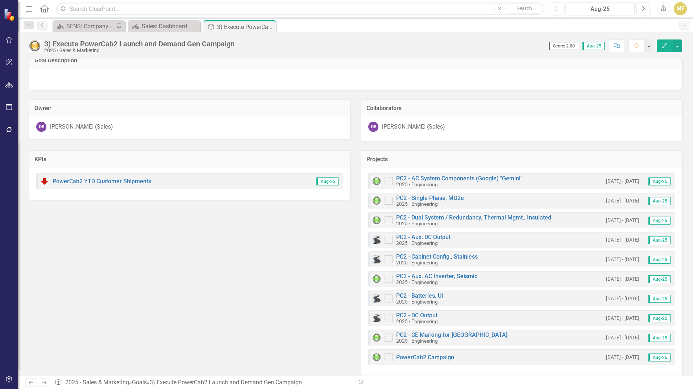
scroll to position [16, 0]
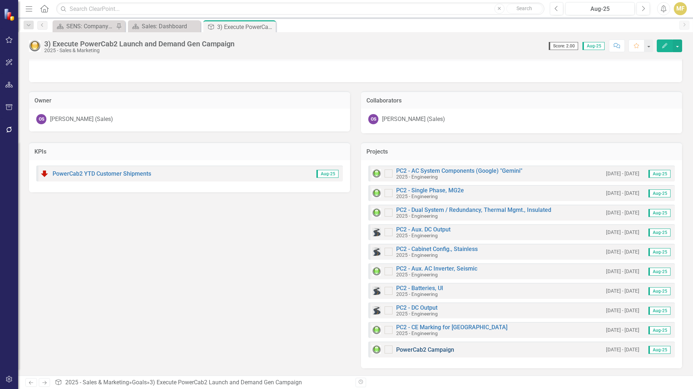
click at [430, 351] on link "PowerCab2 Campaign" at bounding box center [425, 349] width 58 height 7
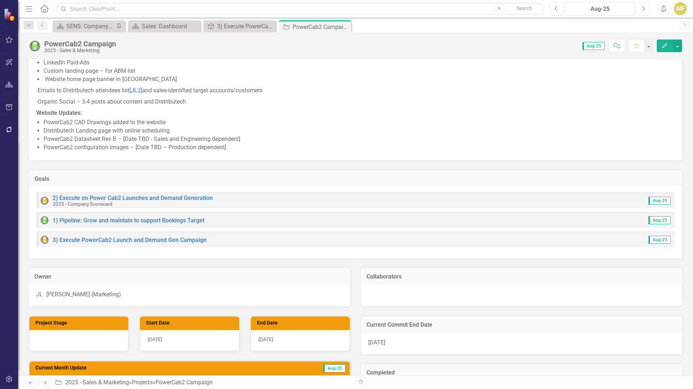
scroll to position [471, 0]
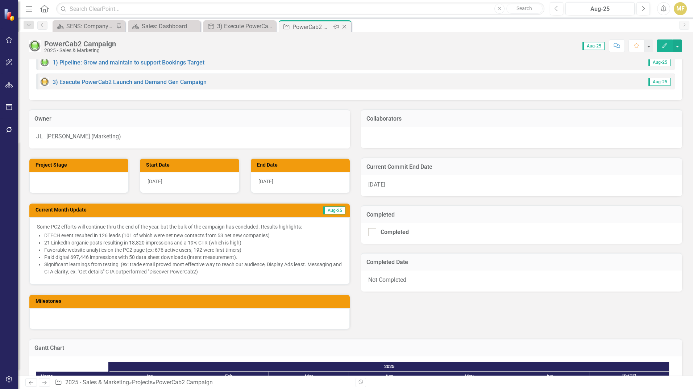
click at [346, 26] on icon "Close" at bounding box center [343, 27] width 7 height 6
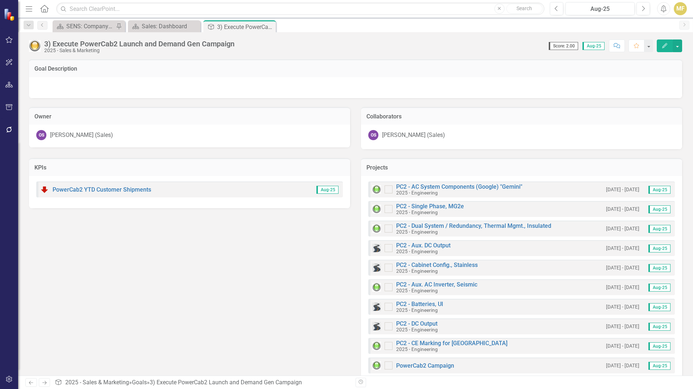
click at [0, 0] on div "Close" at bounding box center [0, 0] width 0 height 0
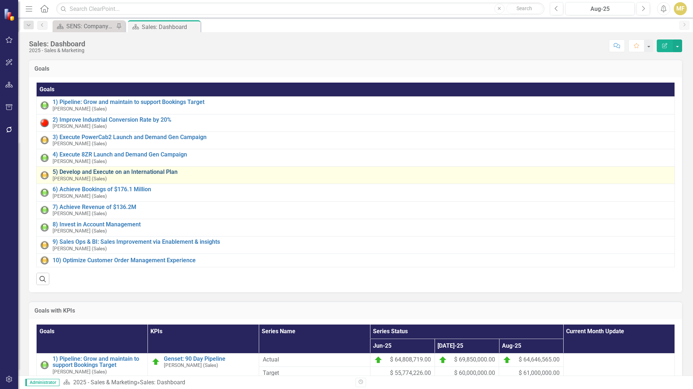
click at [167, 173] on link "5) Develop and Execute on an International Plan" at bounding box center [362, 172] width 618 height 7
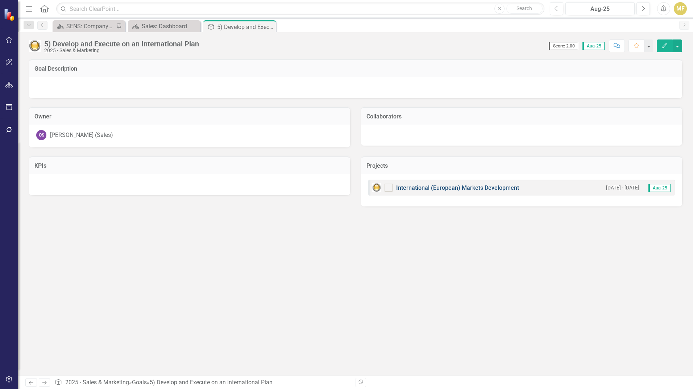
click at [420, 188] on link "International (European) Markets Development" at bounding box center [457, 187] width 123 height 7
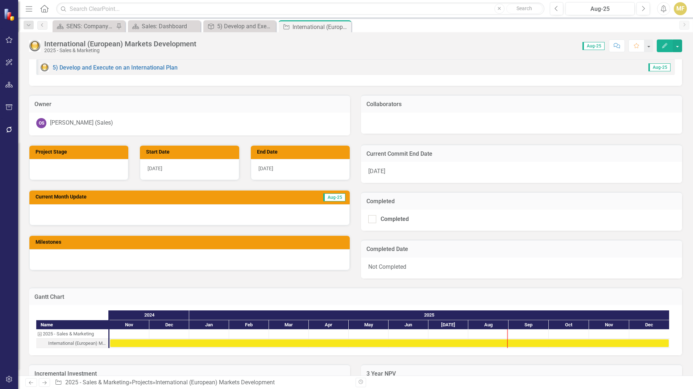
scroll to position [217, 0]
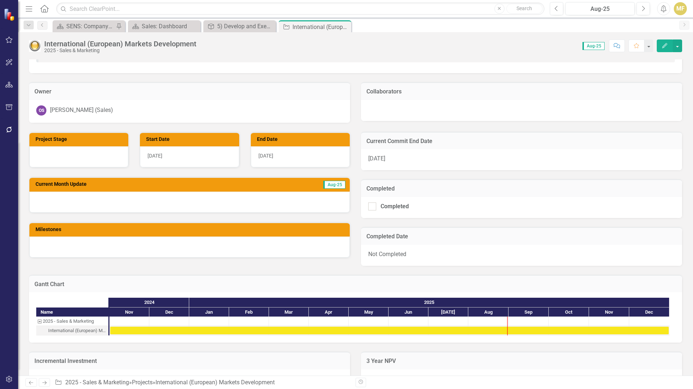
click at [0, 0] on icon "Close" at bounding box center [0, 0] width 0 height 0
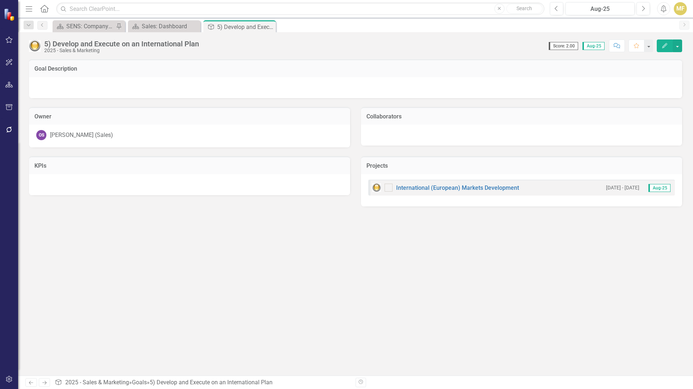
click at [0, 0] on icon "Close" at bounding box center [0, 0] width 0 height 0
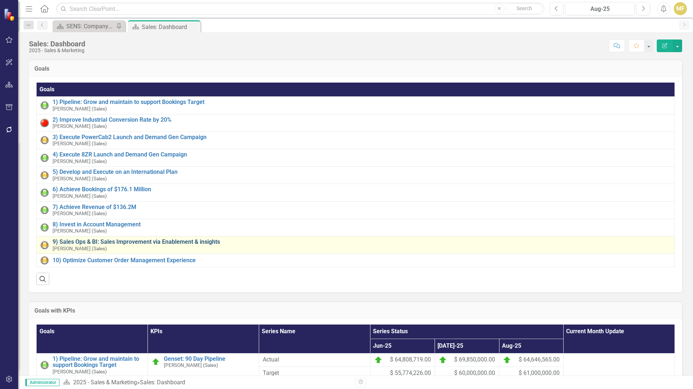
click at [140, 242] on link "9) Sales Ops & BI: Sales Improvement via Enablement & insights" at bounding box center [362, 242] width 618 height 7
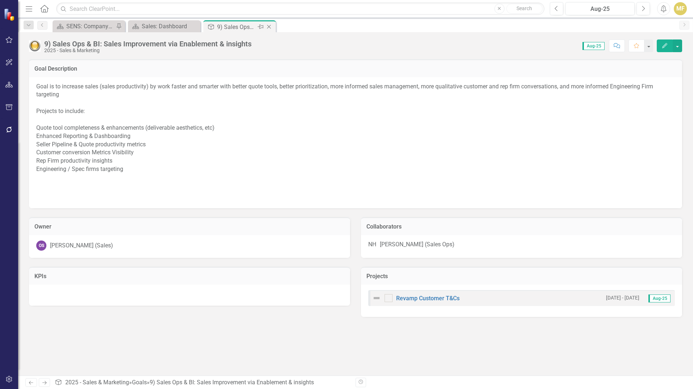
click at [268, 29] on icon "Close" at bounding box center [268, 27] width 7 height 6
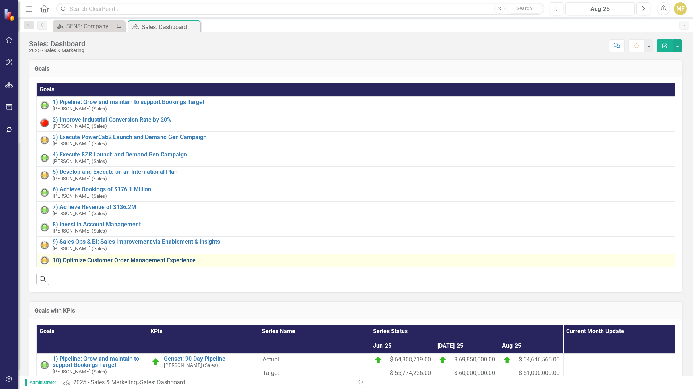
click at [178, 261] on link "10) Optimize Customer Order Management Experience" at bounding box center [362, 260] width 618 height 7
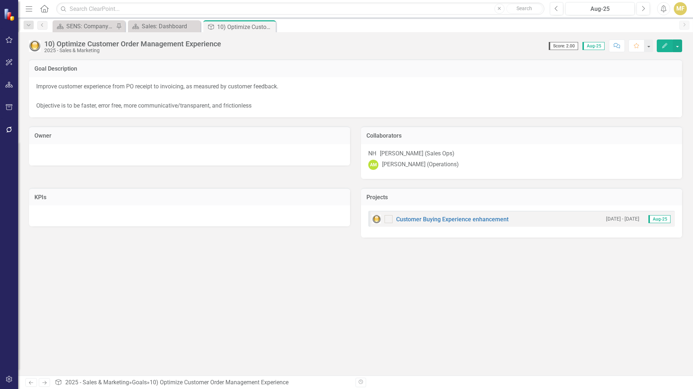
click at [222, 152] on div at bounding box center [189, 154] width 306 height 9
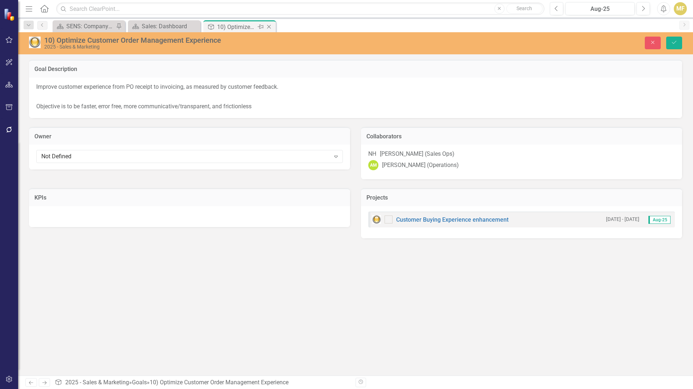
click at [269, 27] on icon at bounding box center [269, 27] width 4 height 4
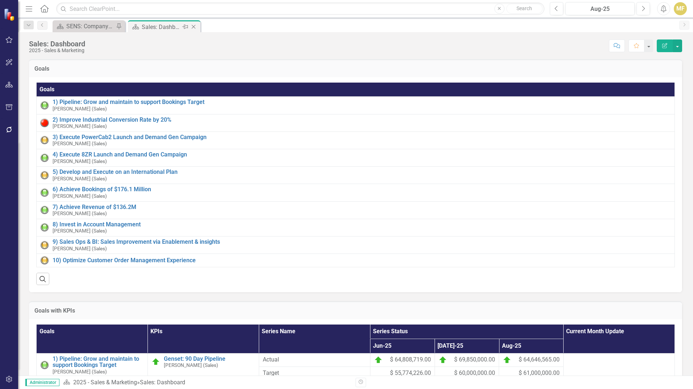
click at [196, 28] on icon "Close" at bounding box center [193, 27] width 7 height 6
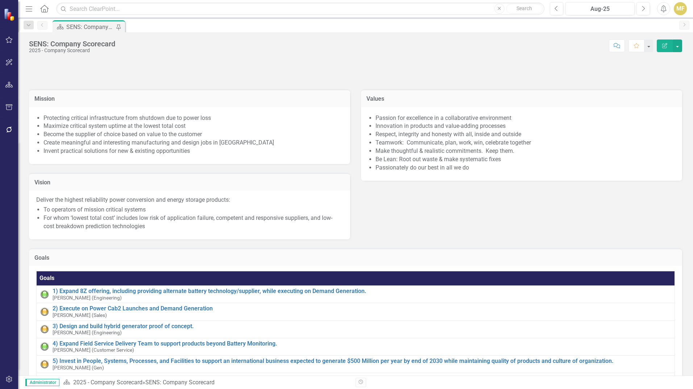
click at [32, 11] on icon "Menu" at bounding box center [28, 9] width 9 height 8
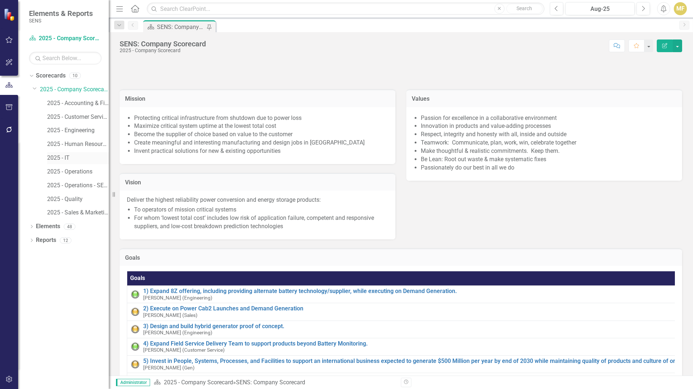
click at [68, 156] on link "2025 - IT" at bounding box center [78, 158] width 62 height 8
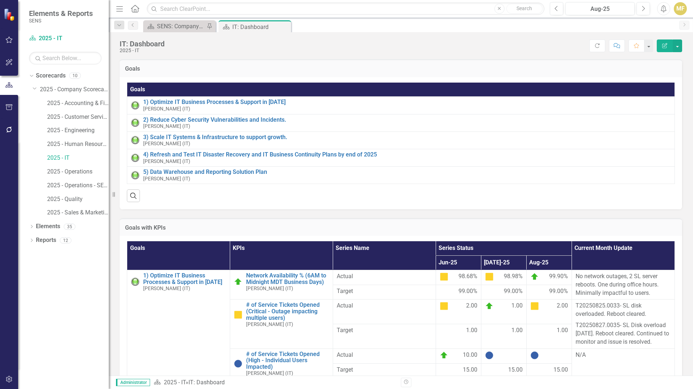
click at [120, 6] on icon "Menu" at bounding box center [119, 9] width 9 height 8
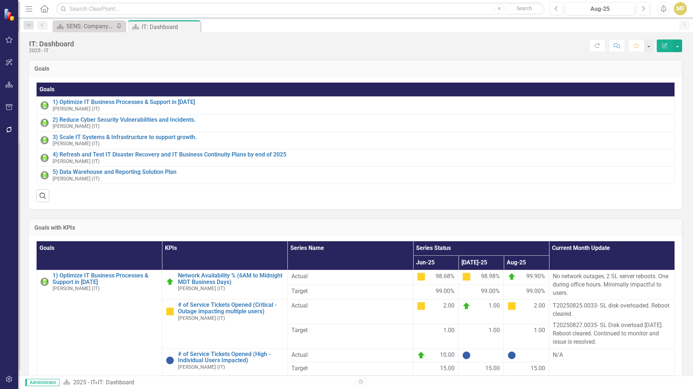
click at [30, 11] on icon "Menu" at bounding box center [28, 9] width 9 height 8
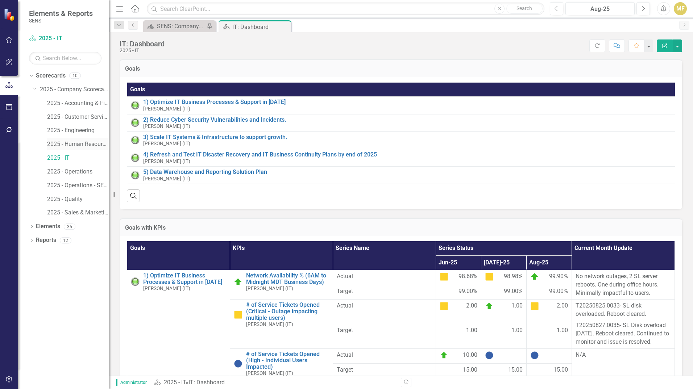
click at [79, 144] on link "2025 - Human Resources" at bounding box center [78, 144] width 62 height 8
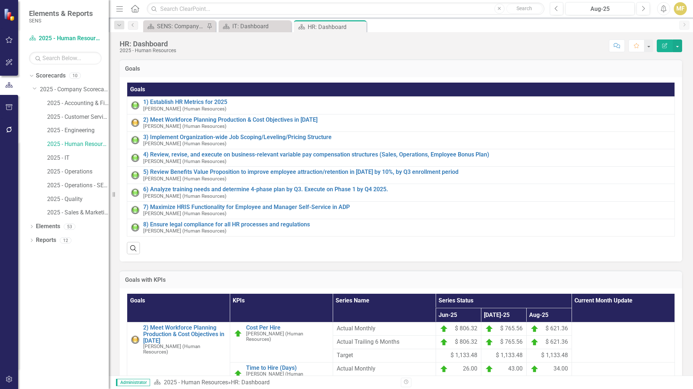
click at [122, 9] on icon "button" at bounding box center [119, 8] width 7 height 5
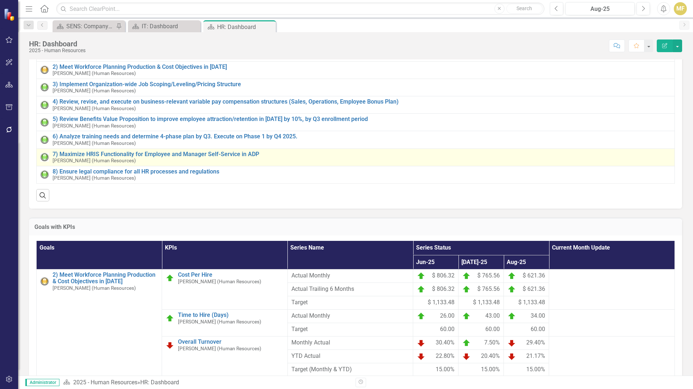
scroll to position [36, 0]
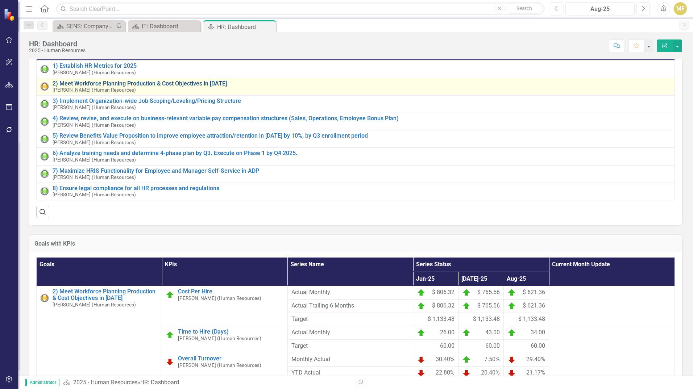
click at [209, 82] on link "2) Meet Workforce Planning Production & Cost Objectives in 2025" at bounding box center [362, 83] width 618 height 7
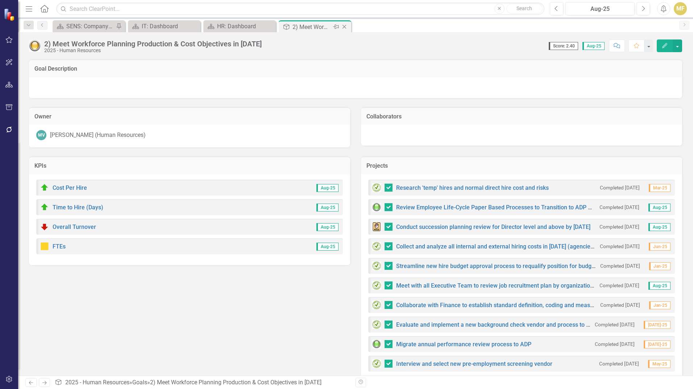
click at [345, 25] on icon "Close" at bounding box center [343, 27] width 7 height 6
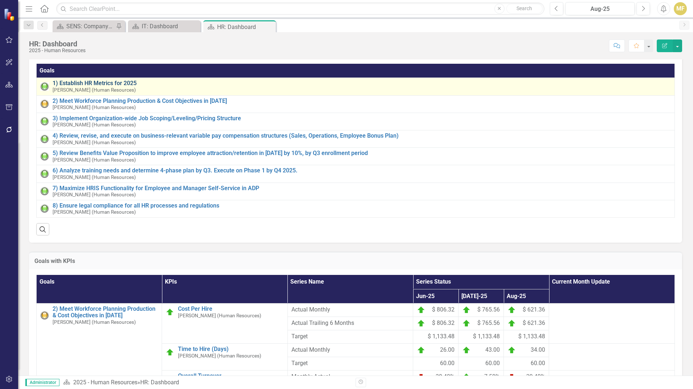
scroll to position [3, 0]
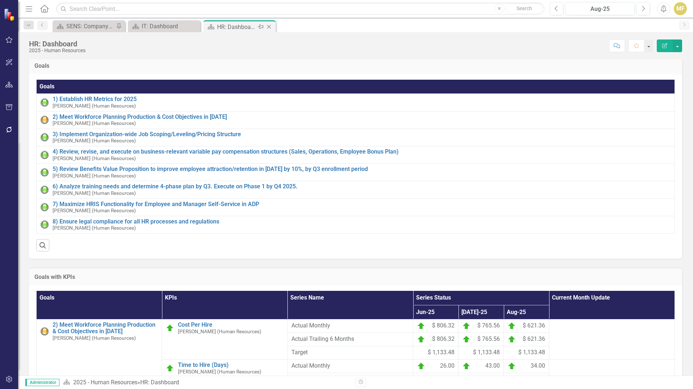
click at [269, 27] on icon "Close" at bounding box center [268, 27] width 7 height 6
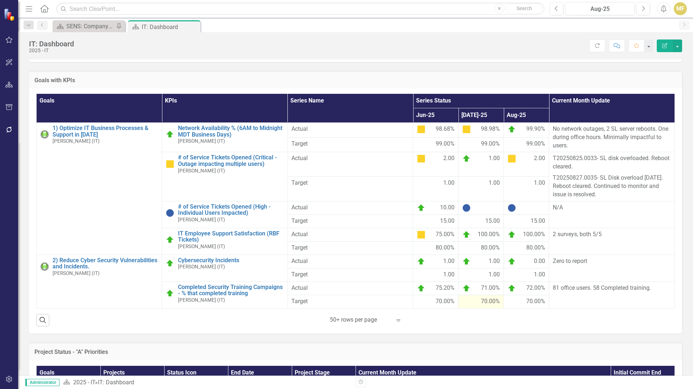
scroll to position [145, 0]
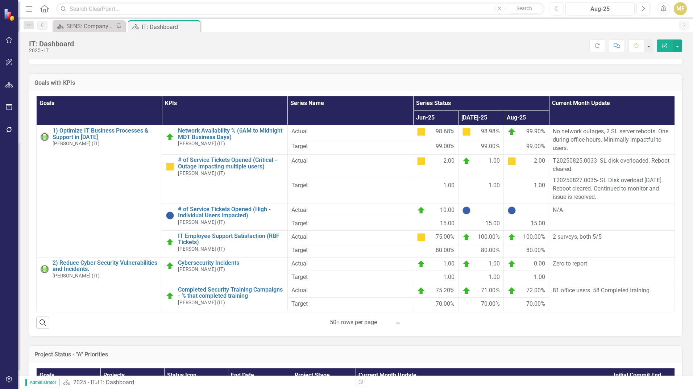
click at [32, 10] on icon "Menu" at bounding box center [28, 9] width 9 height 8
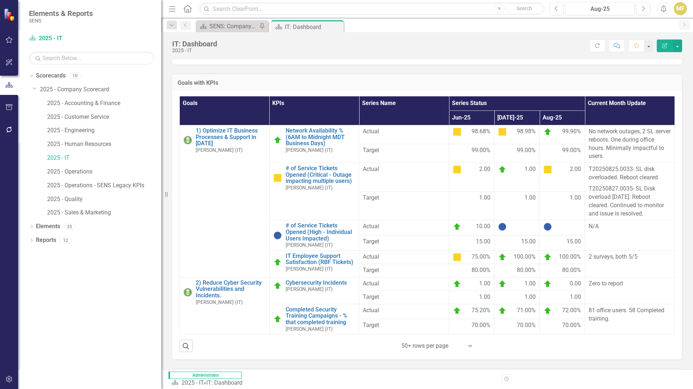
drag, startPoint x: 109, startPoint y: 45, endPoint x: 161, endPoint y: 58, distance: 53.5
click at [161, 58] on div "Resize" at bounding box center [164, 194] width 6 height 389
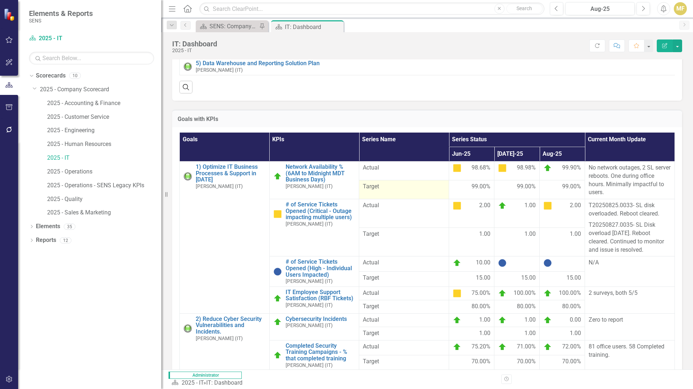
scroll to position [0, 0]
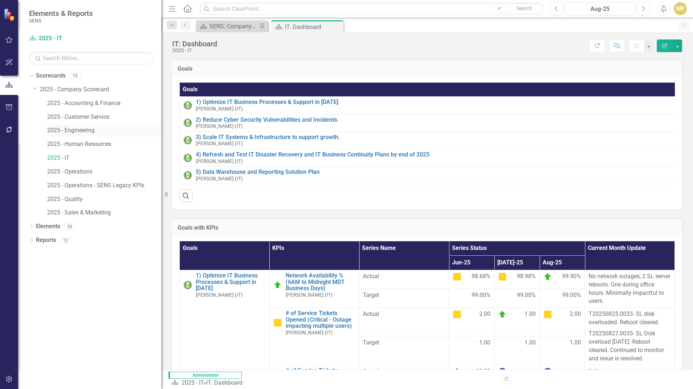
click at [74, 128] on link "2025 - Engineering" at bounding box center [104, 130] width 114 height 8
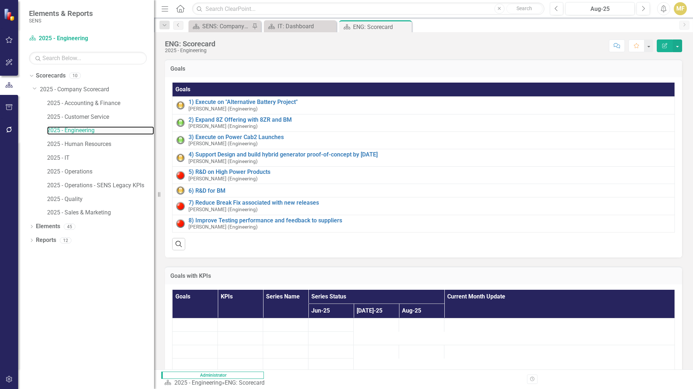
drag, startPoint x: 162, startPoint y: 133, endPoint x: 154, endPoint y: 135, distance: 8.4
click at [154, 135] on div "Resize" at bounding box center [157, 194] width 6 height 389
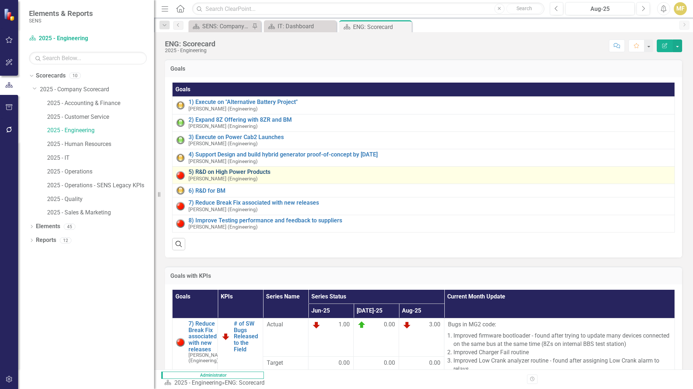
click at [249, 173] on link "5) R&D on High Power Products" at bounding box center [429, 172] width 482 height 7
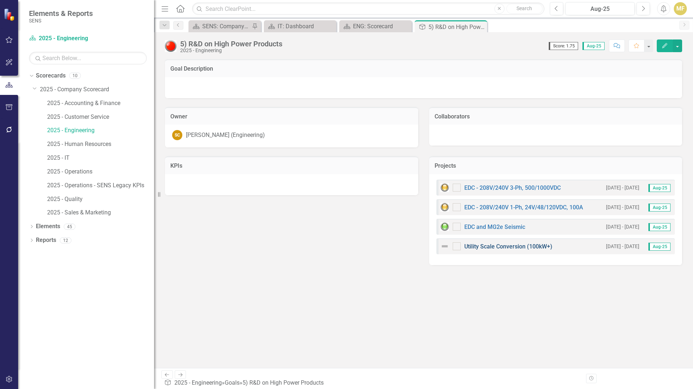
click at [500, 245] on link "Utility Scale Conversion (100kW+)" at bounding box center [508, 246] width 88 height 7
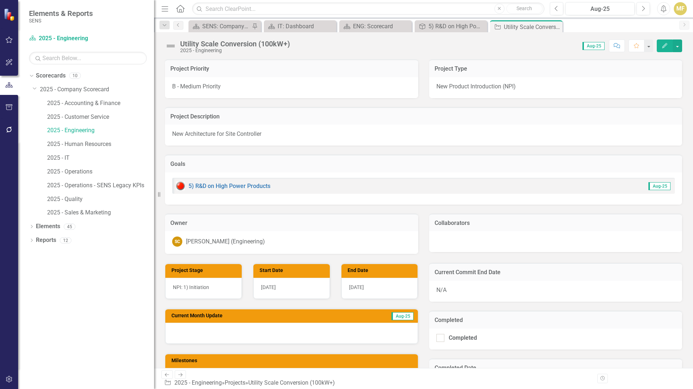
click at [169, 44] on img at bounding box center [171, 46] width 12 height 12
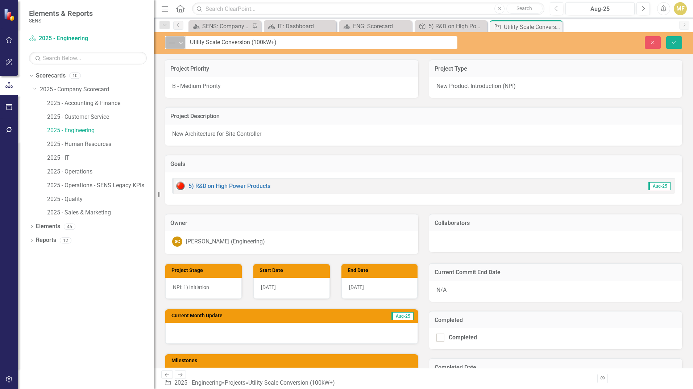
click at [170, 43] on img at bounding box center [171, 42] width 9 height 9
click at [679, 42] on button "Save" at bounding box center [674, 42] width 16 height 13
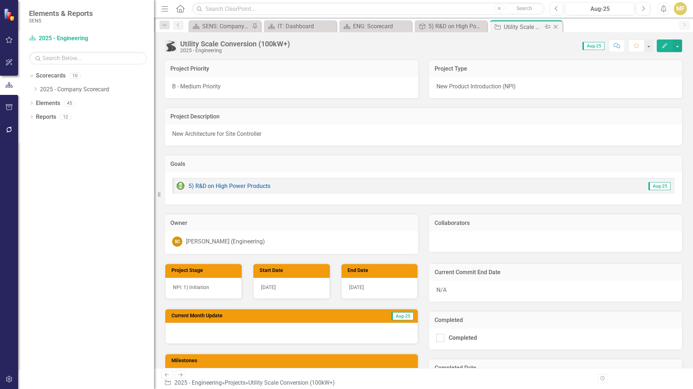
click at [556, 27] on icon "Close" at bounding box center [555, 27] width 7 height 6
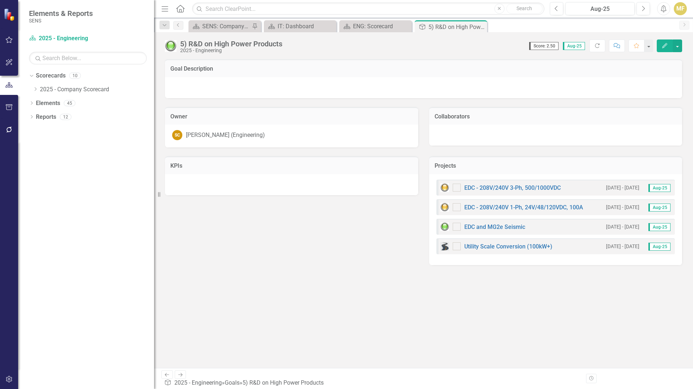
click at [0, 0] on icon "Close" at bounding box center [0, 0] width 0 height 0
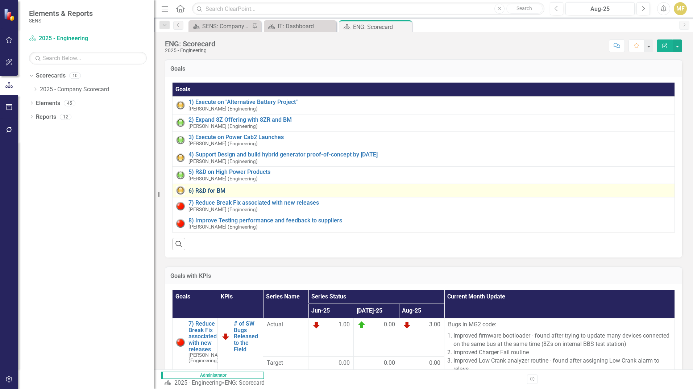
click at [224, 193] on link "6) R&D for BM" at bounding box center [429, 191] width 482 height 7
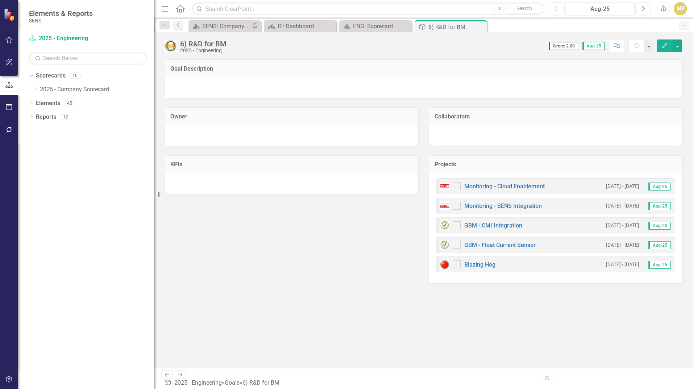
click at [0, 0] on icon "Close" at bounding box center [0, 0] width 0 height 0
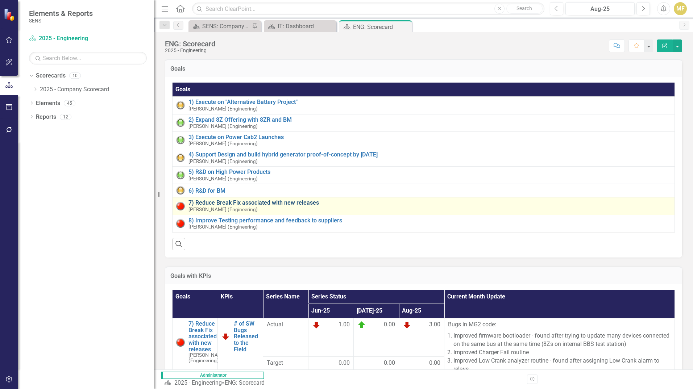
click at [266, 203] on link "7) Reduce Break Fix associated with new releases" at bounding box center [429, 203] width 482 height 7
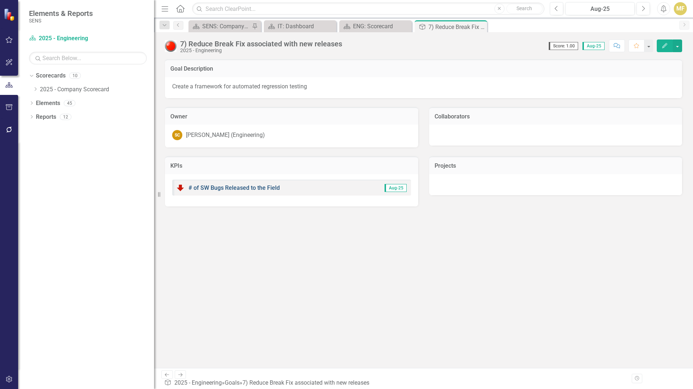
click at [261, 189] on link "# of SW Bugs Released to the Field" at bounding box center [233, 187] width 91 height 7
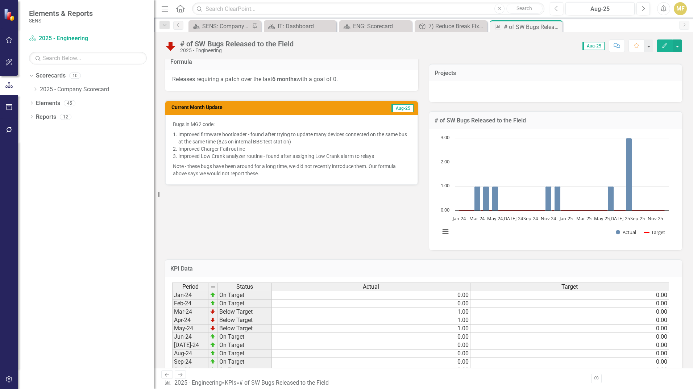
scroll to position [145, 0]
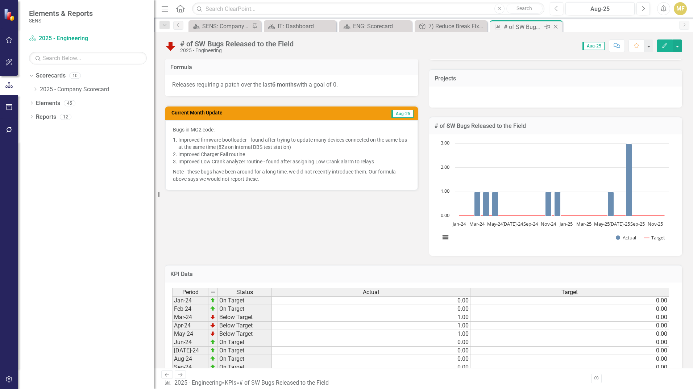
click at [555, 25] on icon "Close" at bounding box center [555, 27] width 7 height 6
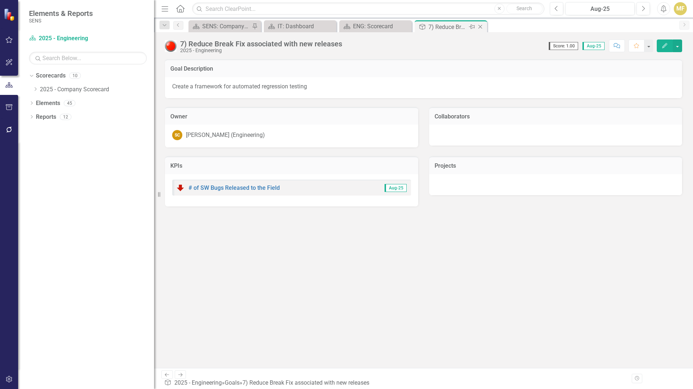
click at [479, 26] on icon "Close" at bounding box center [479, 27] width 7 height 6
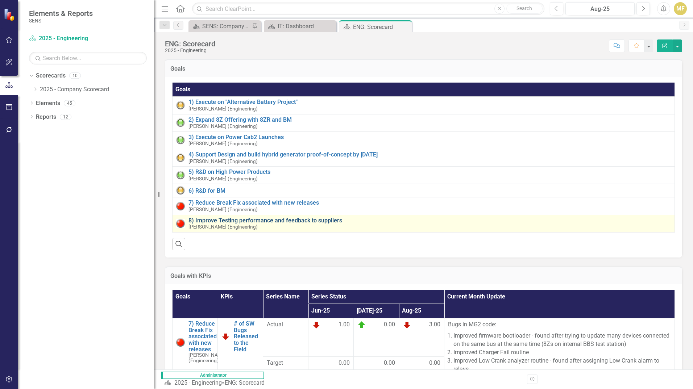
click at [260, 221] on link "8) Improve Testing performance and feedback to suppliers" at bounding box center [429, 220] width 482 height 7
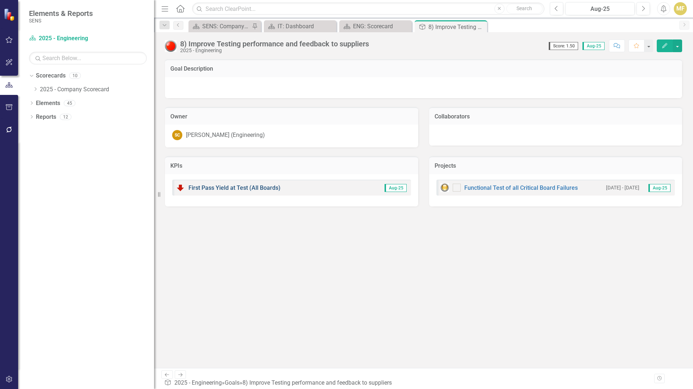
click at [254, 191] on link "First Pass Yield at Test (All Boards)" at bounding box center [234, 187] width 92 height 7
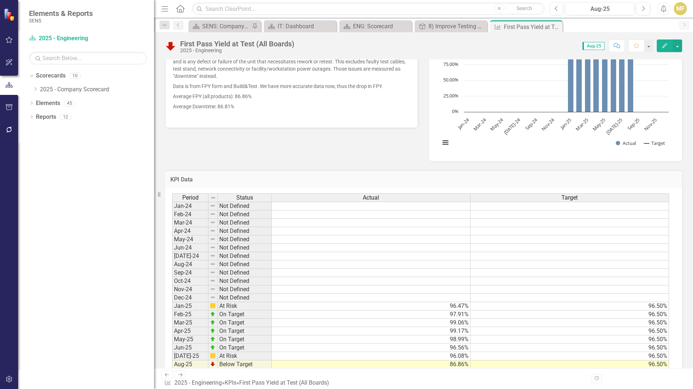
scroll to position [249, 0]
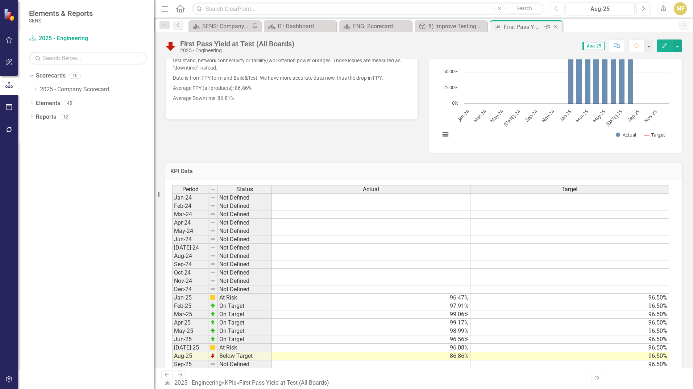
click at [558, 30] on div "Close" at bounding box center [555, 26] width 9 height 9
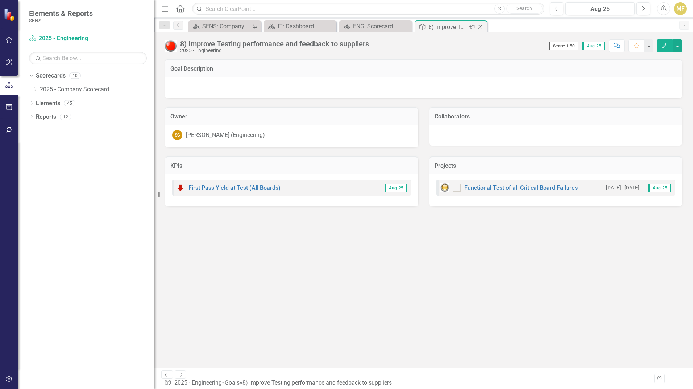
click at [480, 27] on icon "Close" at bounding box center [479, 27] width 7 height 6
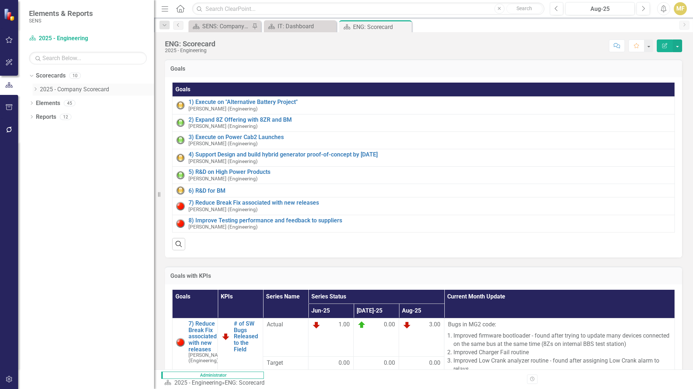
click at [38, 87] on icon "Dropdown" at bounding box center [35, 89] width 5 height 4
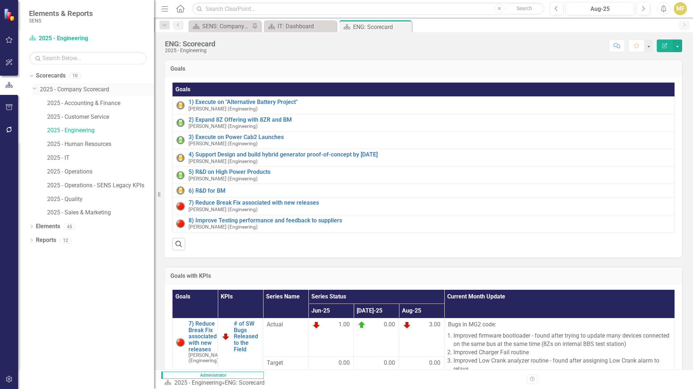
click at [39, 87] on div "Dropdown 2025 - Company Scorecard" at bounding box center [93, 90] width 121 height 12
click at [36, 87] on icon "Dropdown" at bounding box center [35, 87] width 4 height 5
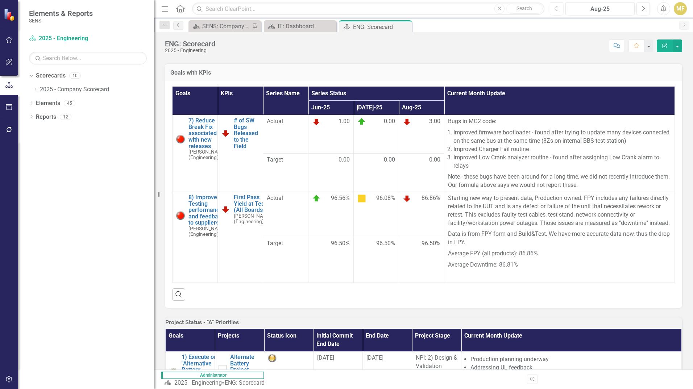
scroll to position [217, 0]
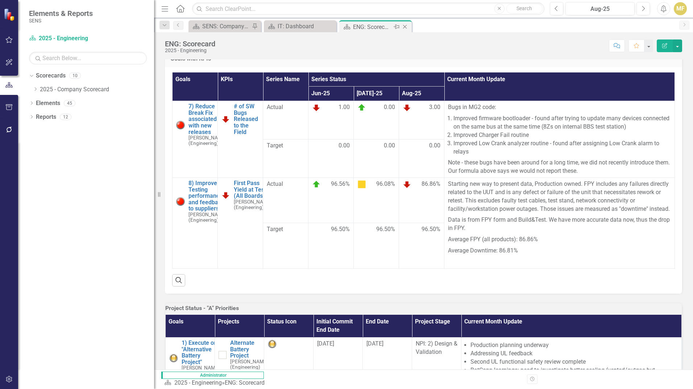
click at [405, 26] on icon at bounding box center [405, 27] width 4 height 4
